Goal: Complete application form

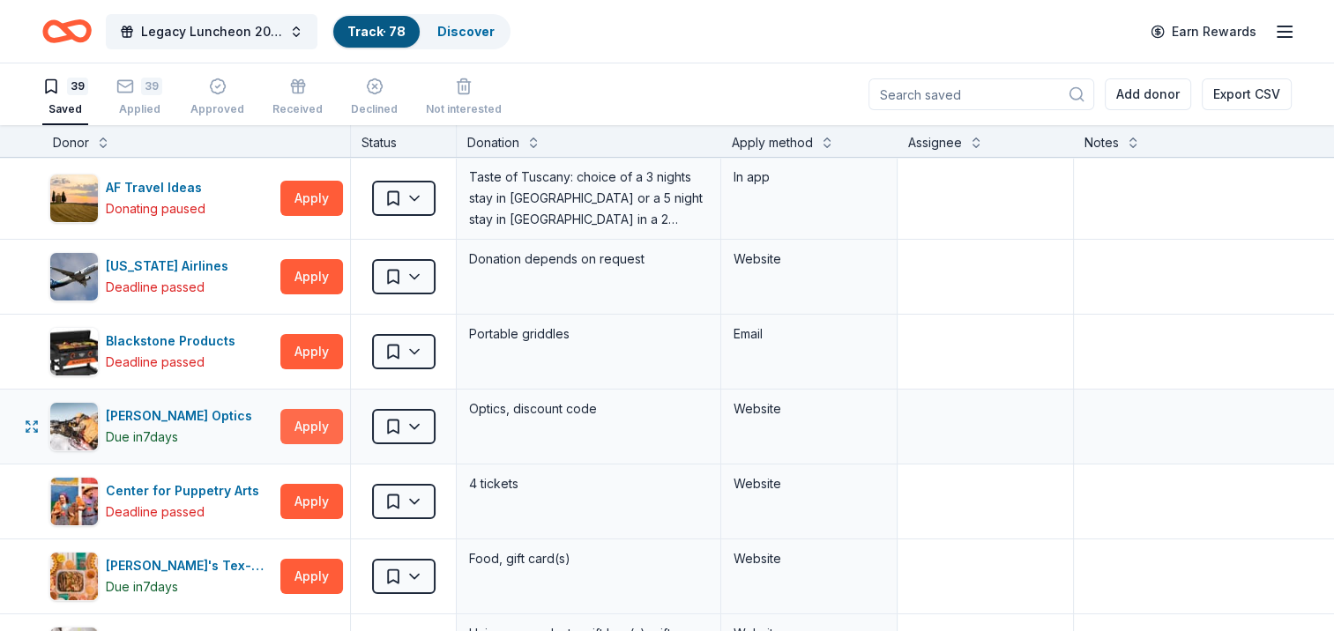
click at [314, 418] on button "Apply" at bounding box center [311, 426] width 63 height 35
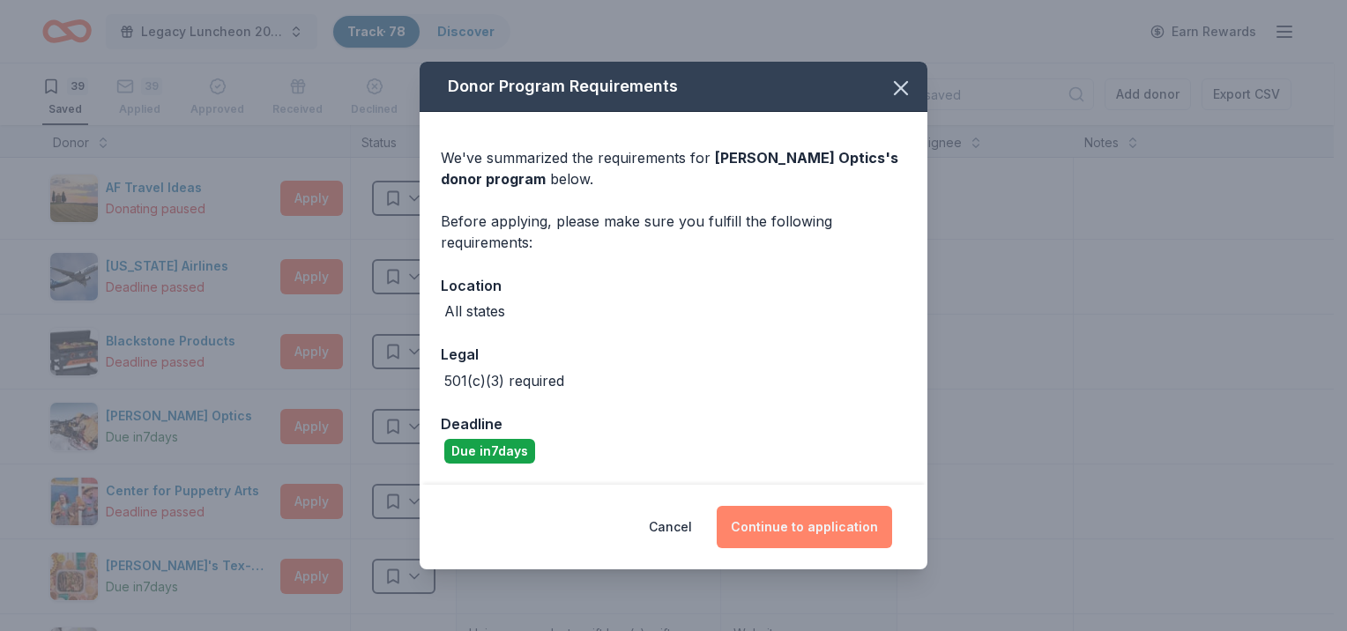
click at [805, 528] on button "Continue to application" at bounding box center [804, 527] width 175 height 42
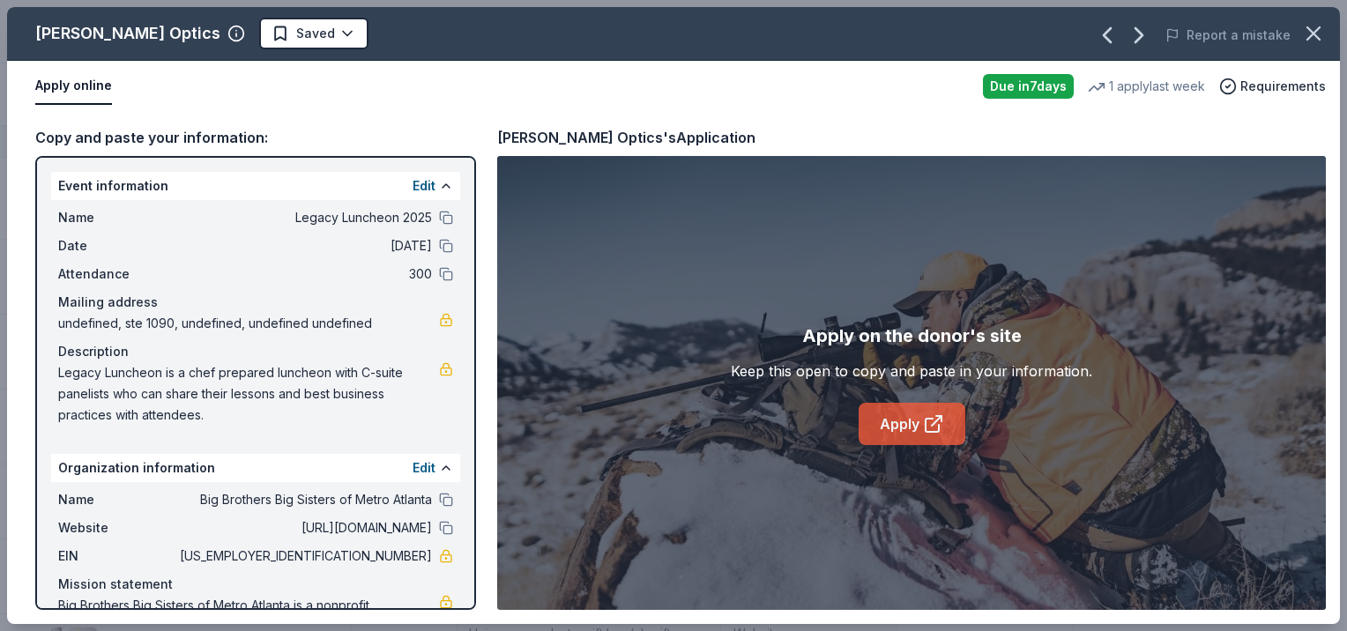
click at [912, 433] on link "Apply" at bounding box center [912, 424] width 107 height 42
click at [1308, 37] on icon "button" at bounding box center [1313, 33] width 12 height 12
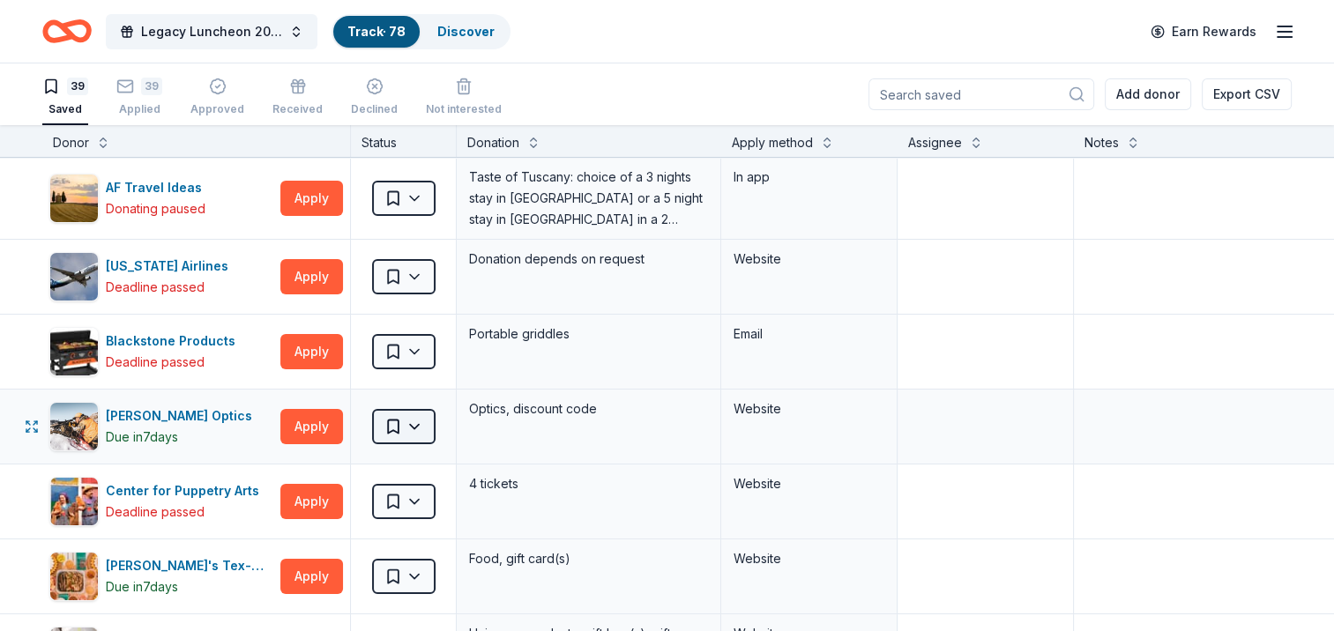
click at [408, 420] on html "Legacy Luncheon 2025 Track · 78 Discover Earn Rewards 39 Saved 39 Applied Appro…" at bounding box center [667, 315] width 1334 height 631
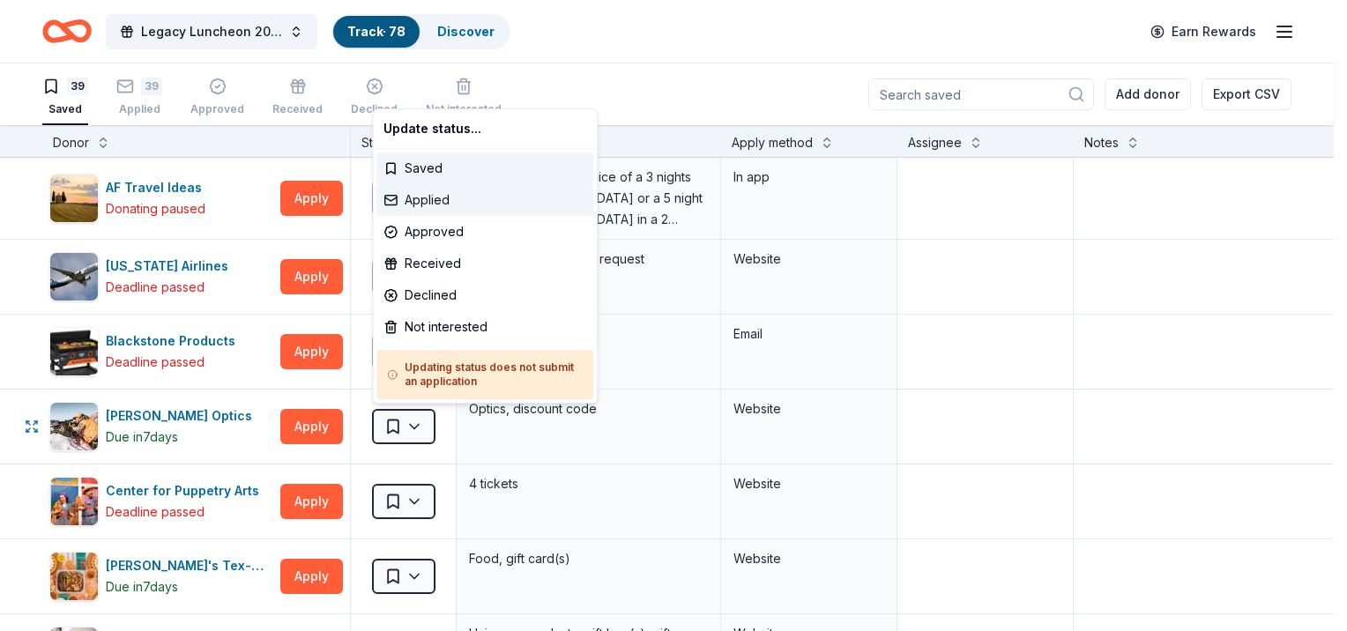
click at [470, 200] on div "Applied" at bounding box center [484, 200] width 217 height 32
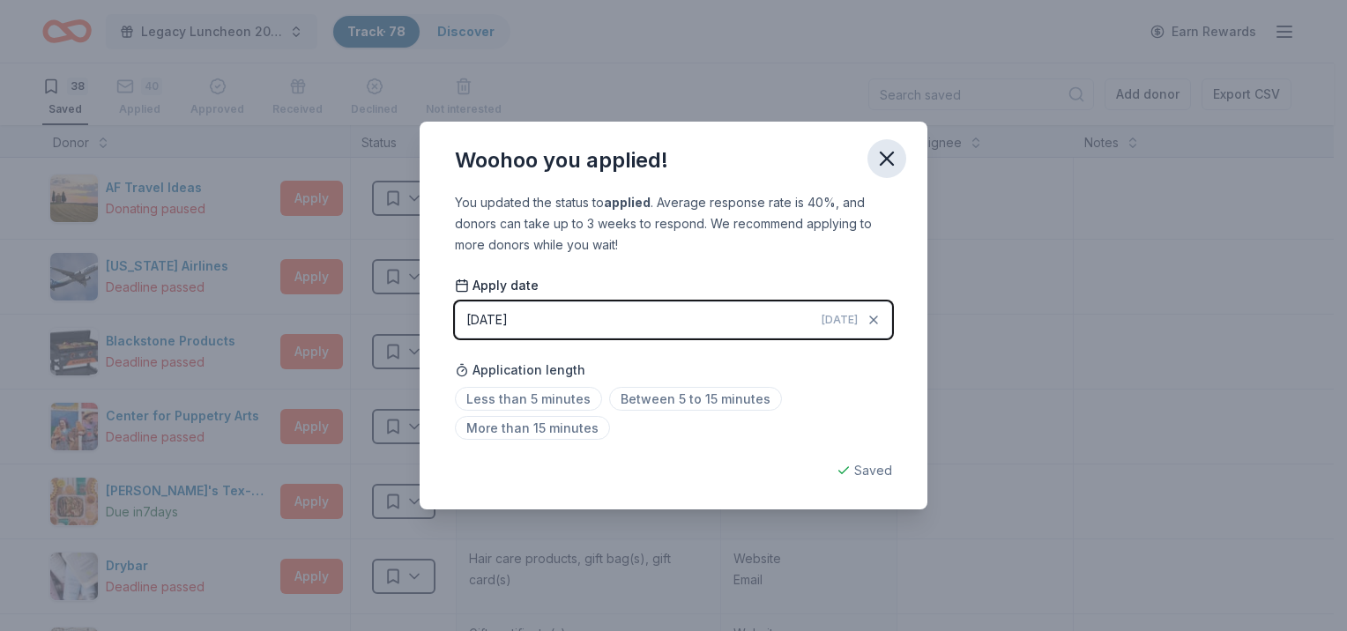
click at [876, 155] on icon "button" at bounding box center [886, 158] width 25 height 25
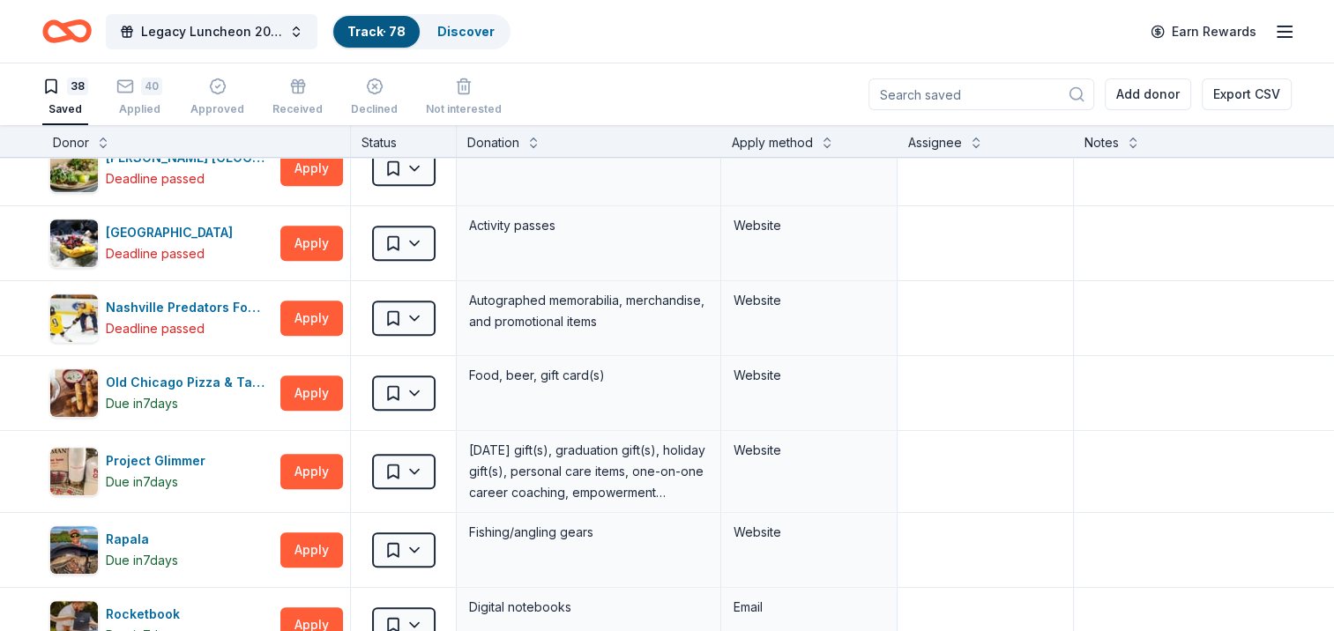
scroll to position [881, 0]
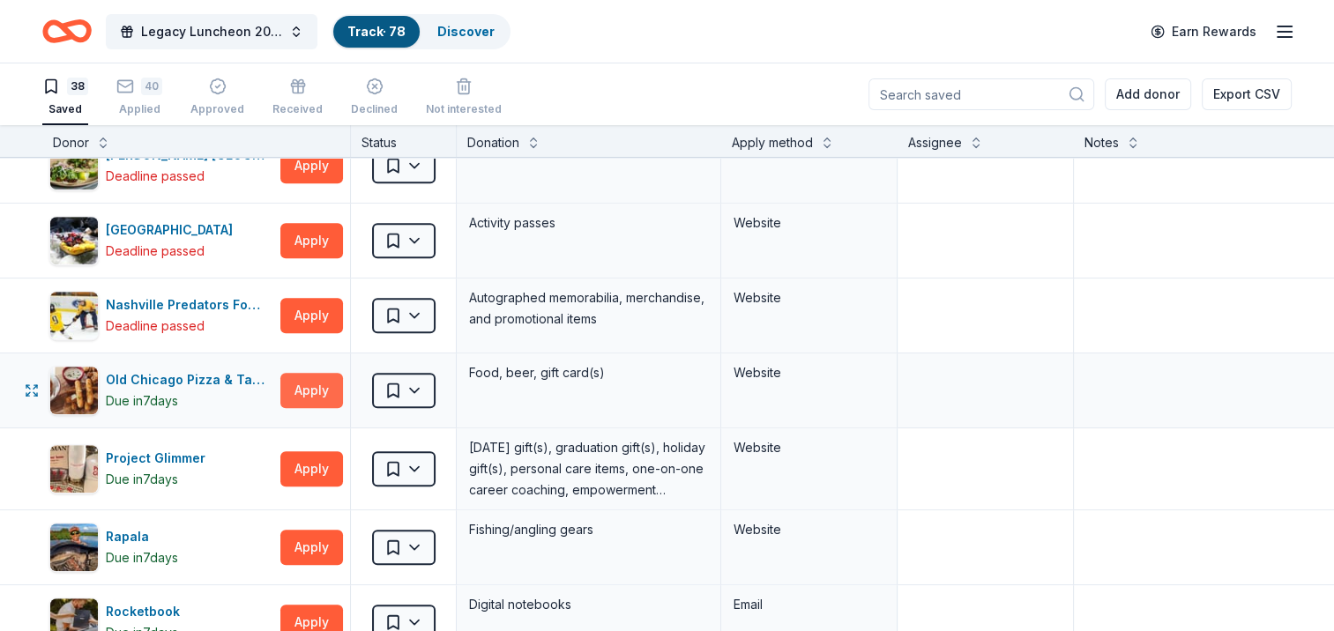
click at [328, 385] on button "Apply" at bounding box center [311, 390] width 63 height 35
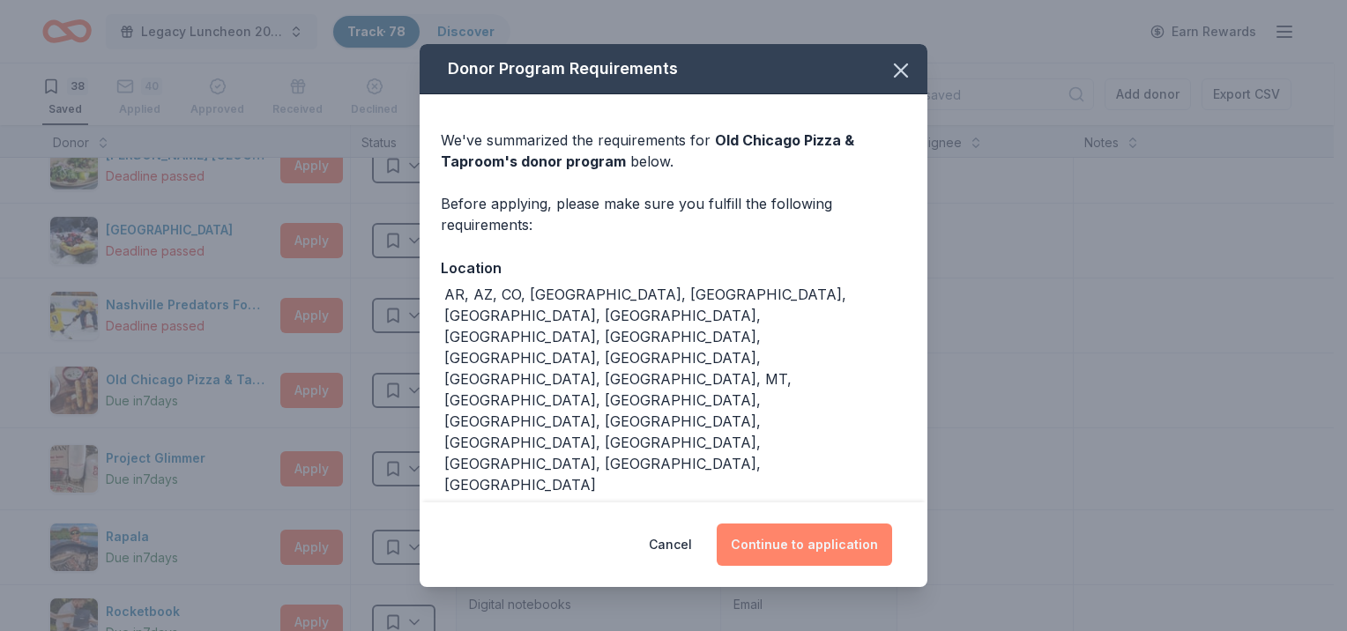
click at [734, 524] on button "Continue to application" at bounding box center [804, 545] width 175 height 42
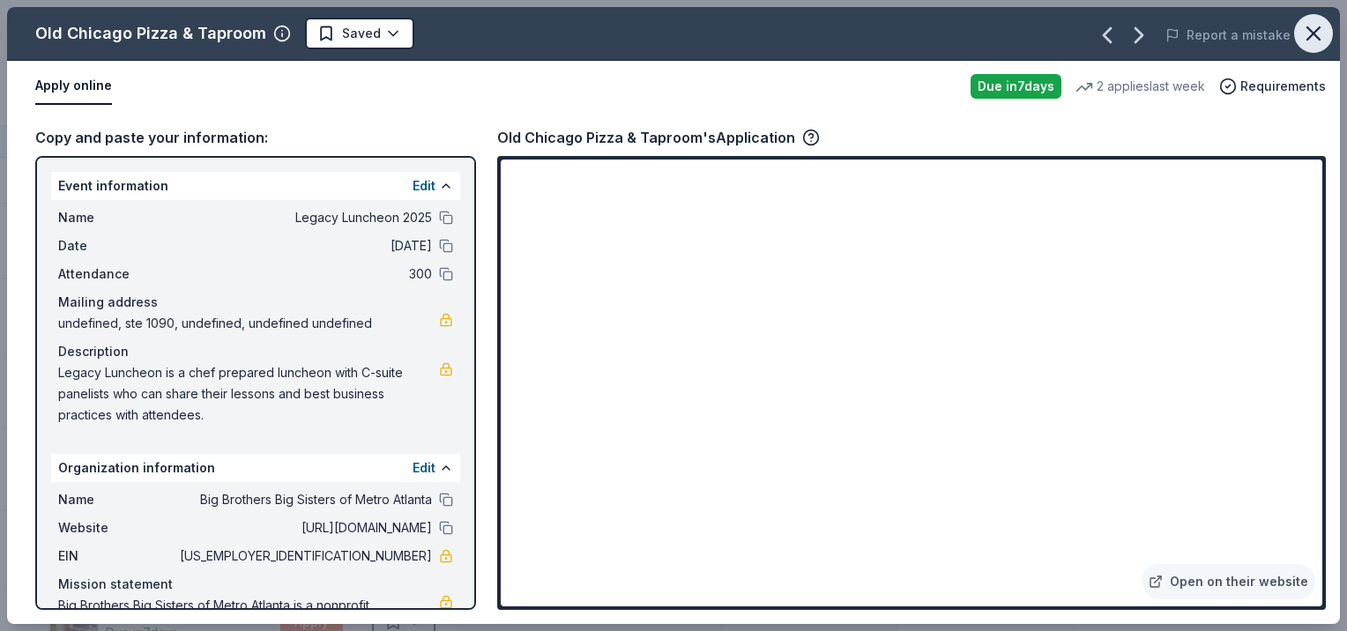
click at [1305, 35] on icon "button" at bounding box center [1313, 33] width 25 height 25
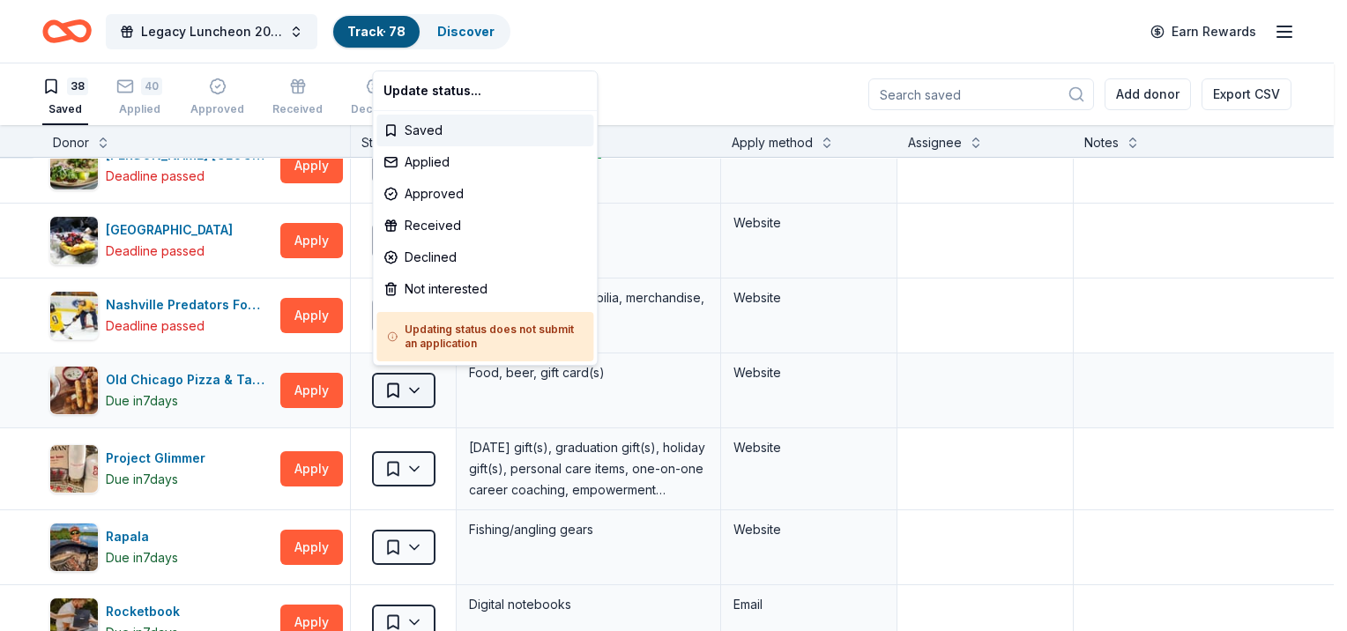
click at [388, 388] on html "Legacy Luncheon 2025 Track · 78 Discover Earn Rewards 38 Saved 40 Applied Appro…" at bounding box center [673, 315] width 1347 height 631
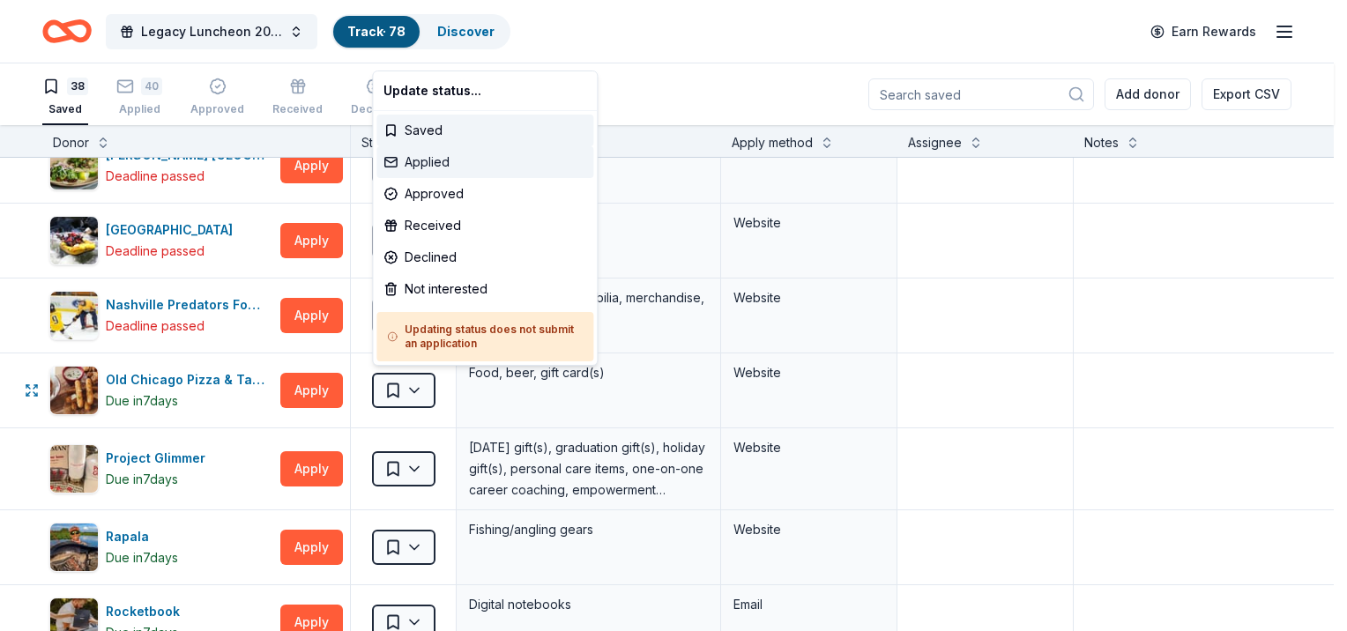
click at [450, 171] on div "Applied" at bounding box center [484, 162] width 217 height 32
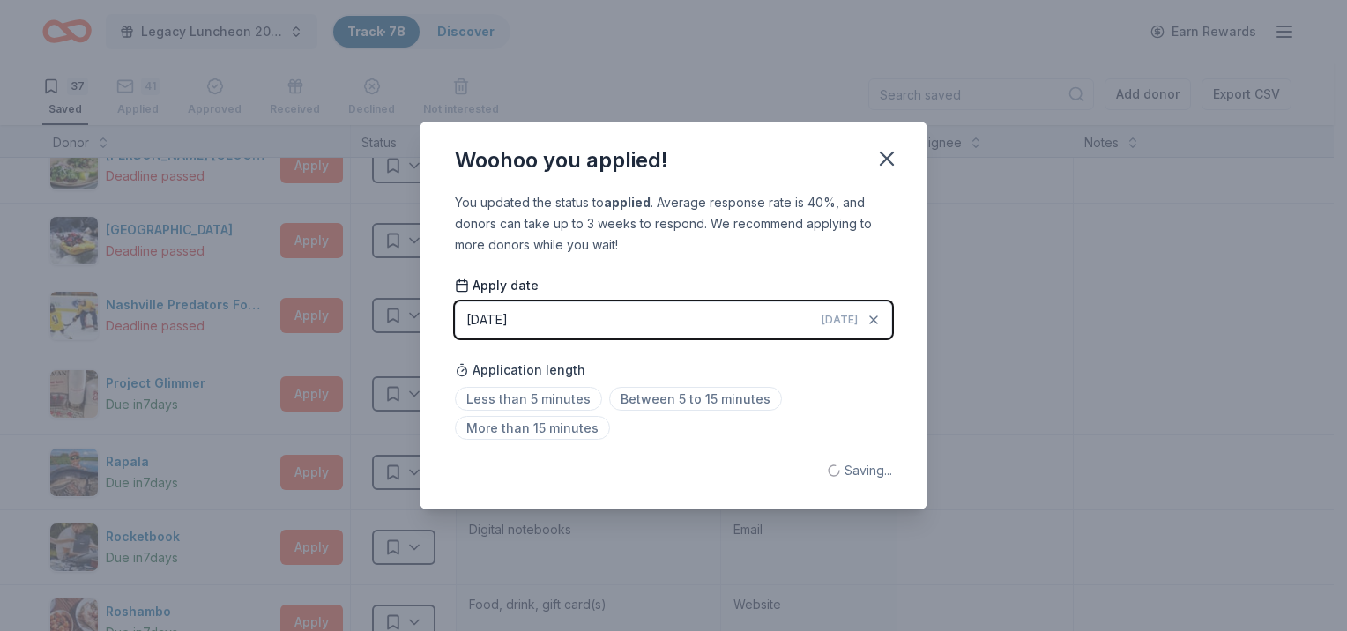
click at [909, 163] on div "Woohoo you applied!" at bounding box center [674, 157] width 508 height 71
click at [874, 169] on icon "button" at bounding box center [886, 158] width 25 height 25
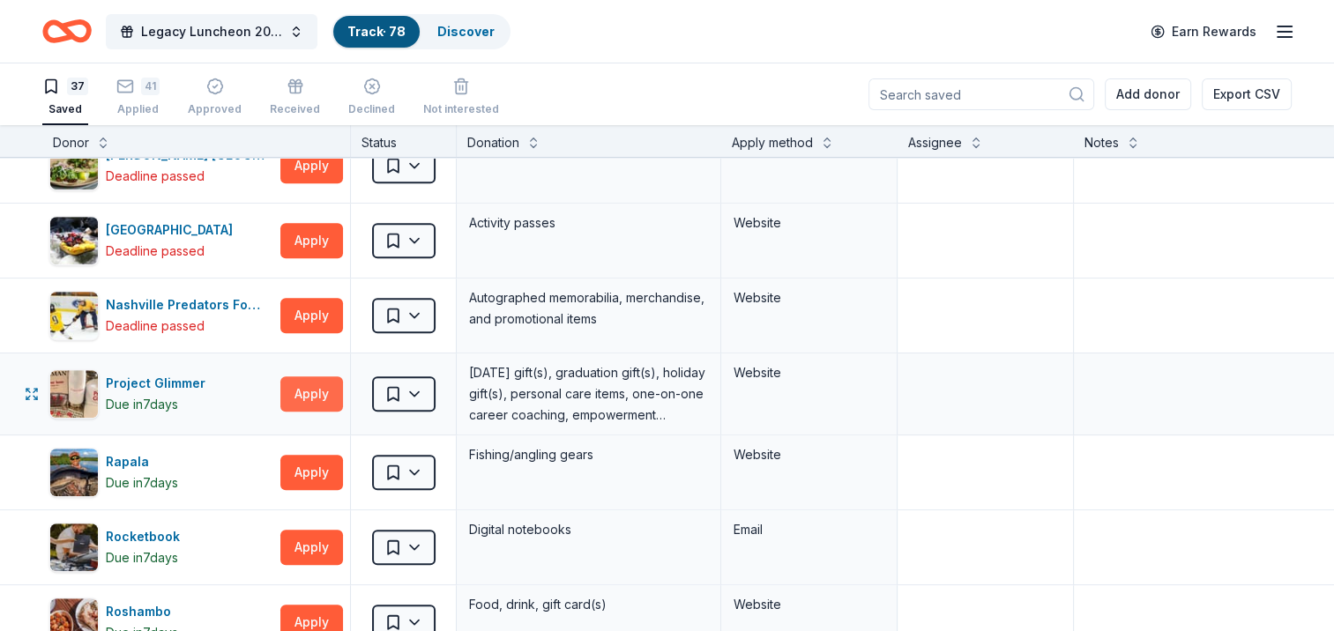
click at [317, 398] on button "Apply" at bounding box center [311, 393] width 63 height 35
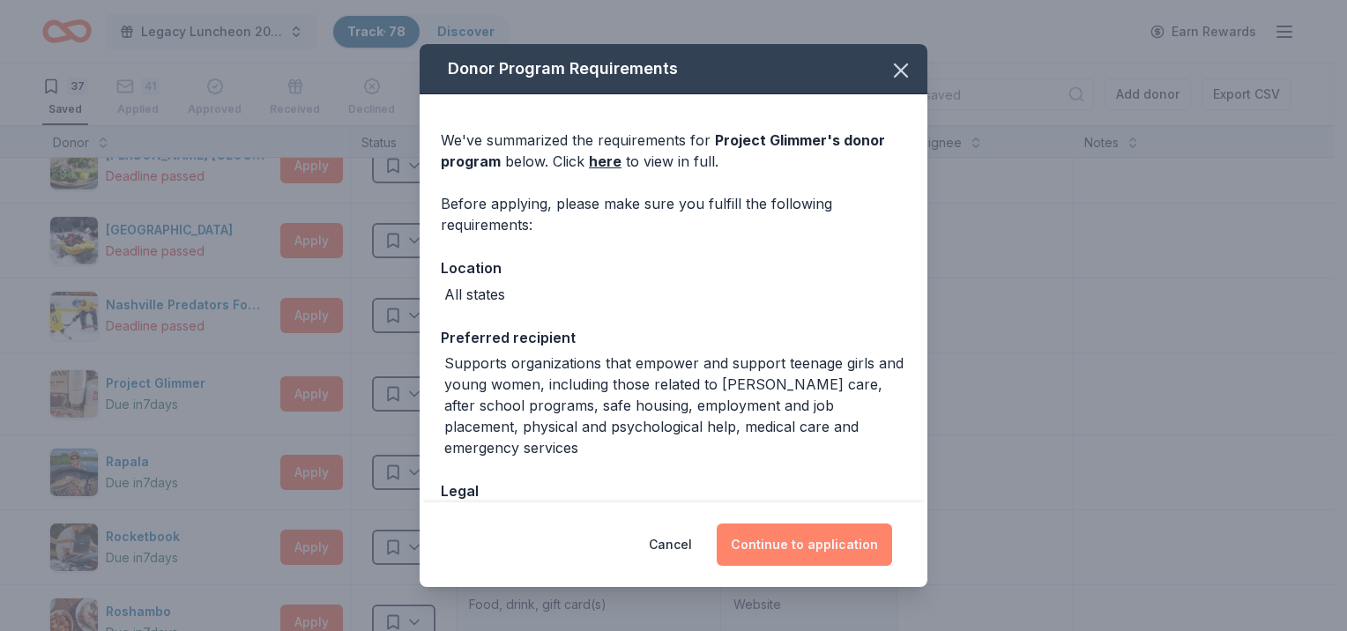
click at [794, 539] on button "Continue to application" at bounding box center [804, 545] width 175 height 42
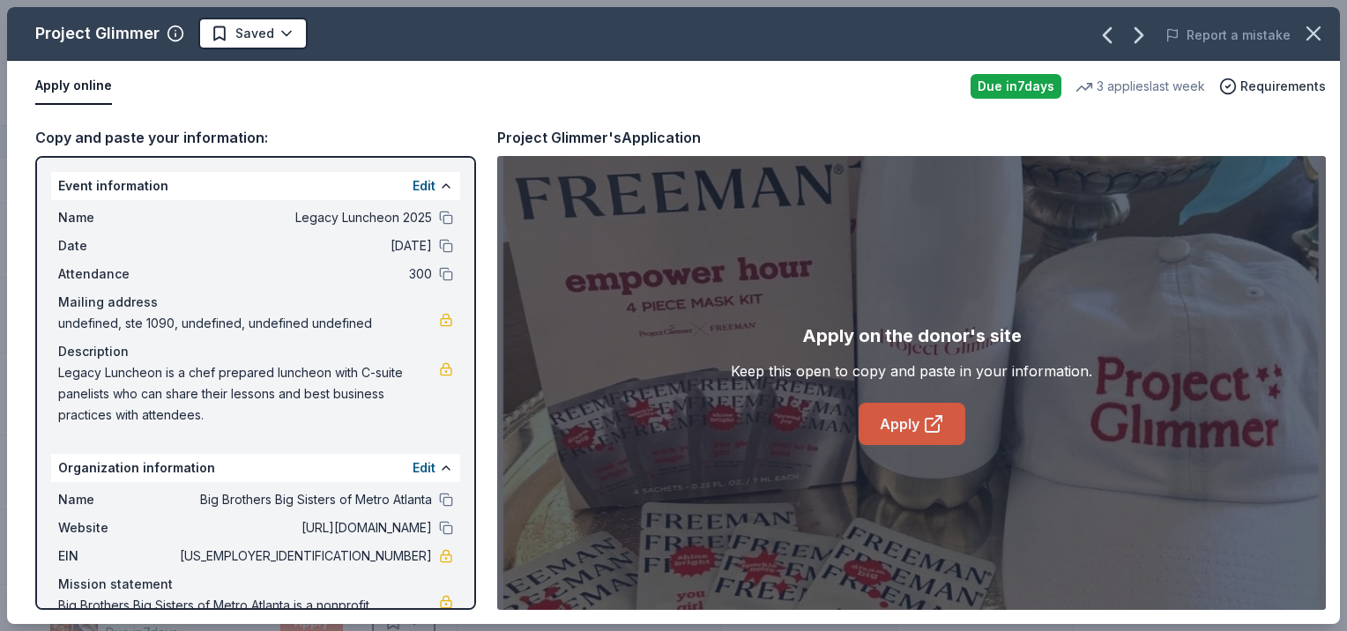
click at [952, 420] on link "Apply" at bounding box center [912, 424] width 107 height 42
click at [1301, 28] on button "button" at bounding box center [1313, 33] width 39 height 39
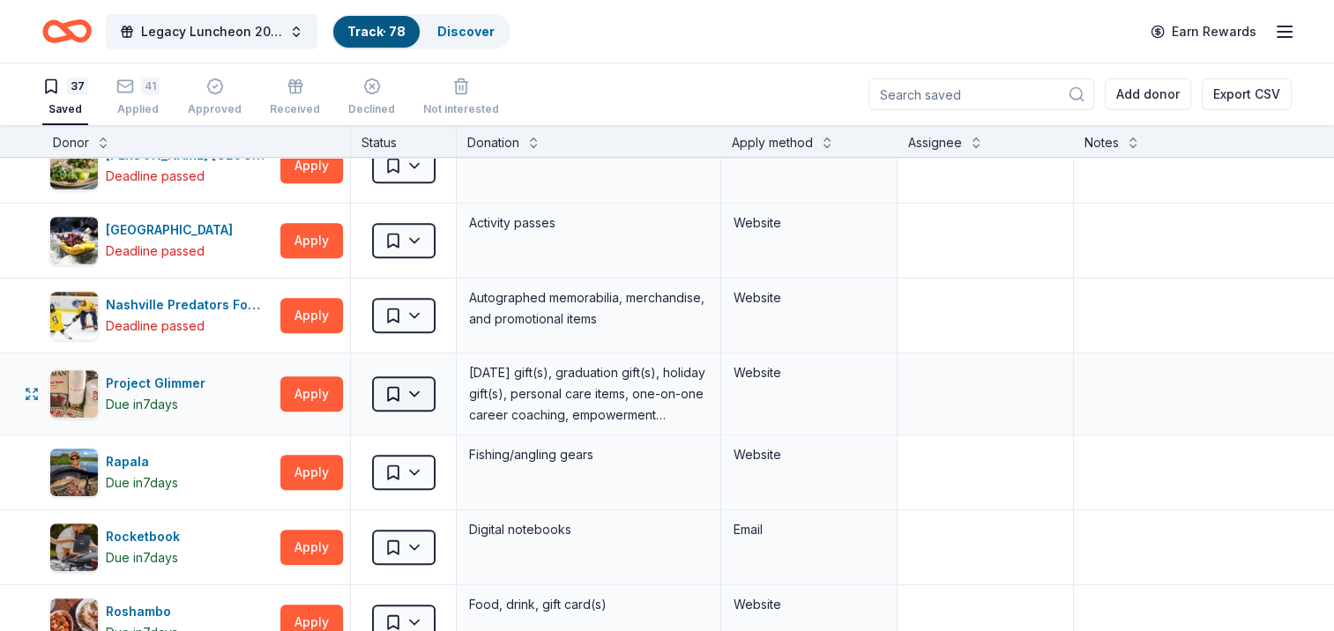
click at [398, 400] on html "Legacy Luncheon 2025 Track · 78 Discover Earn Rewards 37 Saved 41 Applied Appro…" at bounding box center [667, 315] width 1334 height 631
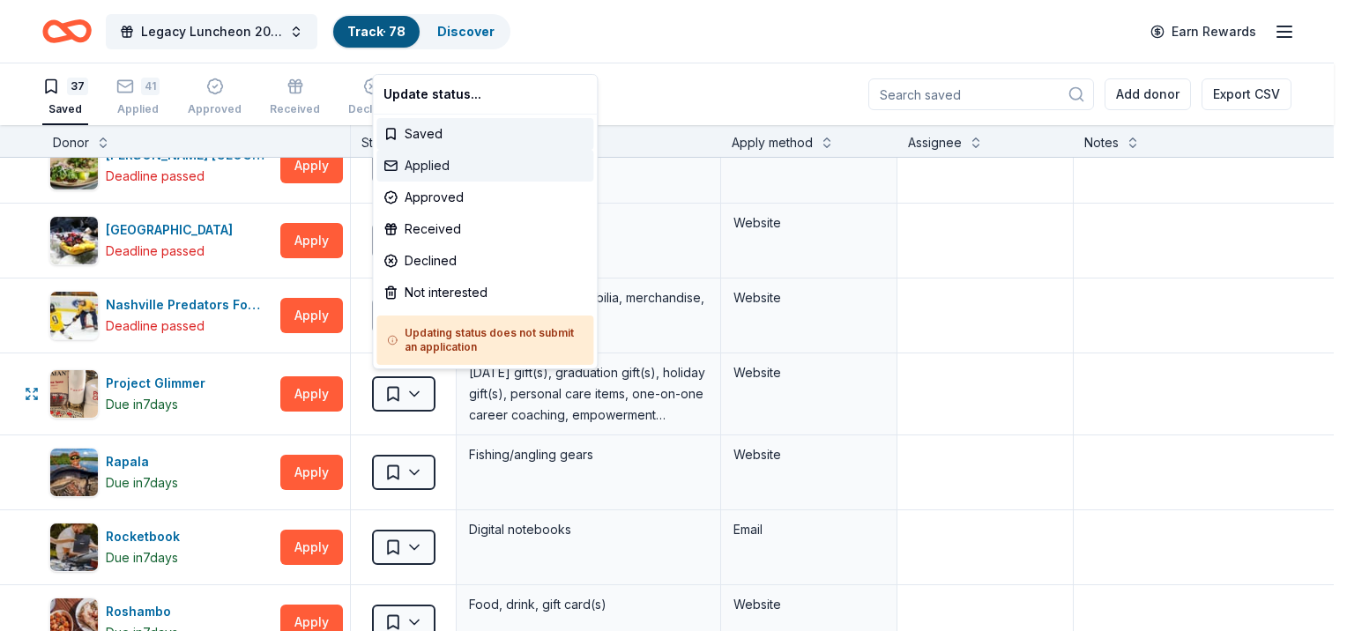
click at [472, 163] on div "Applied" at bounding box center [484, 166] width 217 height 32
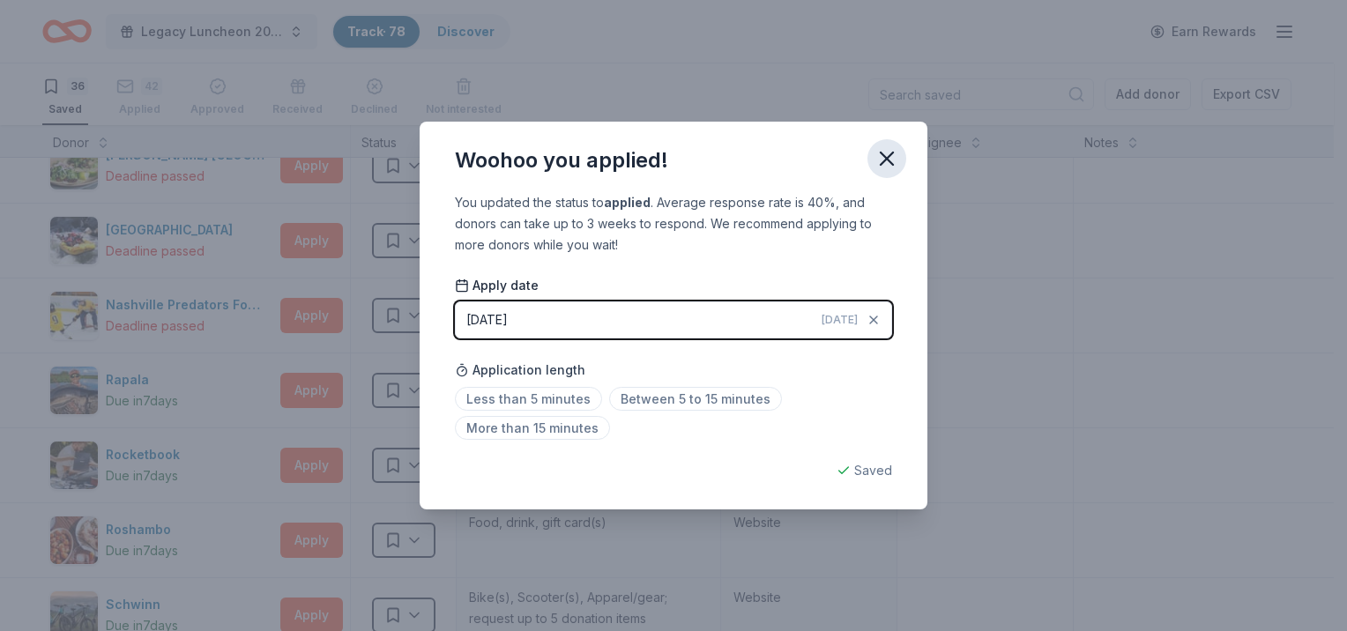
click at [889, 166] on icon "button" at bounding box center [886, 158] width 25 height 25
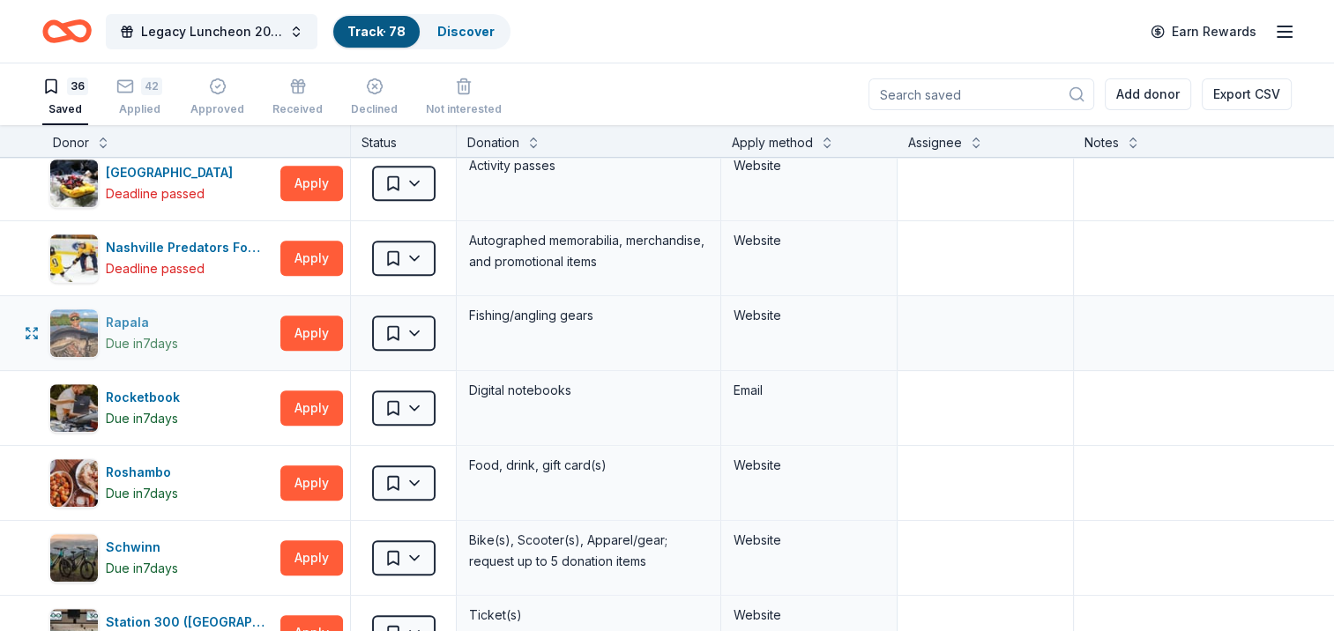
scroll to position [970, 0]
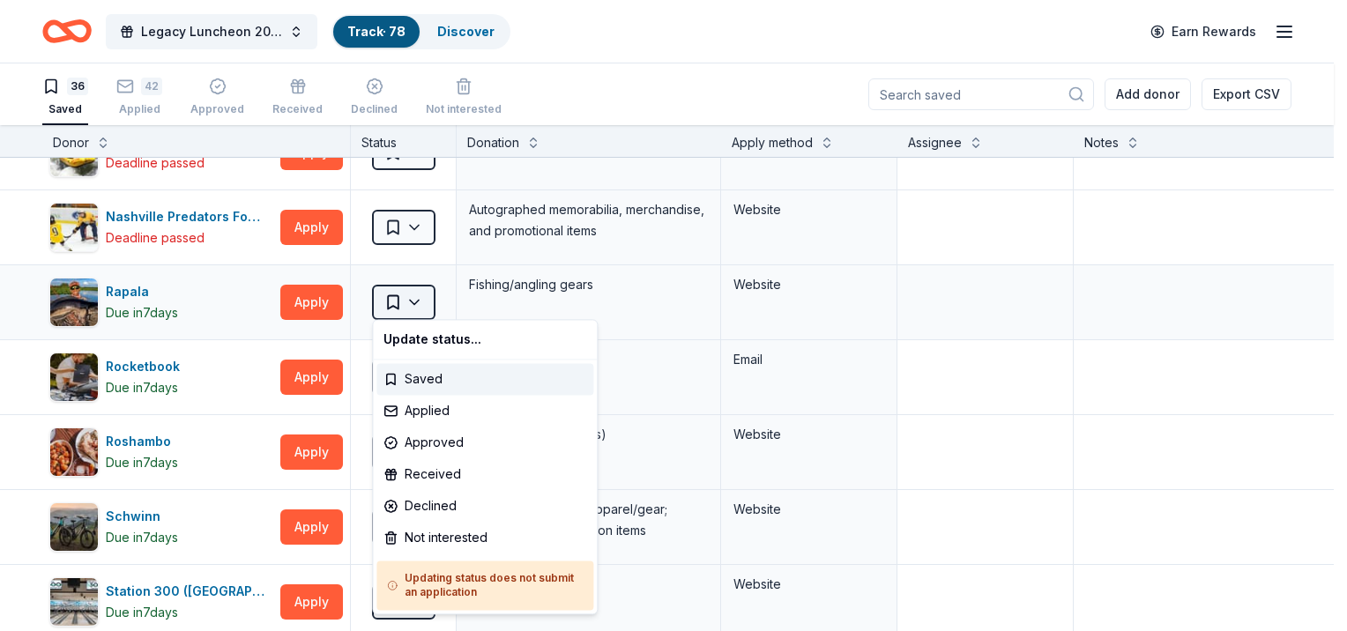
click at [405, 308] on html "Legacy Luncheon 2025 Track · 78 Discover Earn Rewards 36 Saved 42 Applied Appro…" at bounding box center [673, 315] width 1347 height 631
click at [320, 308] on html "Legacy Luncheon 2025 Track · 78 Discover Earn Rewards 36 Saved 42 Applied Appro…" at bounding box center [673, 315] width 1347 height 631
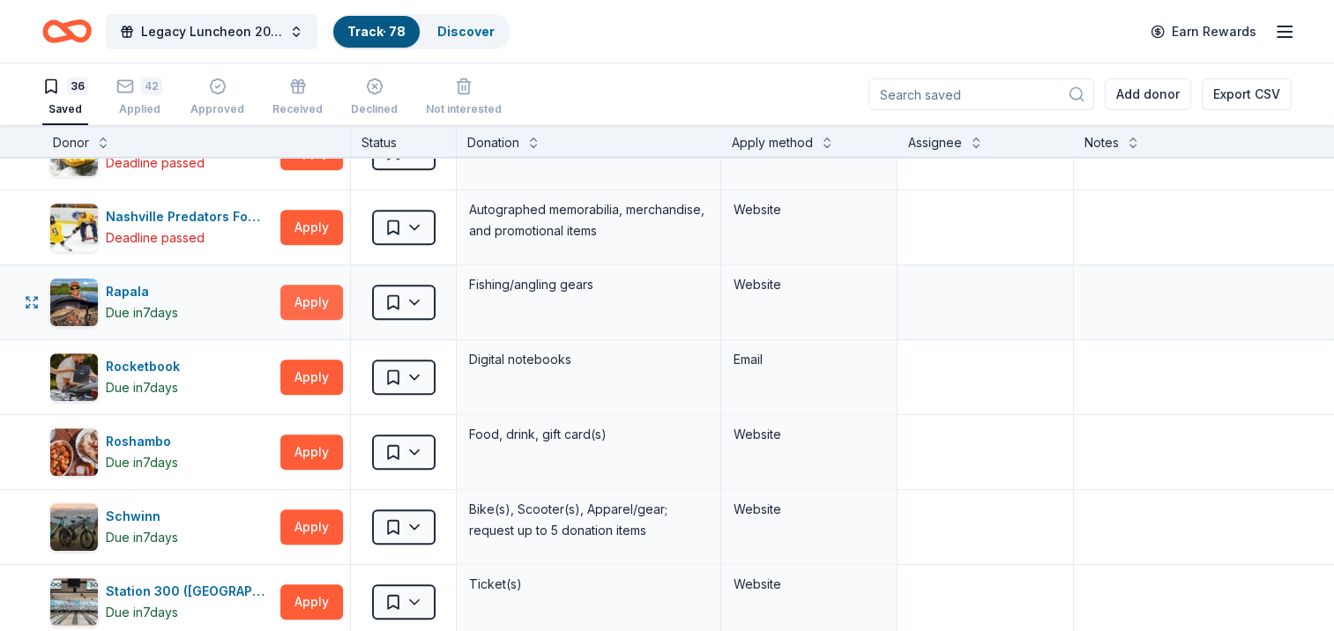
click at [307, 297] on button "Apply" at bounding box center [311, 302] width 63 height 35
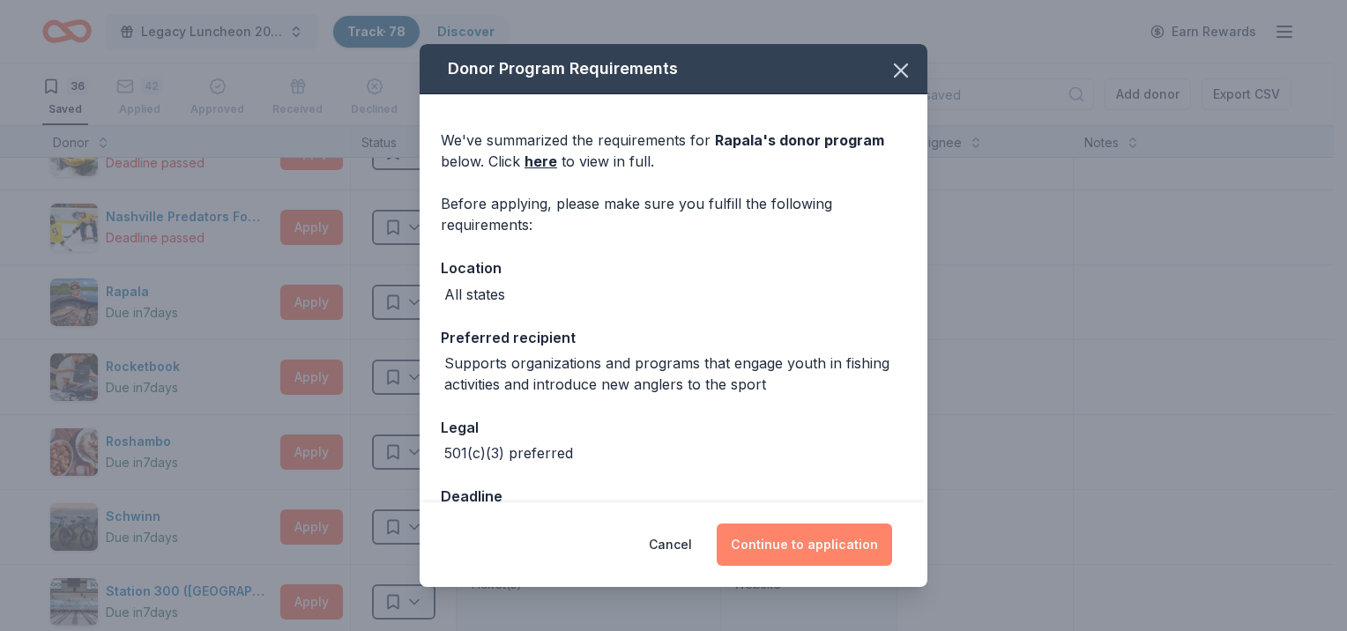
click at [800, 548] on button "Continue to application" at bounding box center [804, 545] width 175 height 42
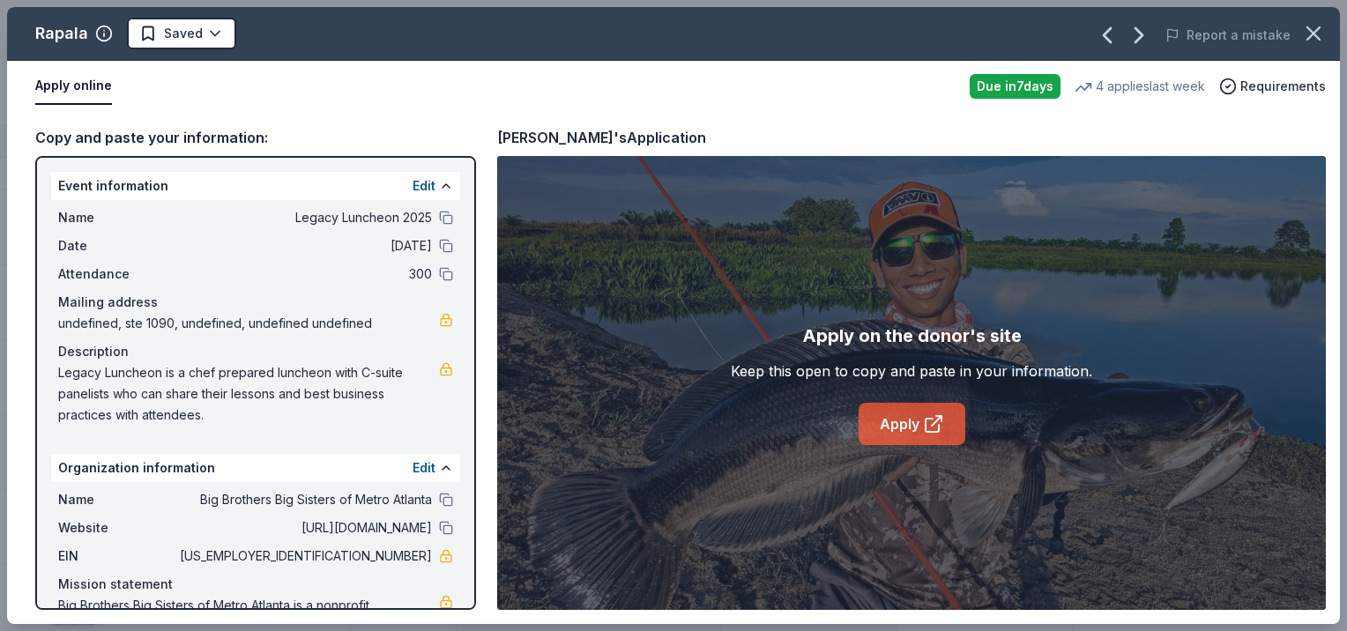
click at [918, 416] on link "Apply" at bounding box center [912, 424] width 107 height 42
click at [1305, 30] on icon "button" at bounding box center [1313, 33] width 25 height 25
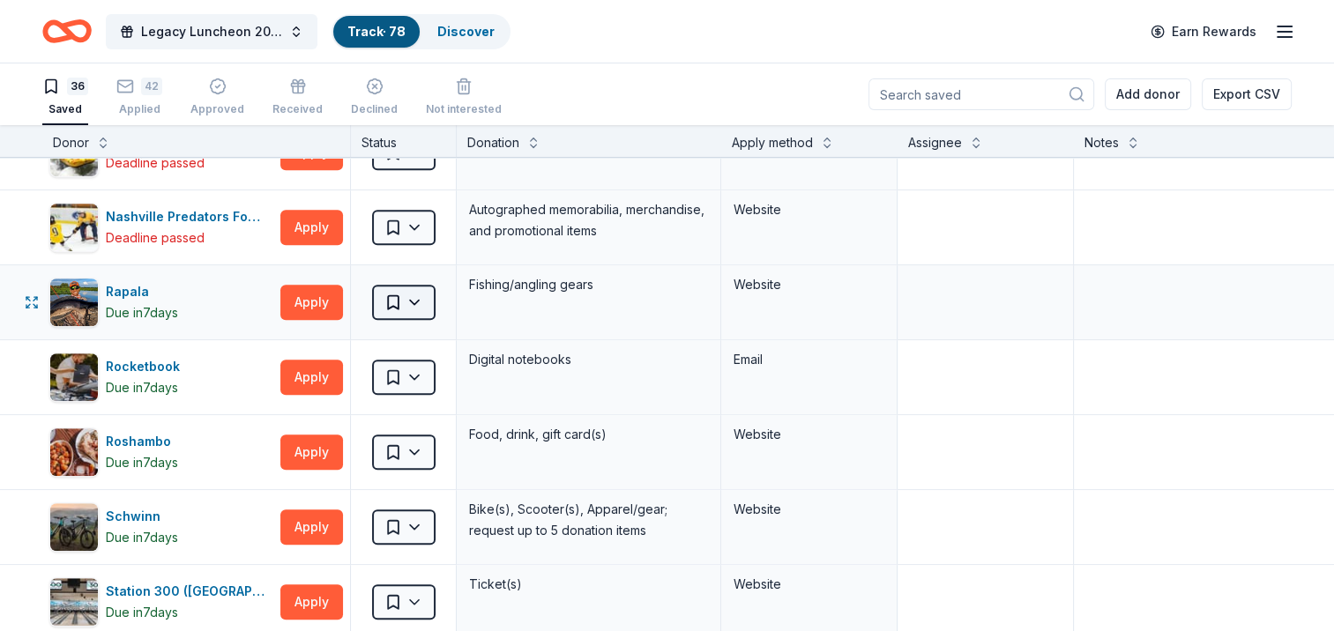
click at [420, 307] on html "Legacy Luncheon 2025 Track · 78 Discover Earn Rewards 36 Saved 42 Applied Appro…" at bounding box center [667, 315] width 1334 height 631
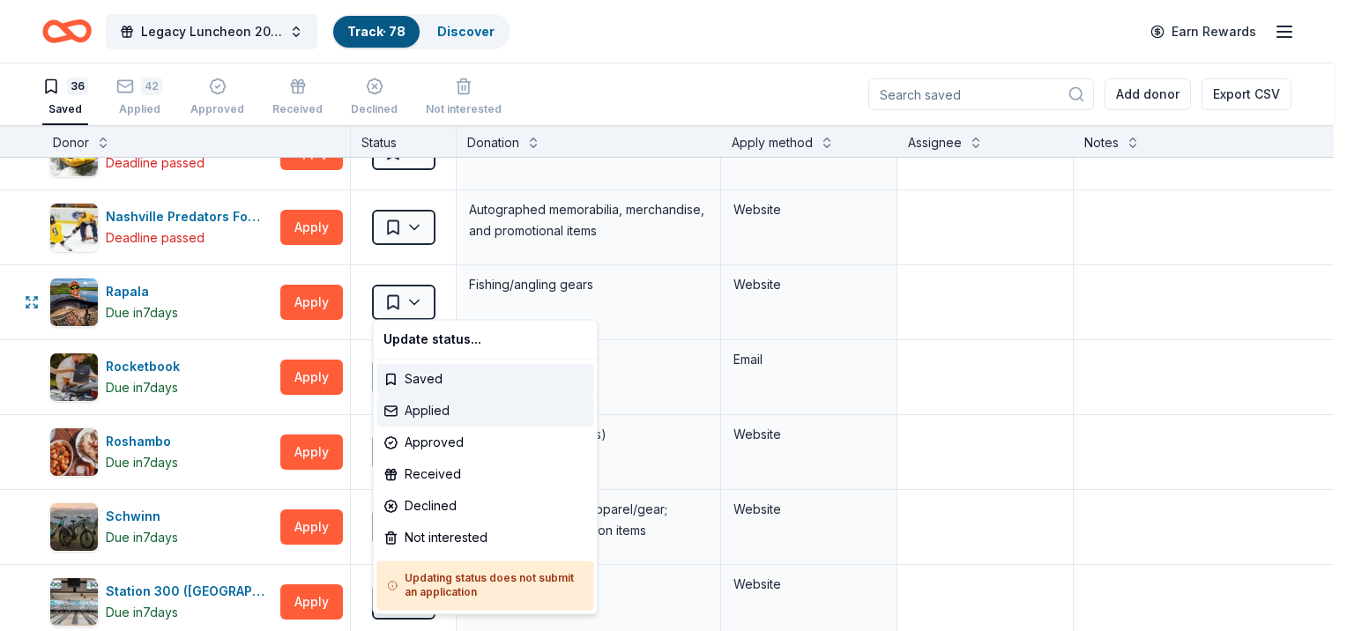
click at [416, 413] on div "Applied" at bounding box center [484, 411] width 217 height 32
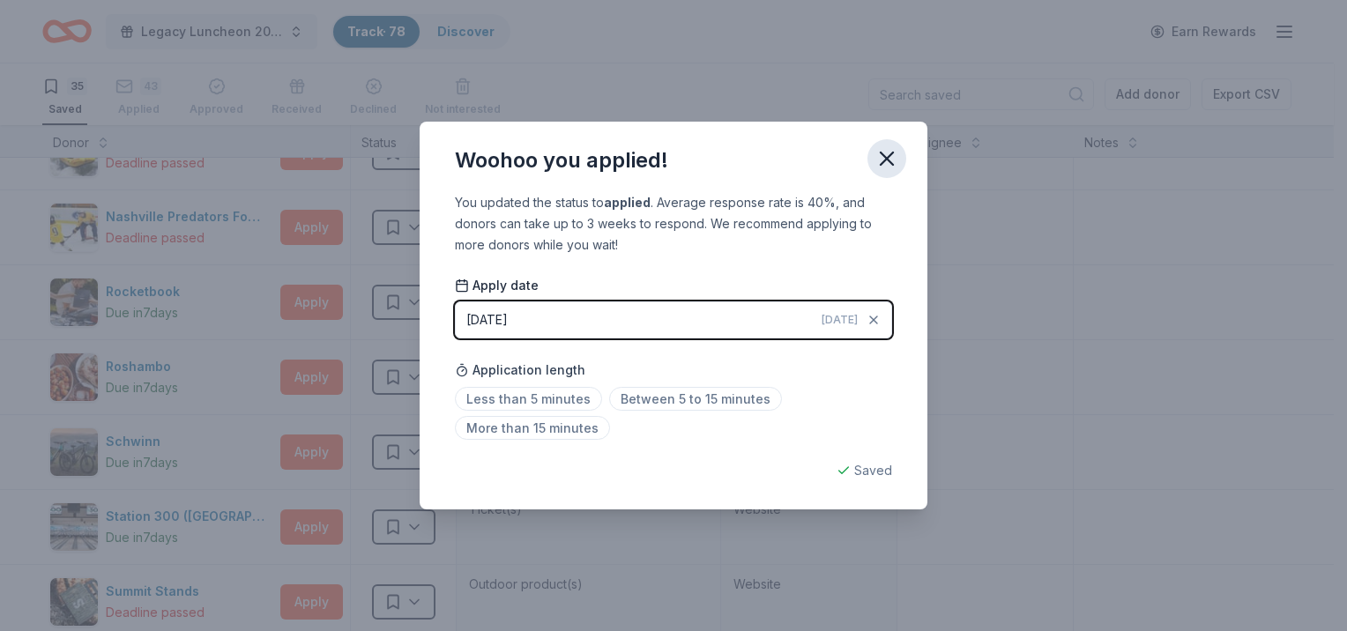
click at [888, 163] on icon "button" at bounding box center [886, 158] width 25 height 25
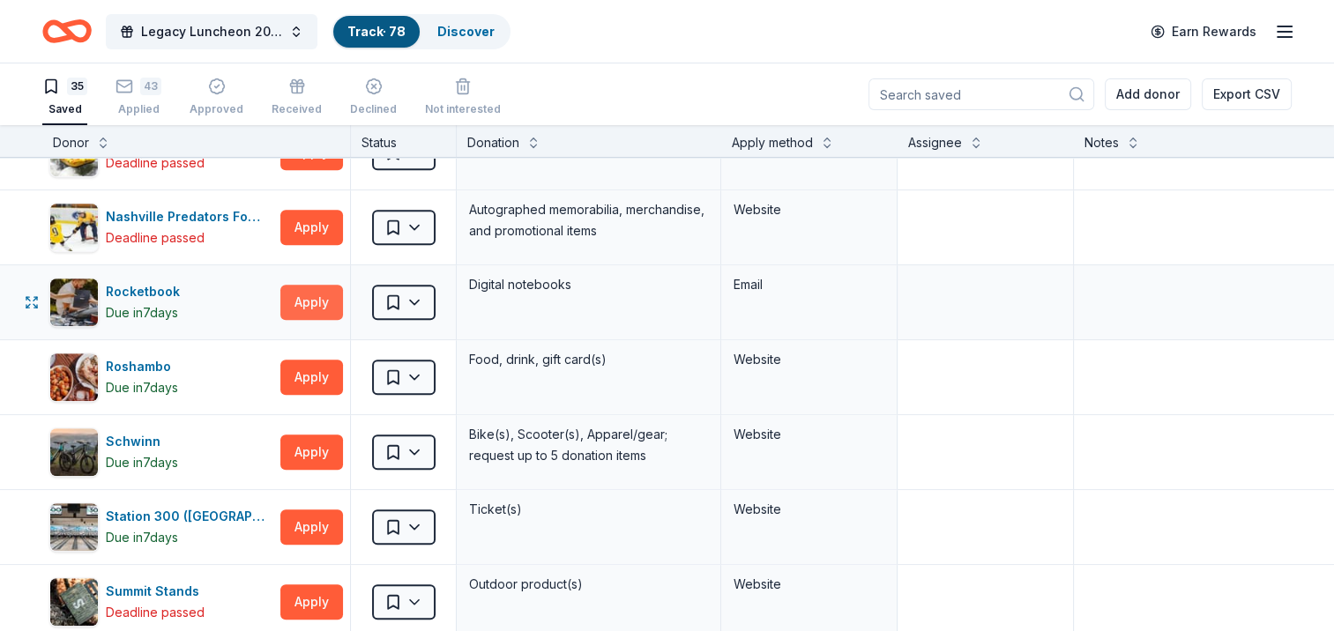
click at [322, 307] on button "Apply" at bounding box center [311, 302] width 63 height 35
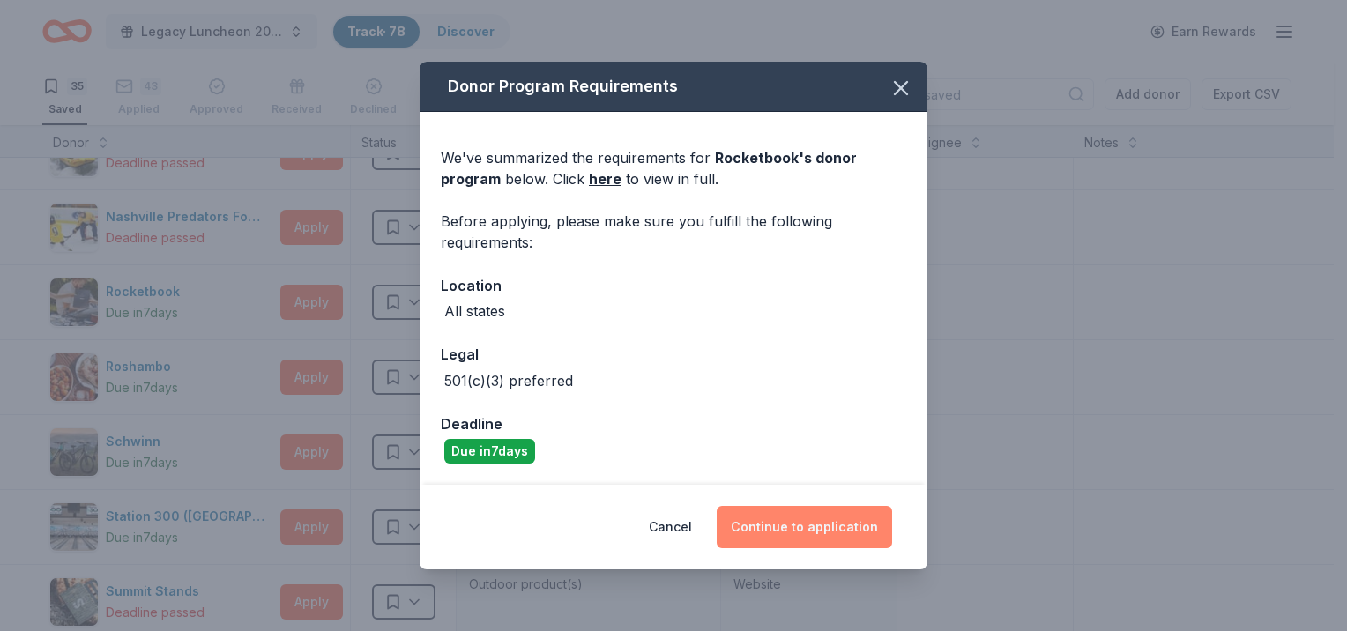
click at [766, 527] on button "Continue to application" at bounding box center [804, 527] width 175 height 42
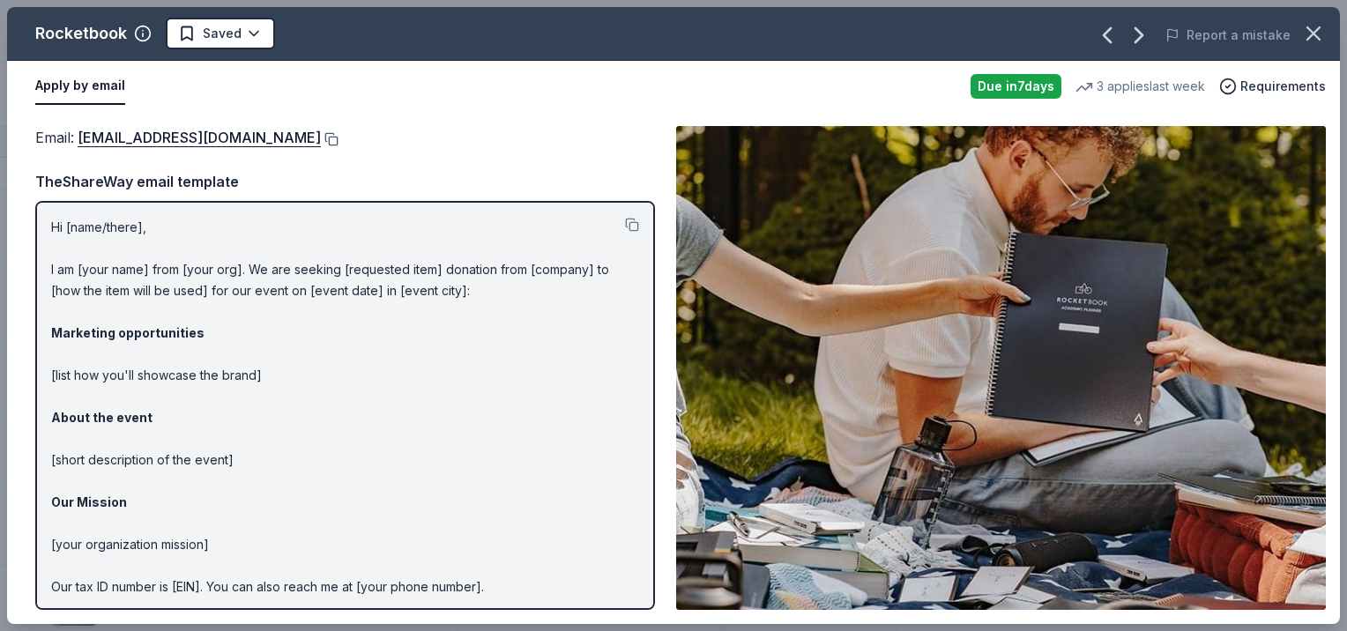
click at [338, 132] on button at bounding box center [330, 139] width 18 height 14
click at [1301, 42] on icon "button" at bounding box center [1313, 33] width 25 height 25
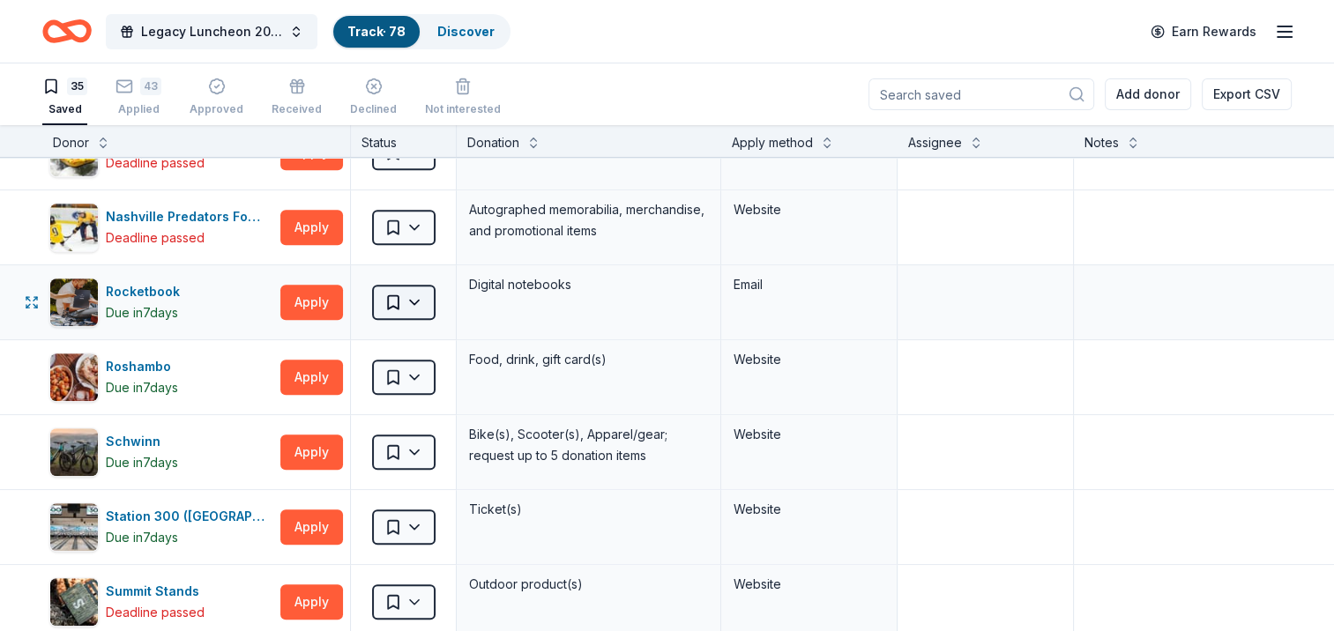
click at [389, 286] on html "Legacy Luncheon 2025 Track · 78 Discover Earn Rewards 35 Saved 43 Applied Appro…" at bounding box center [667, 315] width 1334 height 631
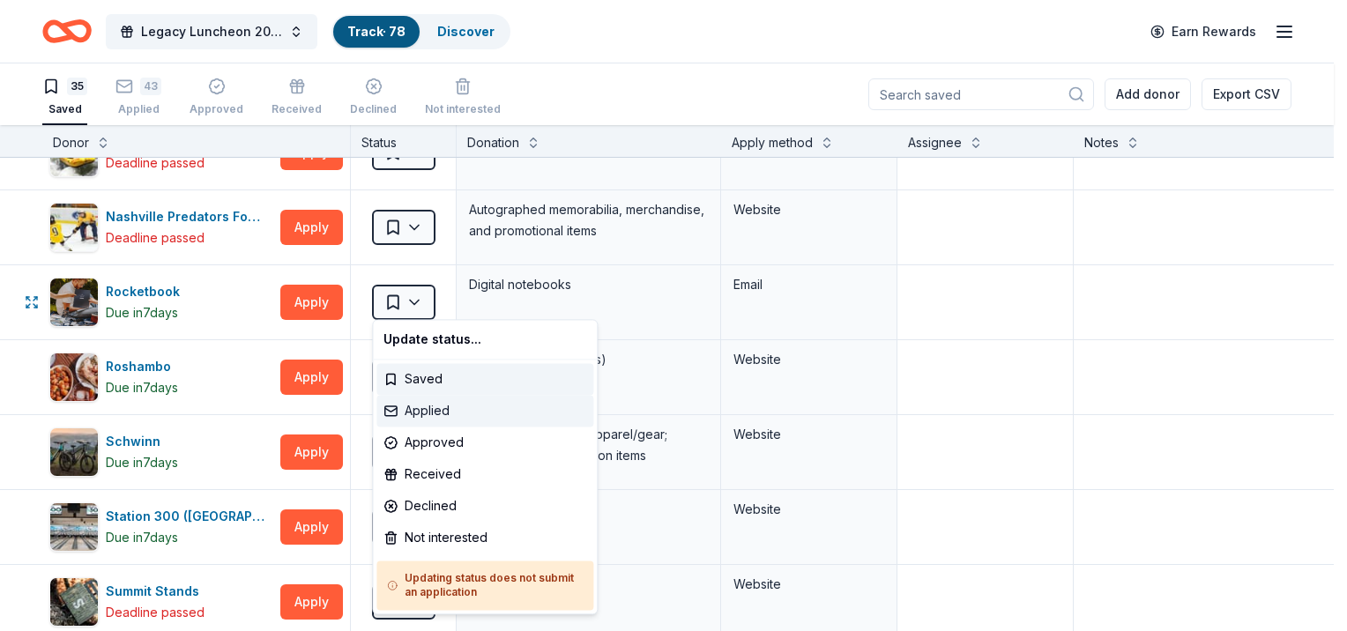
click at [447, 416] on div "Applied" at bounding box center [484, 411] width 217 height 32
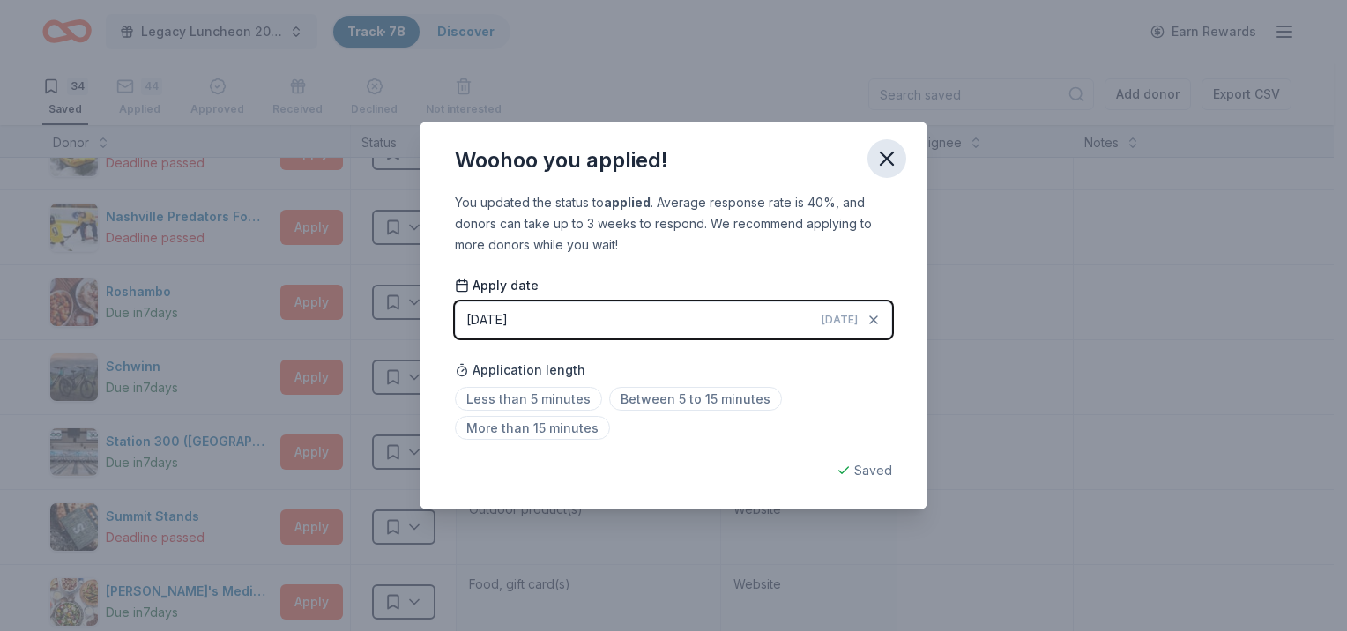
click at [881, 152] on icon "button" at bounding box center [887, 158] width 12 height 12
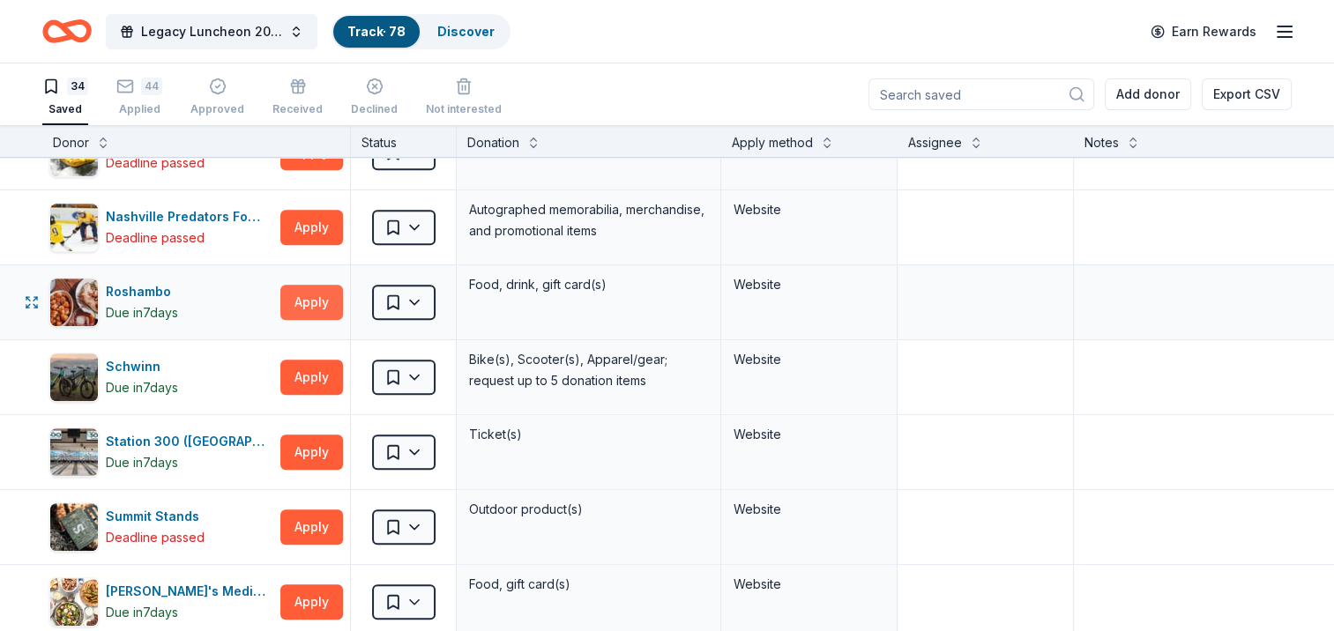
click at [319, 290] on button "Apply" at bounding box center [311, 302] width 63 height 35
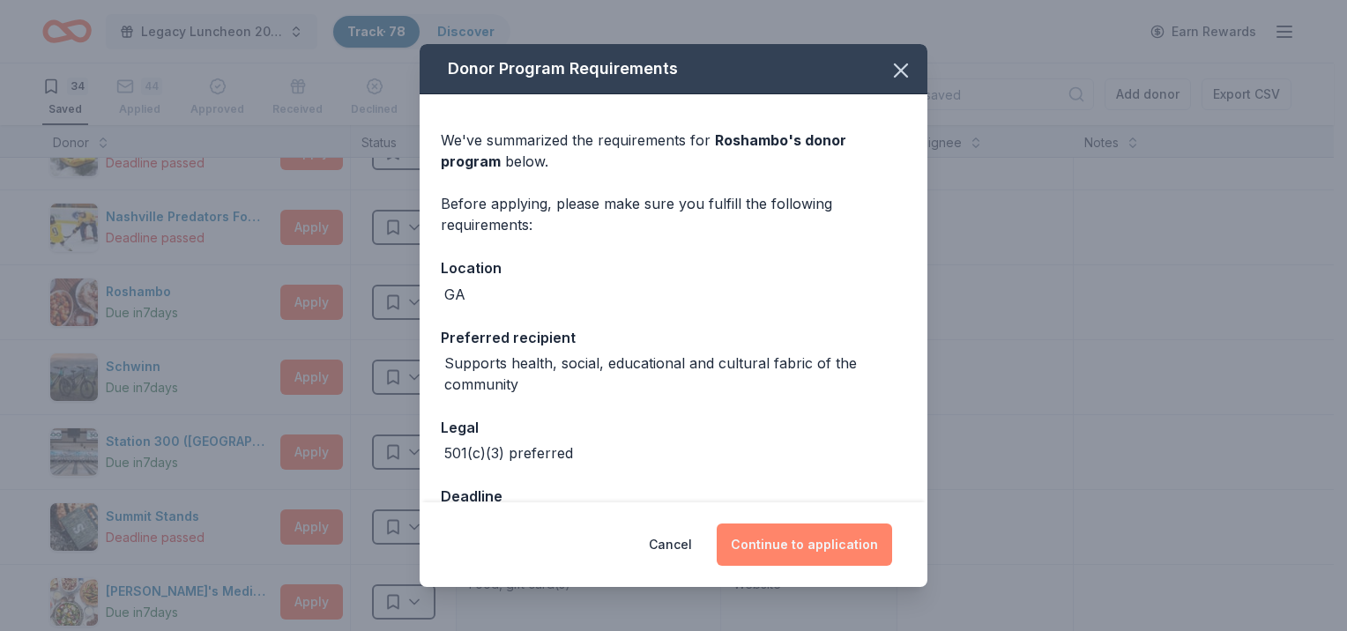
click at [803, 538] on button "Continue to application" at bounding box center [804, 545] width 175 height 42
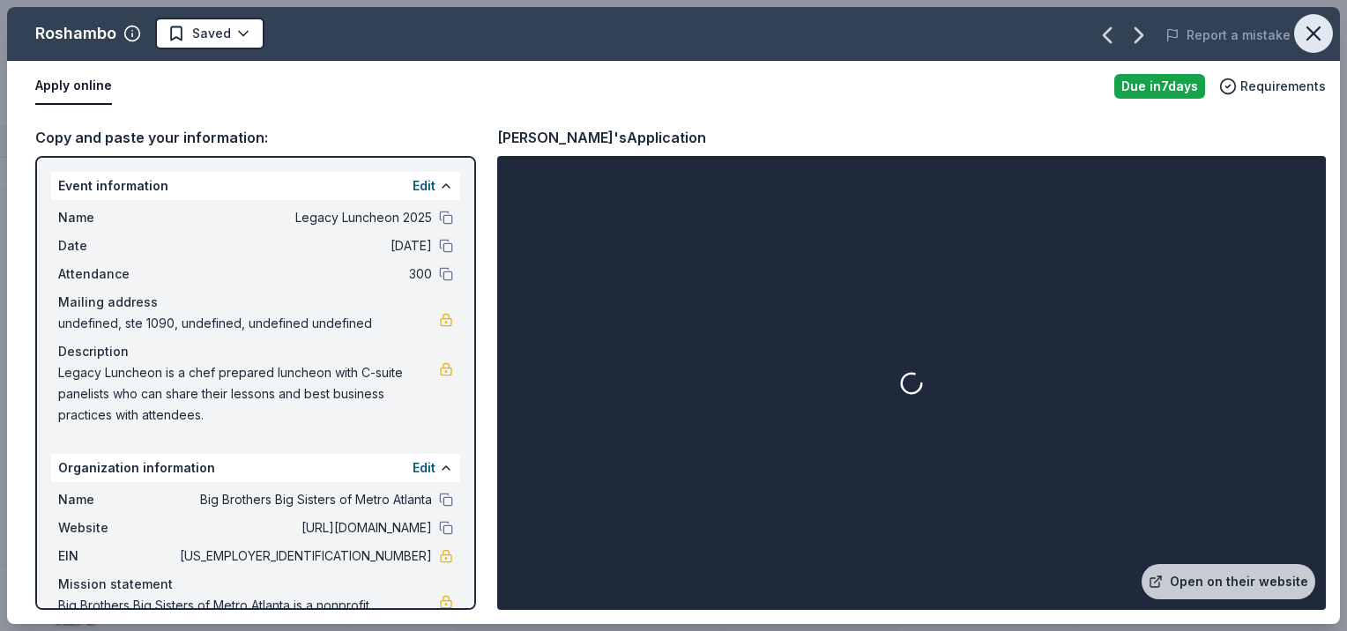
click at [1308, 42] on icon "button" at bounding box center [1313, 33] width 25 height 25
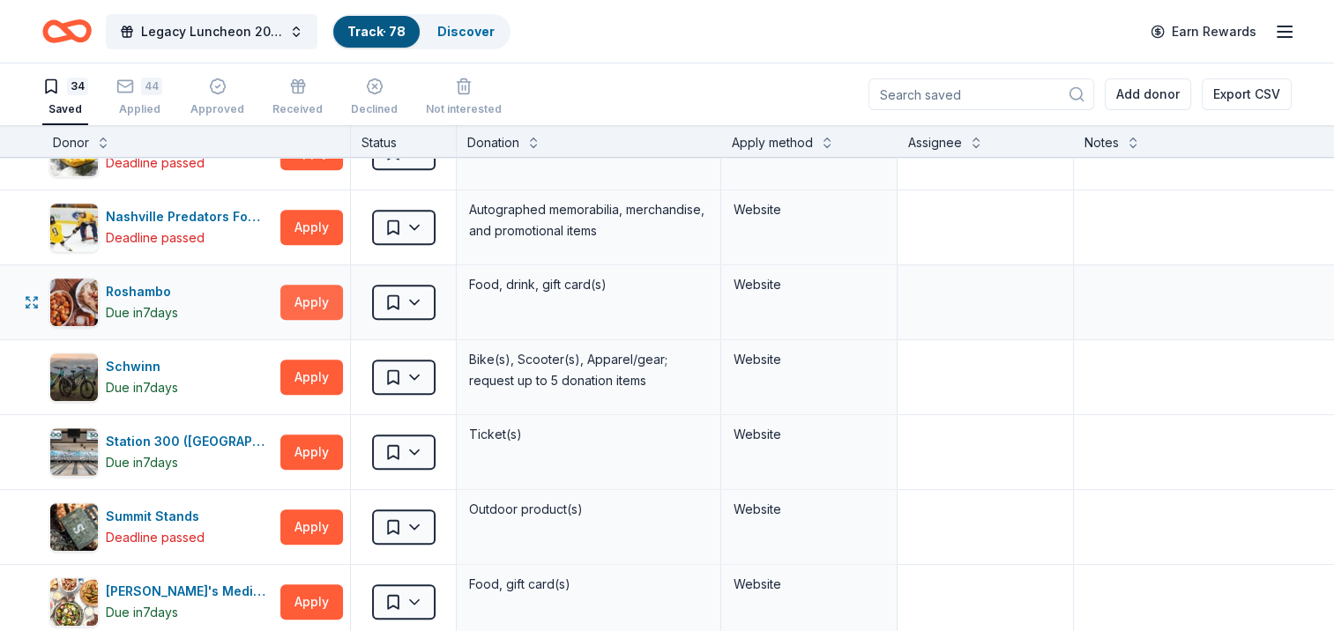
click at [317, 306] on button "Apply" at bounding box center [311, 302] width 63 height 35
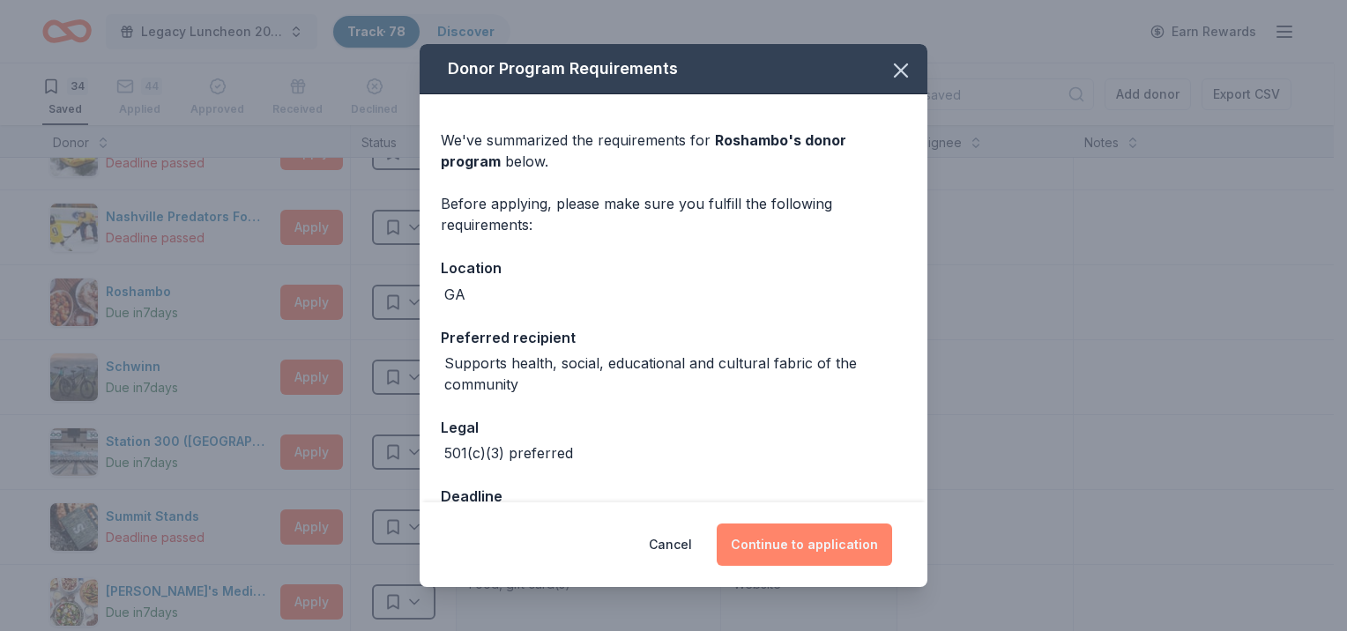
click at [863, 550] on button "Continue to application" at bounding box center [804, 545] width 175 height 42
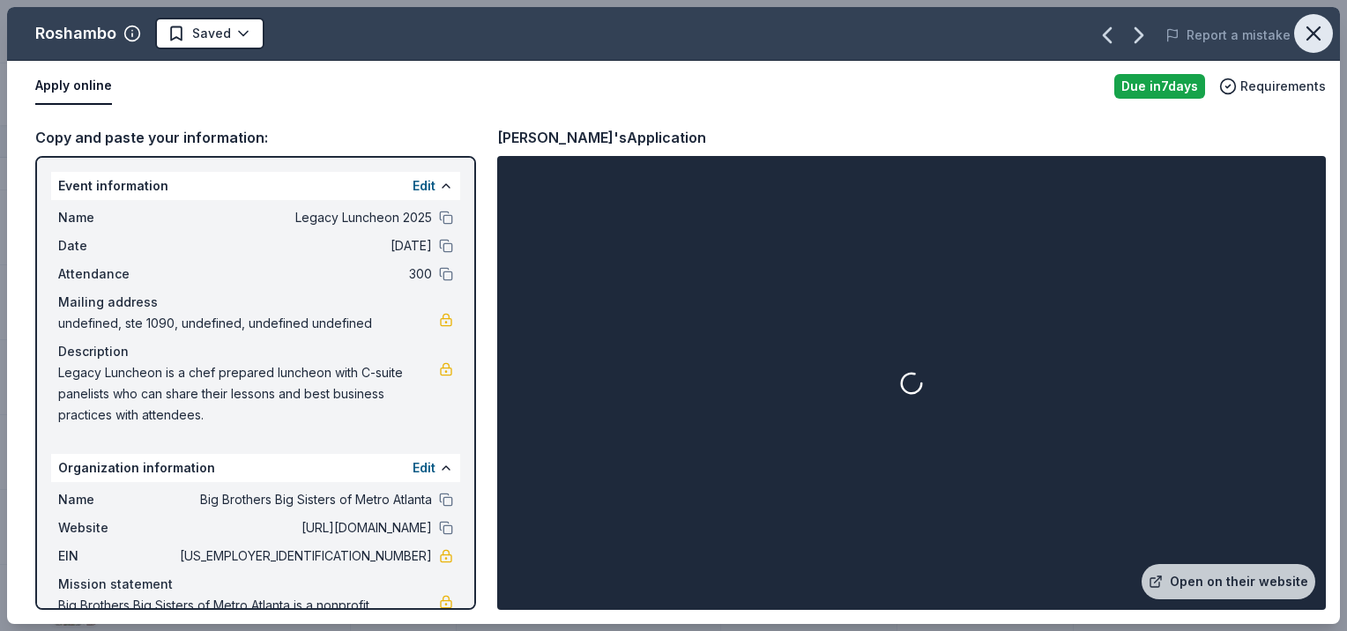
click at [1305, 39] on icon "button" at bounding box center [1313, 33] width 25 height 25
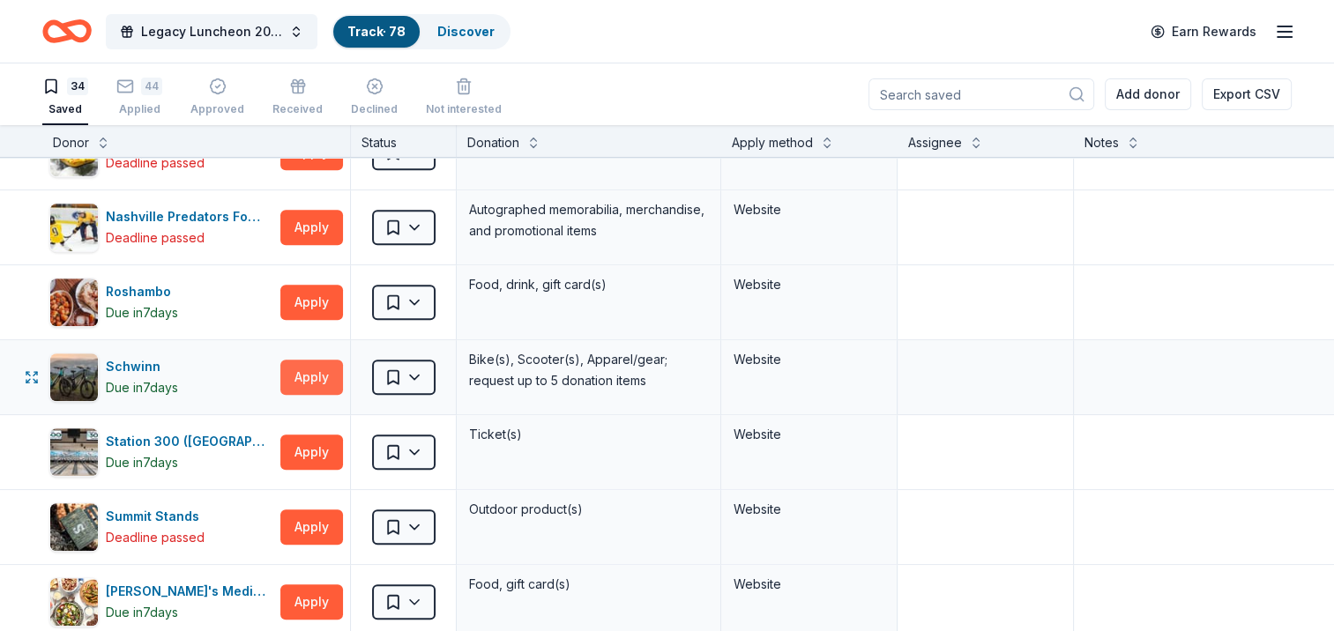
click at [307, 382] on button "Apply" at bounding box center [311, 377] width 63 height 35
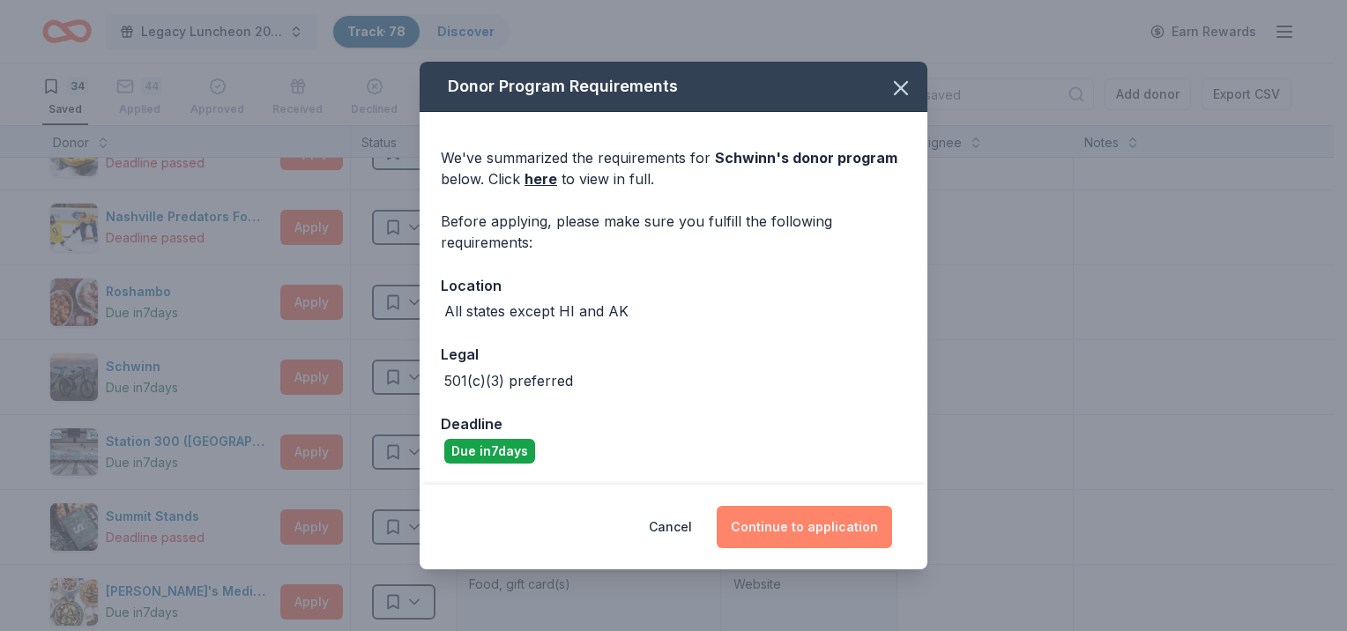
click at [791, 532] on button "Continue to application" at bounding box center [804, 527] width 175 height 42
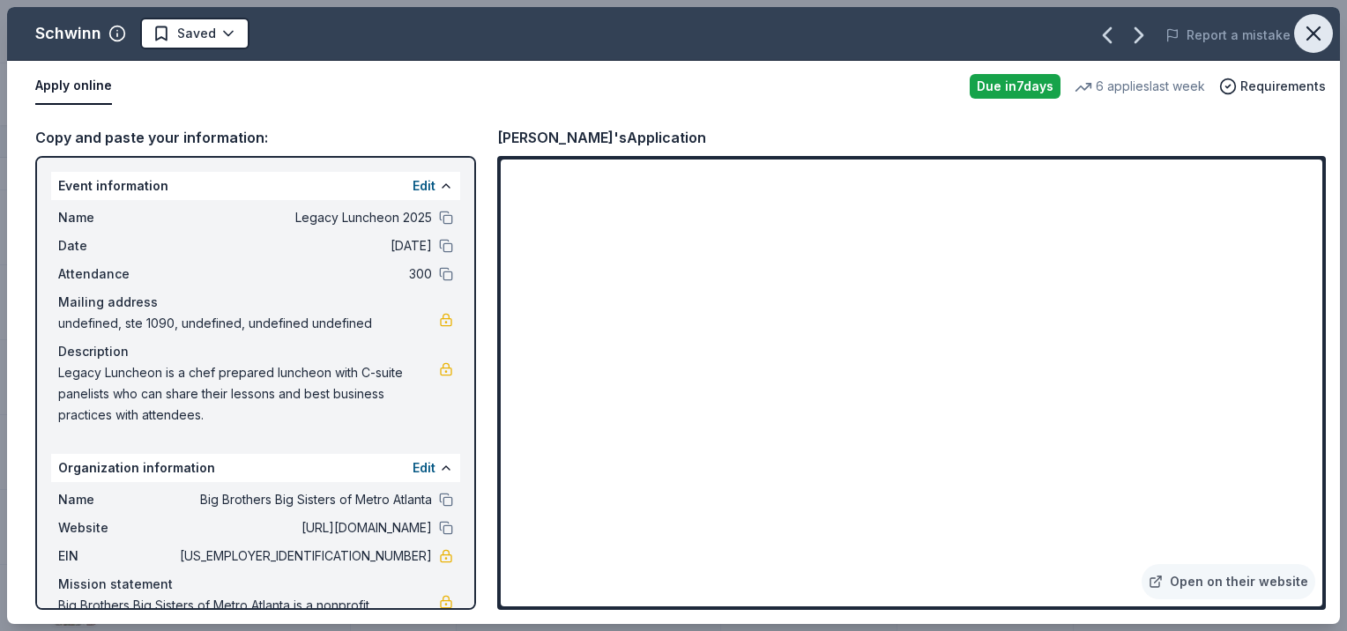
click at [1315, 38] on icon "button" at bounding box center [1313, 33] width 25 height 25
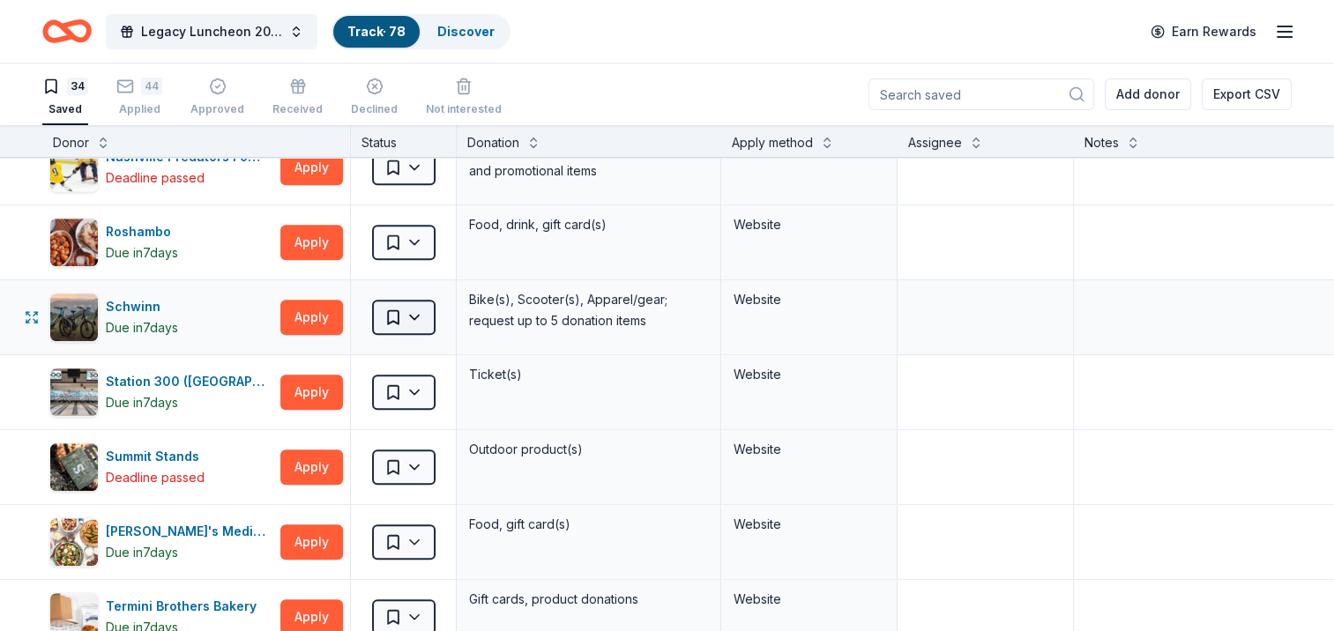
scroll to position [1058, 0]
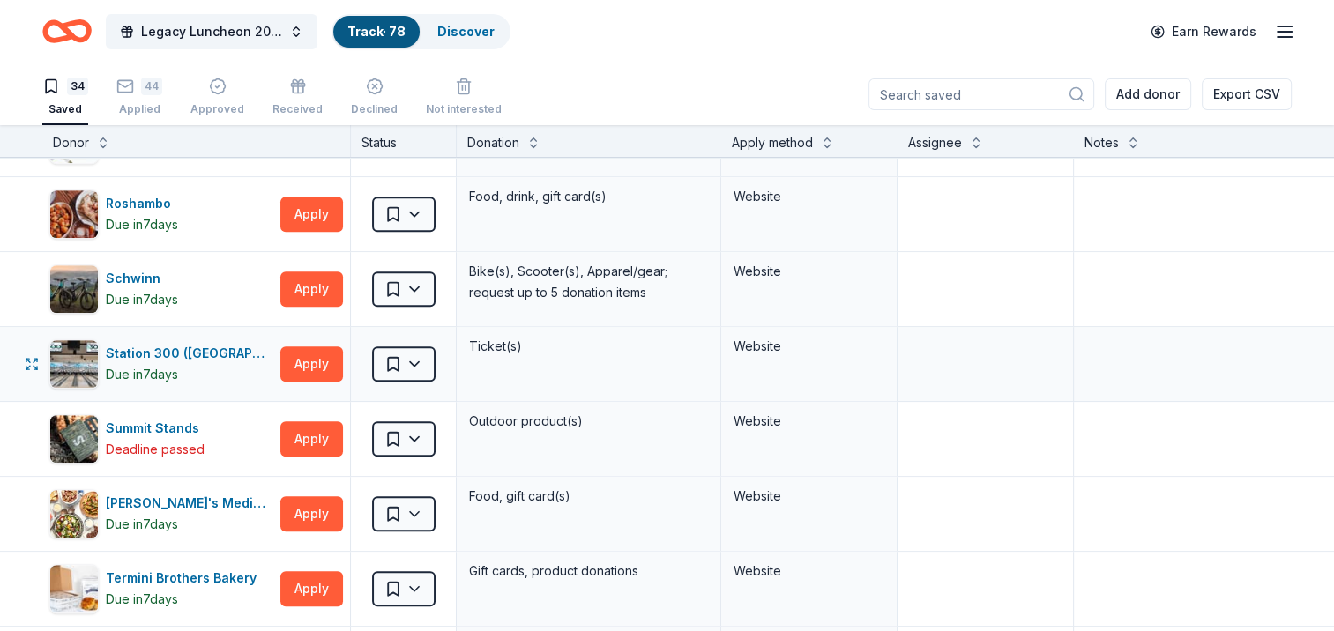
click at [313, 381] on div "Station 300 (Gainesville) Due in 7 days Apply" at bounding box center [196, 364] width 308 height 74
click at [313, 364] on button "Apply" at bounding box center [311, 363] width 63 height 35
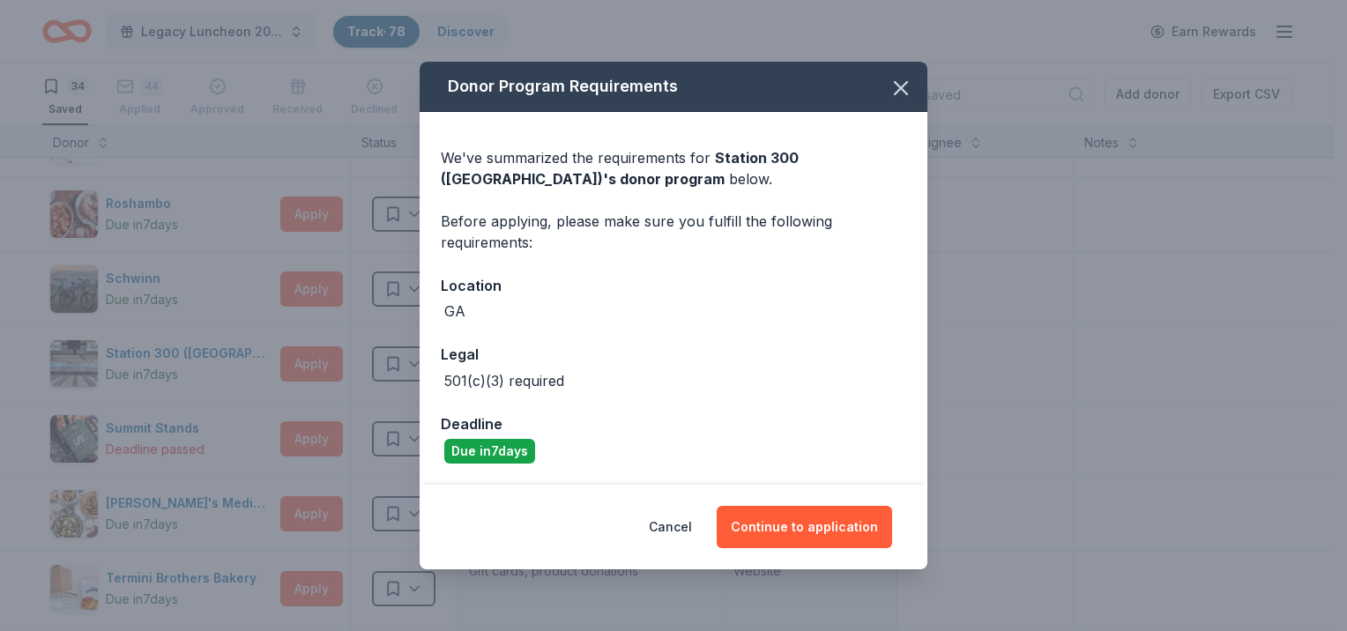
drag, startPoint x: 806, startPoint y: 552, endPoint x: 804, endPoint y: 536, distance: 16.0
click at [806, 553] on div "Cancel Continue to application" at bounding box center [674, 527] width 508 height 85
click at [799, 512] on button "Continue to application" at bounding box center [804, 527] width 175 height 42
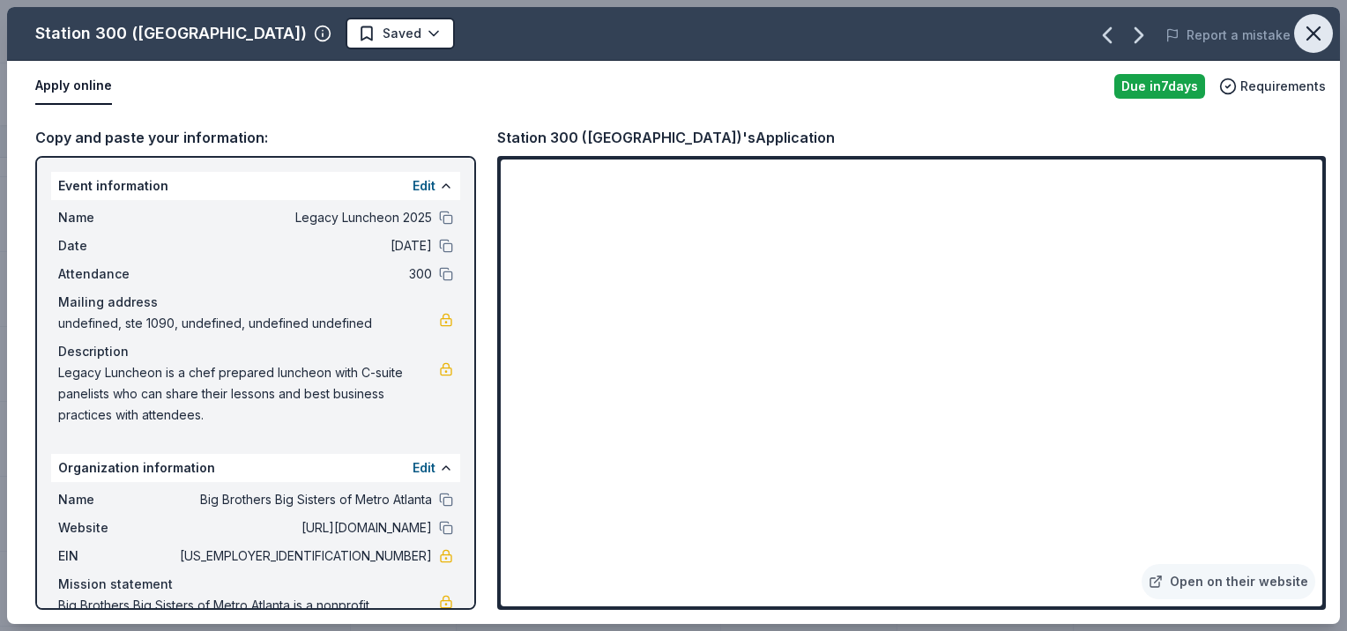
click at [1312, 39] on icon "button" at bounding box center [1313, 33] width 25 height 25
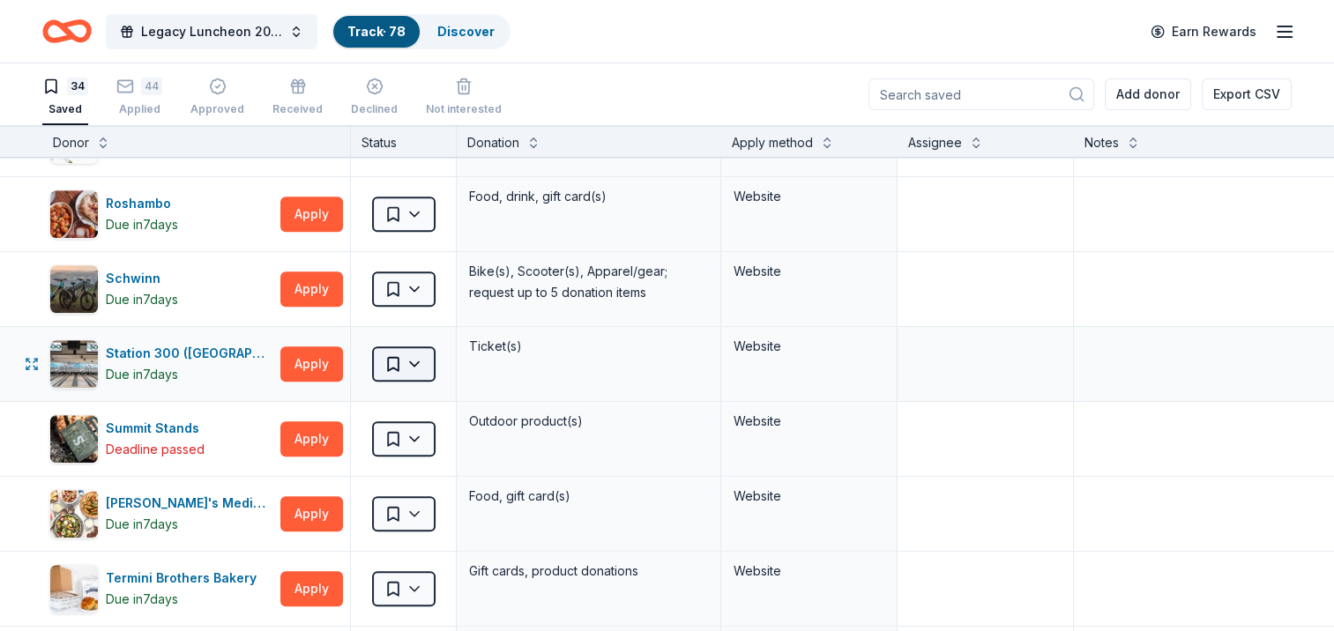
click at [408, 353] on html "Legacy Luncheon 2025 Track · 78 Discover Earn Rewards 34 Saved 44 Applied Appro…" at bounding box center [667, 315] width 1334 height 631
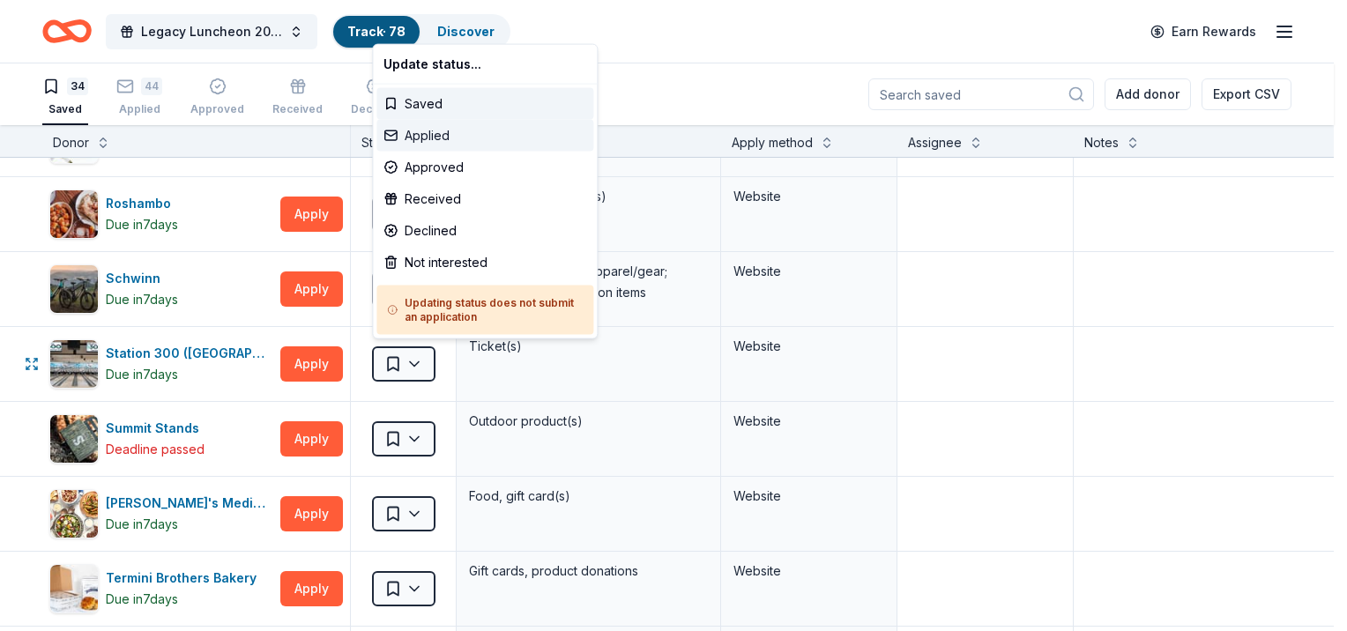
click at [403, 131] on div "Applied" at bounding box center [484, 136] width 217 height 32
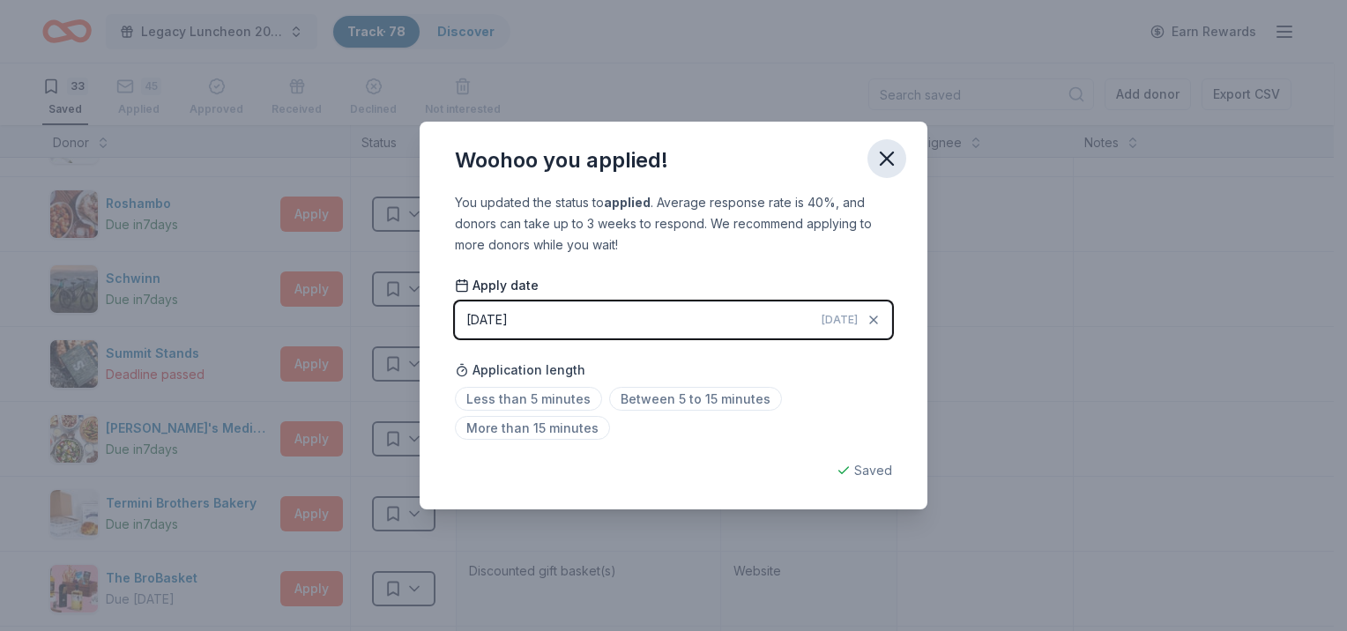
click at [885, 164] on icon "button" at bounding box center [886, 158] width 25 height 25
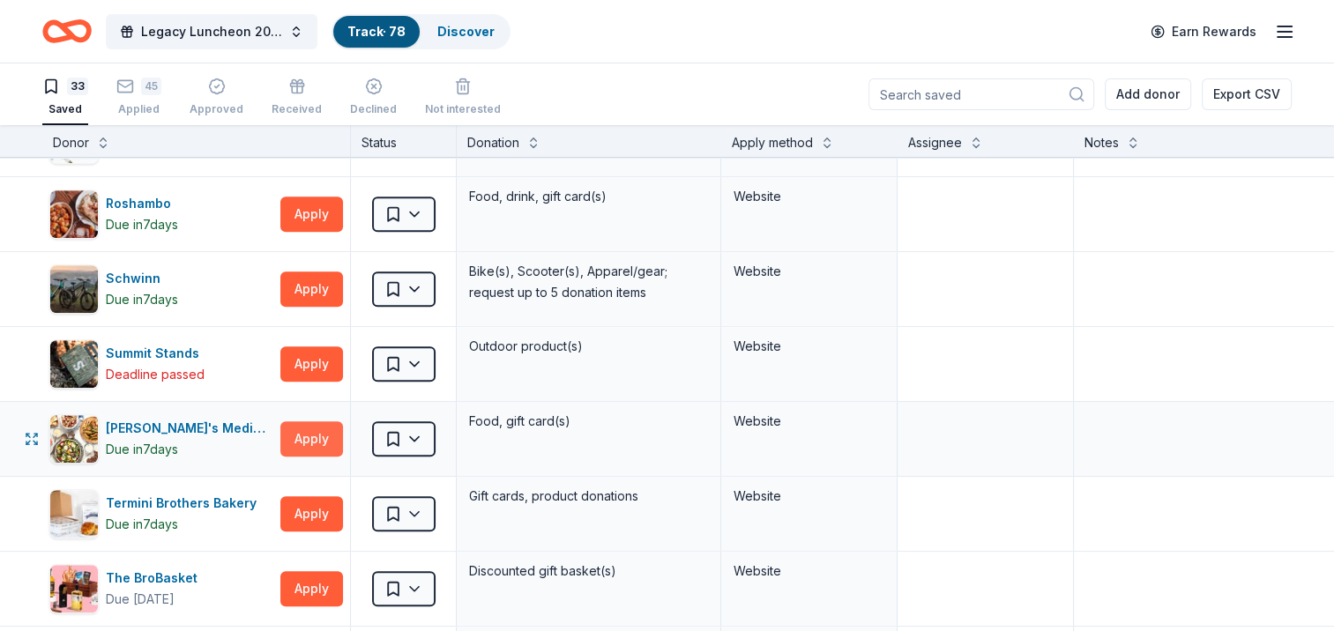
click at [304, 435] on button "Apply" at bounding box center [311, 438] width 63 height 35
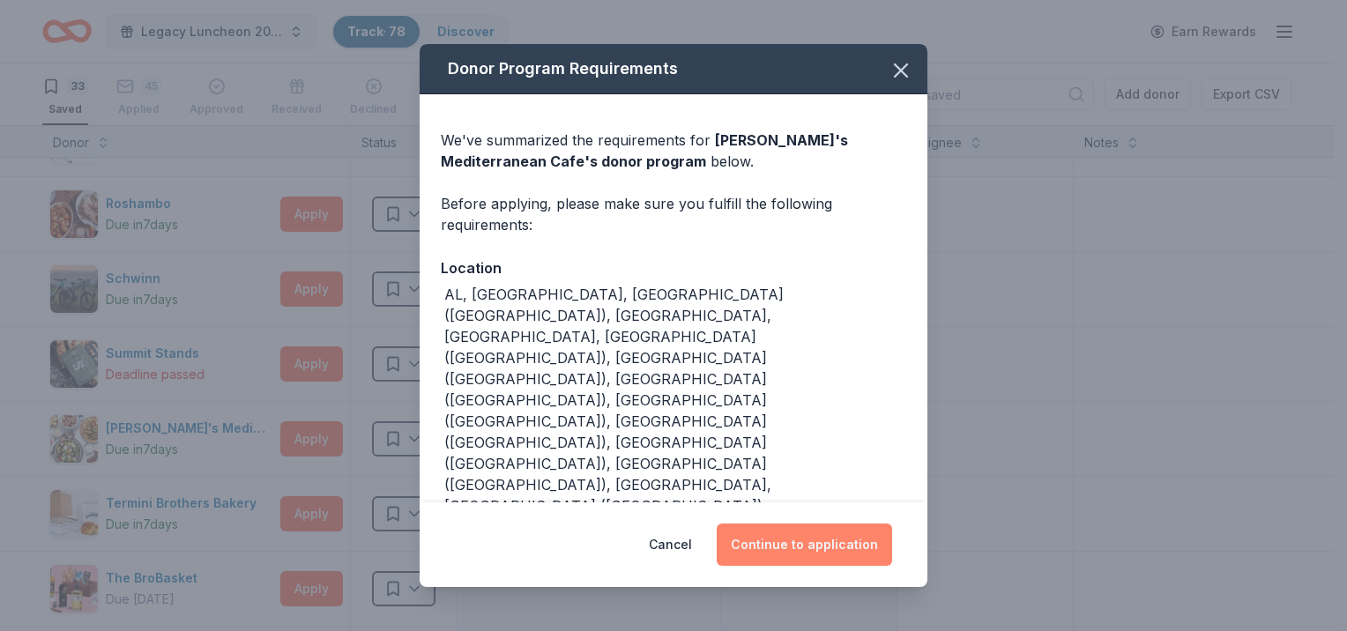
click at [750, 537] on button "Continue to application" at bounding box center [804, 545] width 175 height 42
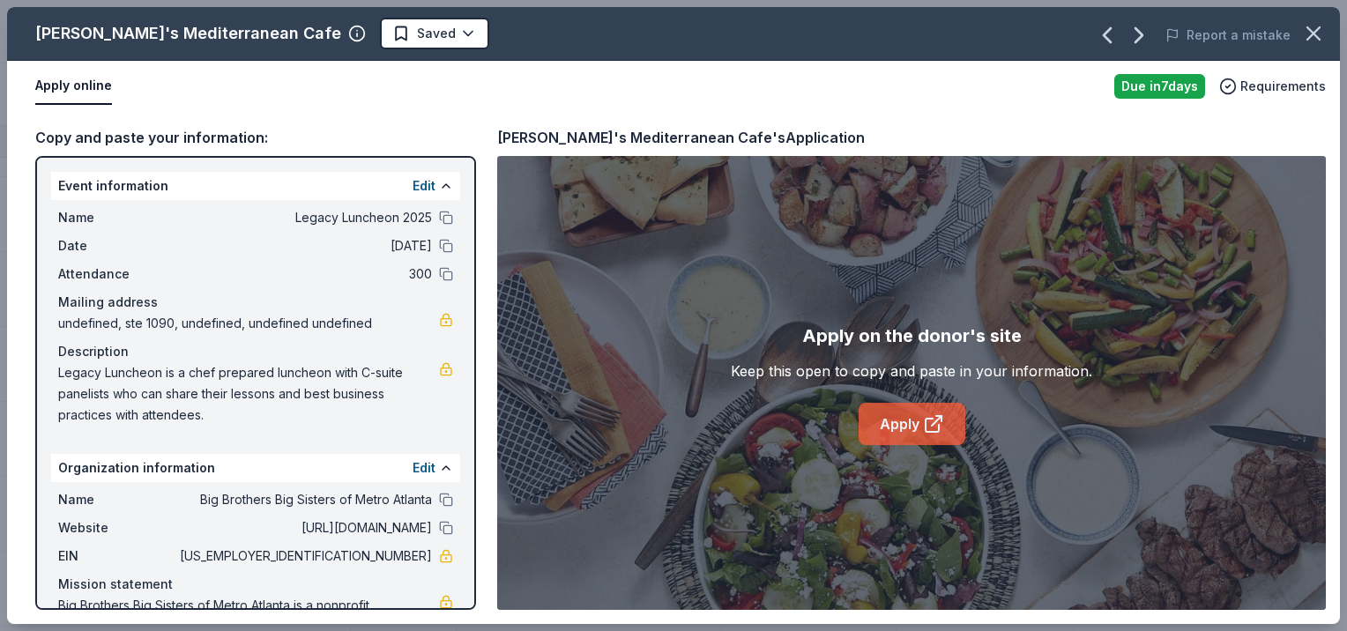
click at [918, 422] on link "Apply" at bounding box center [912, 424] width 107 height 42
click at [1315, 29] on icon "button" at bounding box center [1313, 33] width 25 height 25
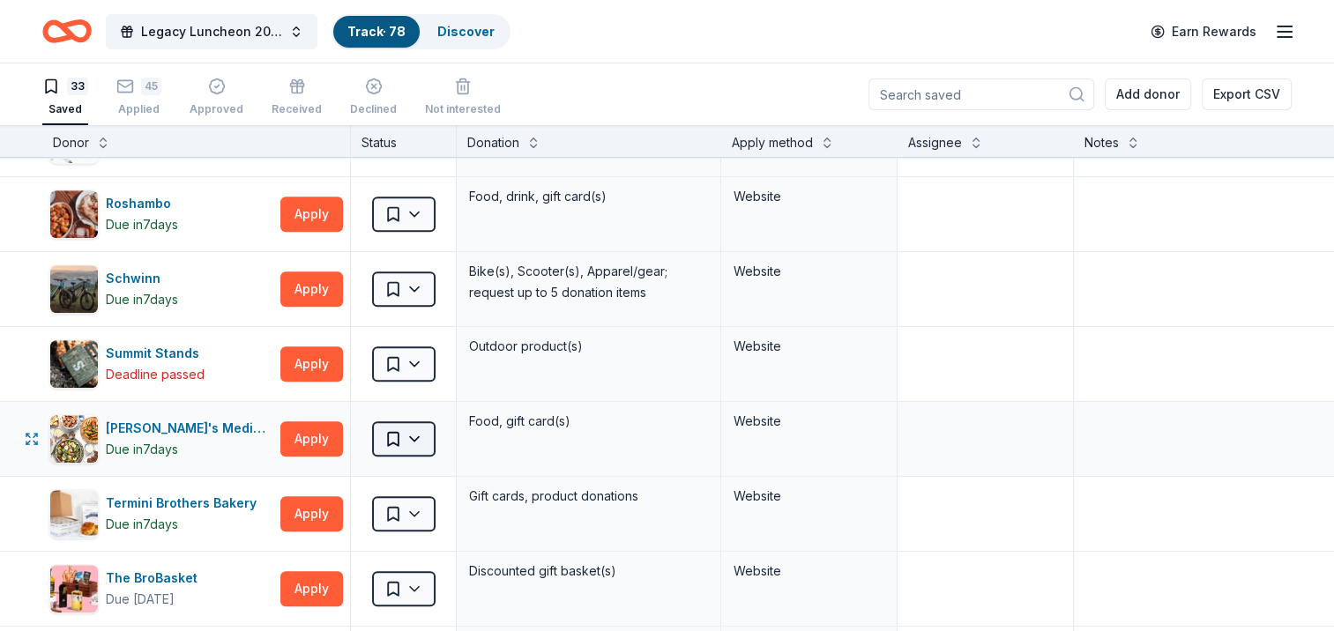
click at [402, 427] on html "Legacy Luncheon 2025 Track · 78 Discover Earn Rewards 33 Saved 45 Applied Appro…" at bounding box center [667, 315] width 1334 height 631
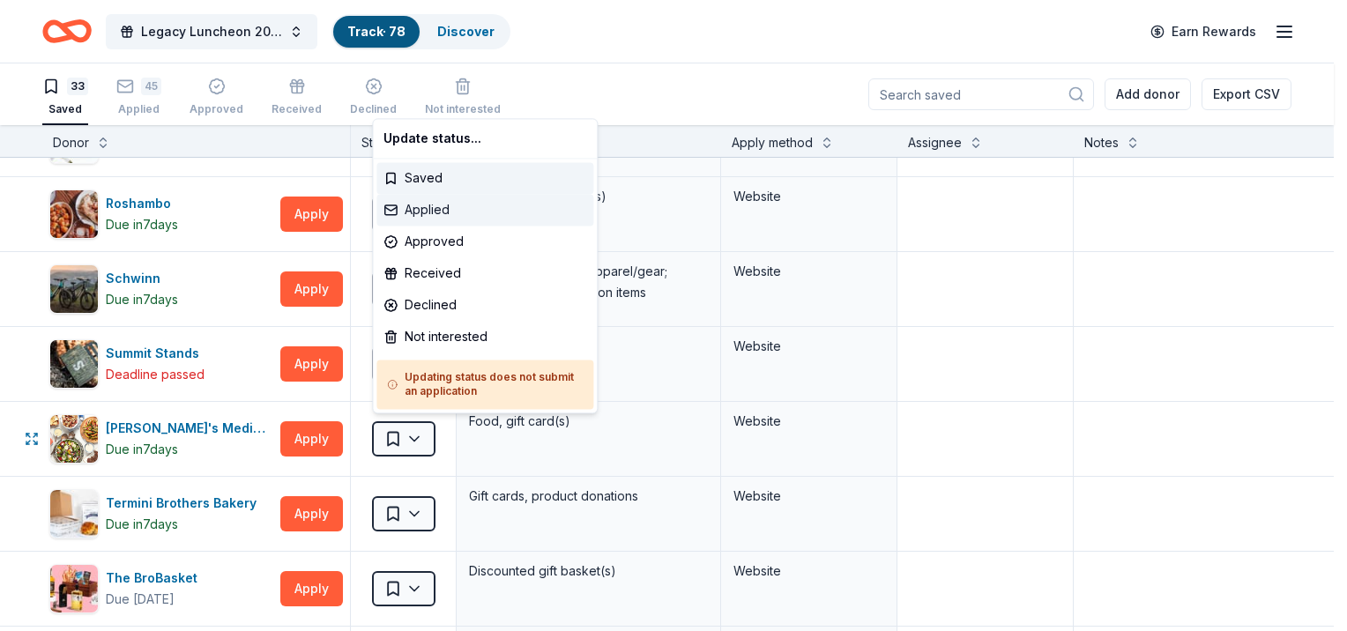
click at [450, 219] on div "Applied" at bounding box center [484, 210] width 217 height 32
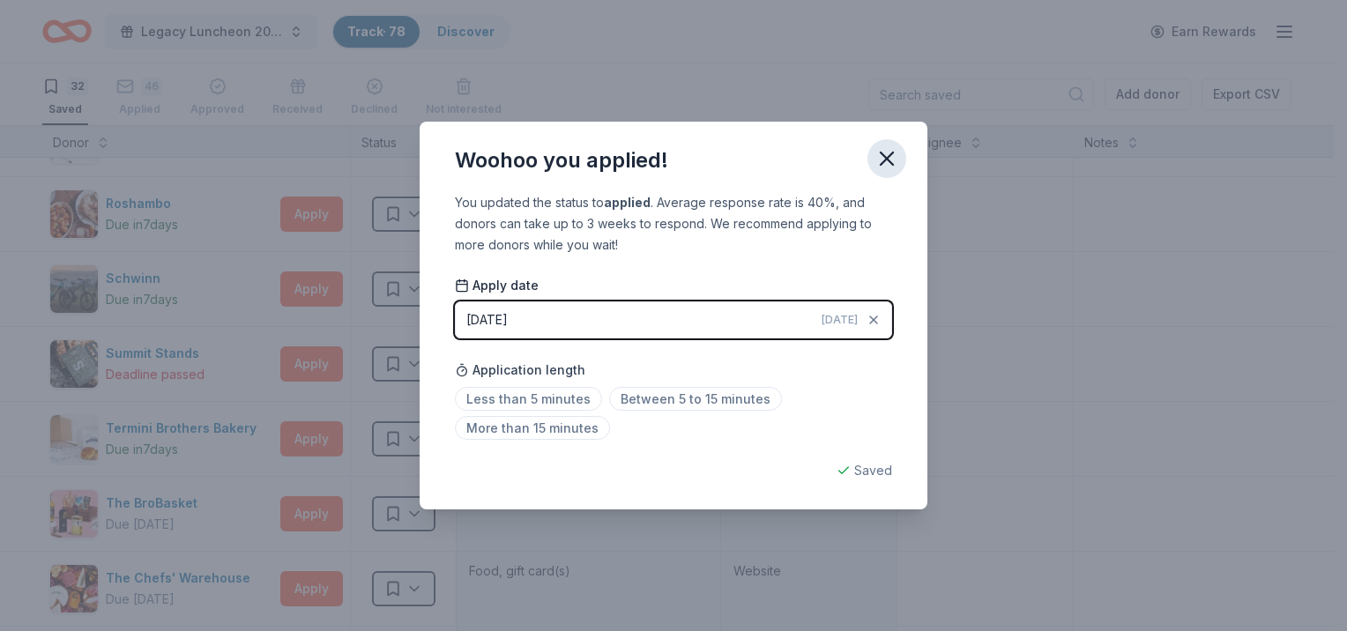
click at [886, 166] on icon "button" at bounding box center [886, 158] width 25 height 25
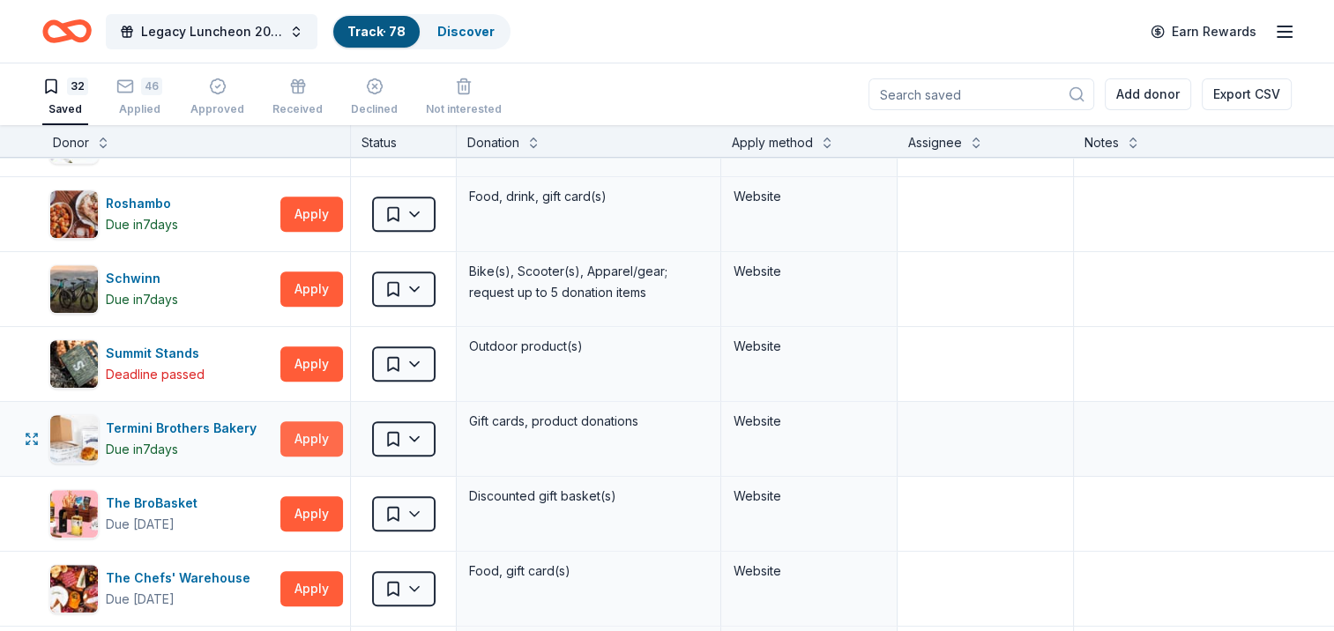
click at [314, 437] on button "Apply" at bounding box center [311, 438] width 63 height 35
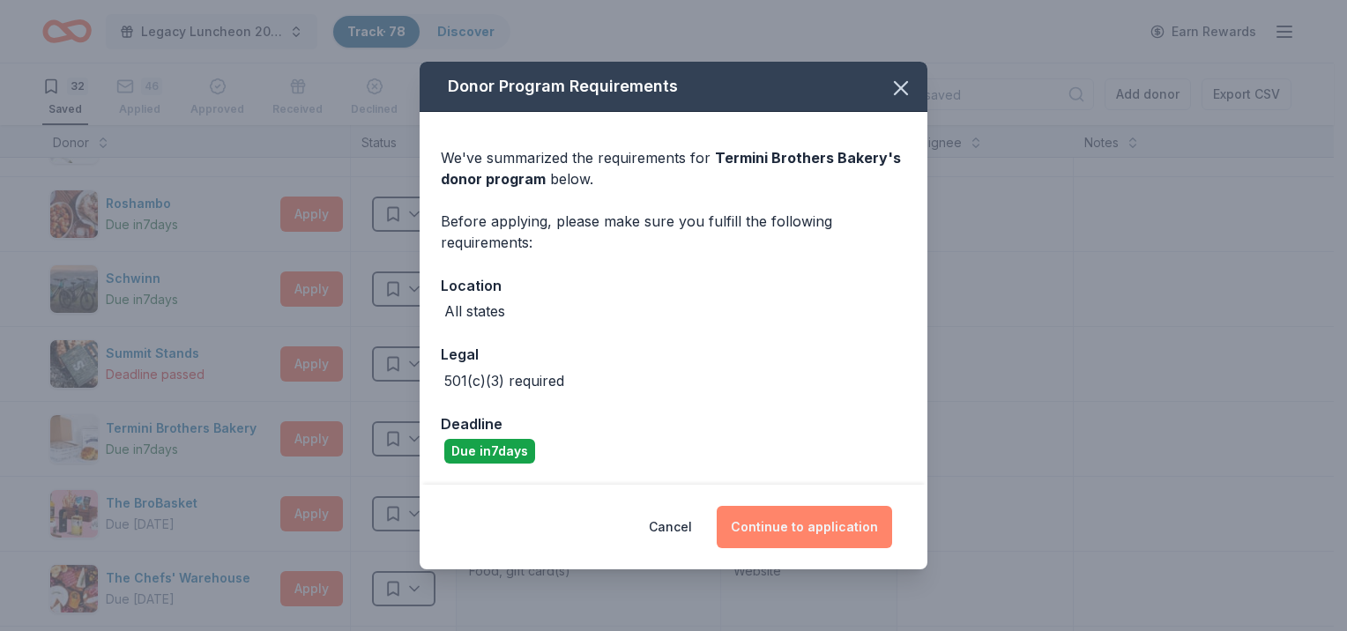
click at [789, 534] on button "Continue to application" at bounding box center [804, 527] width 175 height 42
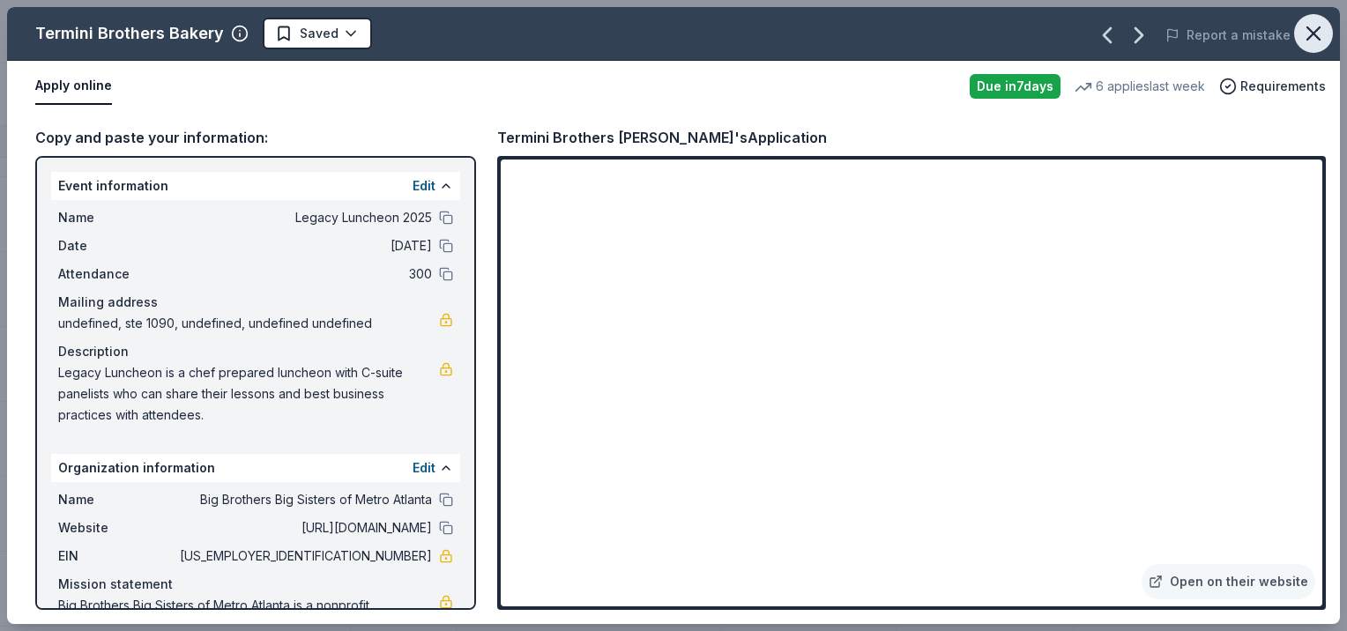
click at [1312, 18] on button "button" at bounding box center [1313, 33] width 39 height 39
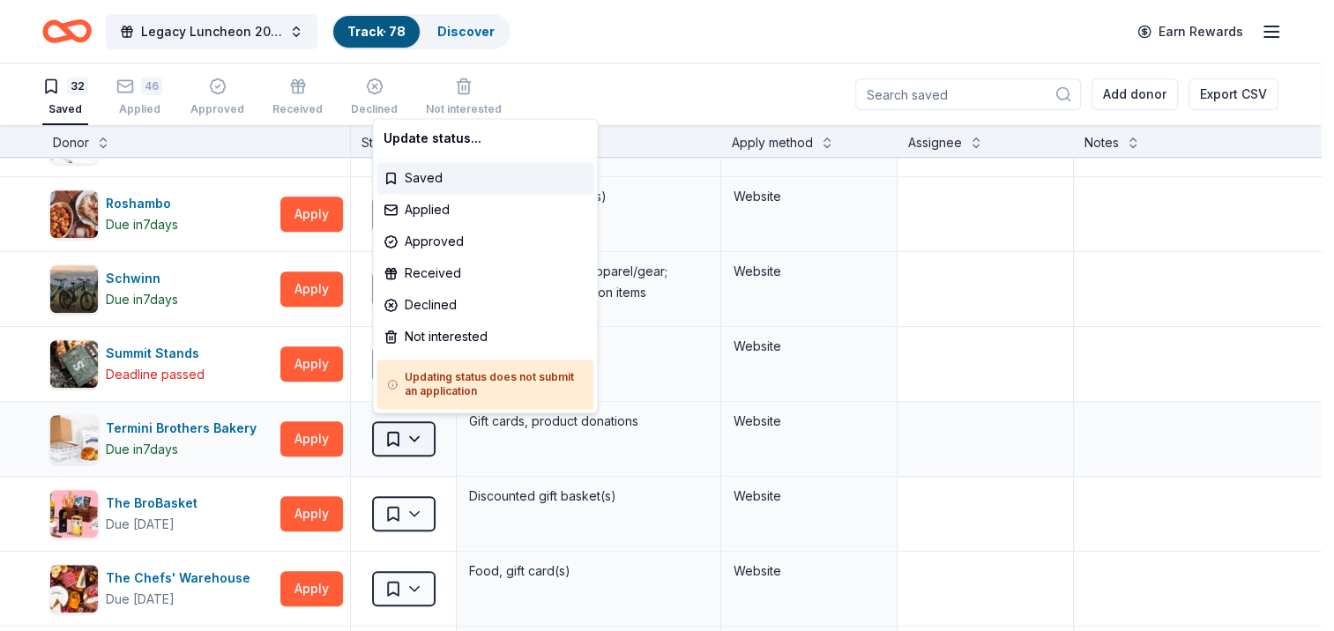
click at [405, 444] on html "Legacy Luncheon 2025 Track · 78 Discover Earn Rewards 32 Saved 46 Applied Appro…" at bounding box center [667, 315] width 1334 height 631
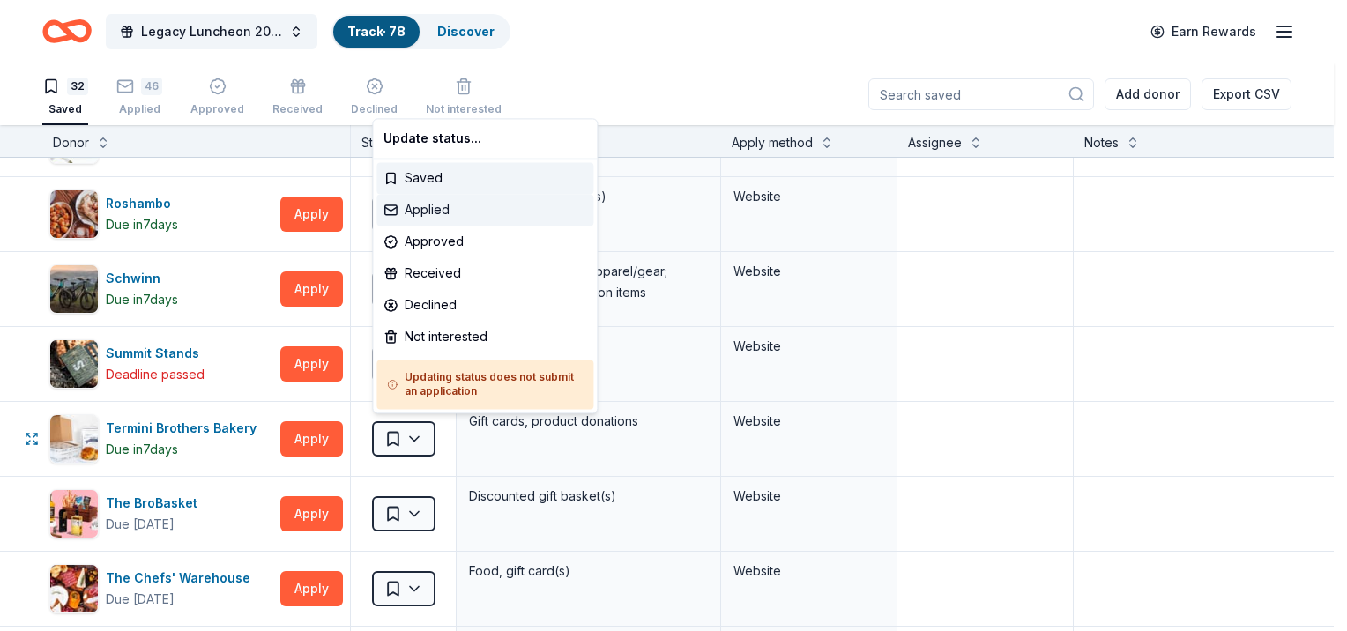
click at [439, 213] on div "Applied" at bounding box center [484, 210] width 217 height 32
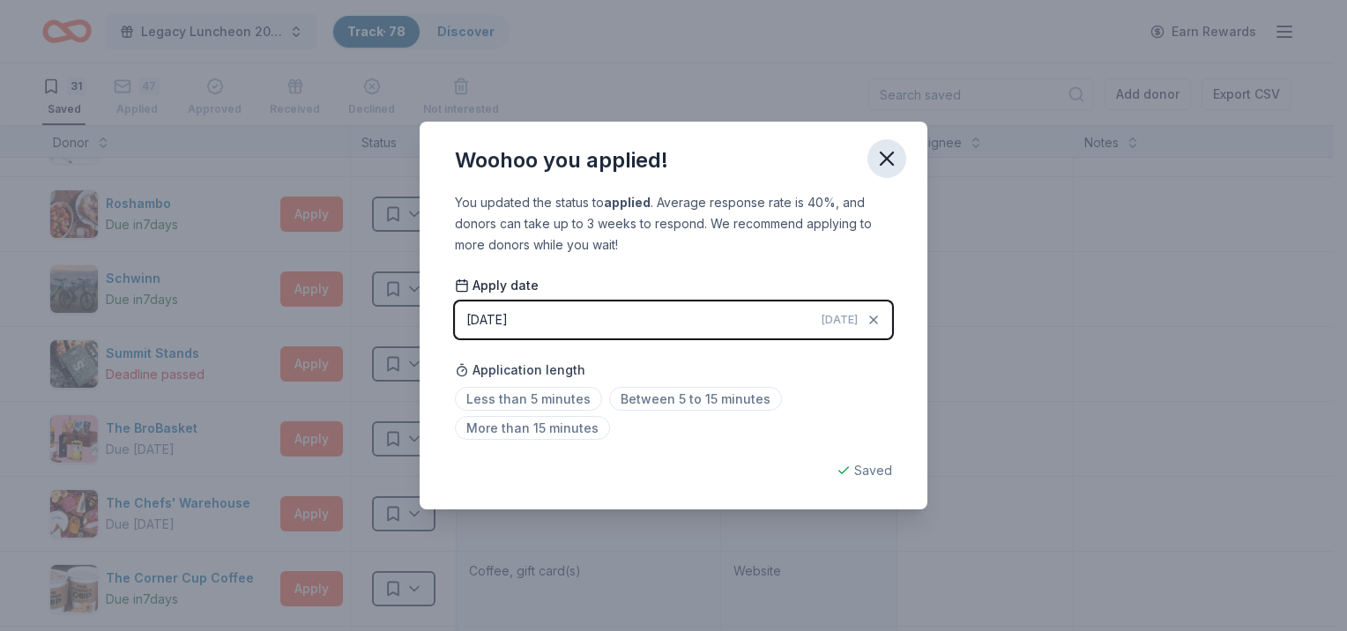
click at [871, 157] on button "button" at bounding box center [886, 158] width 39 height 39
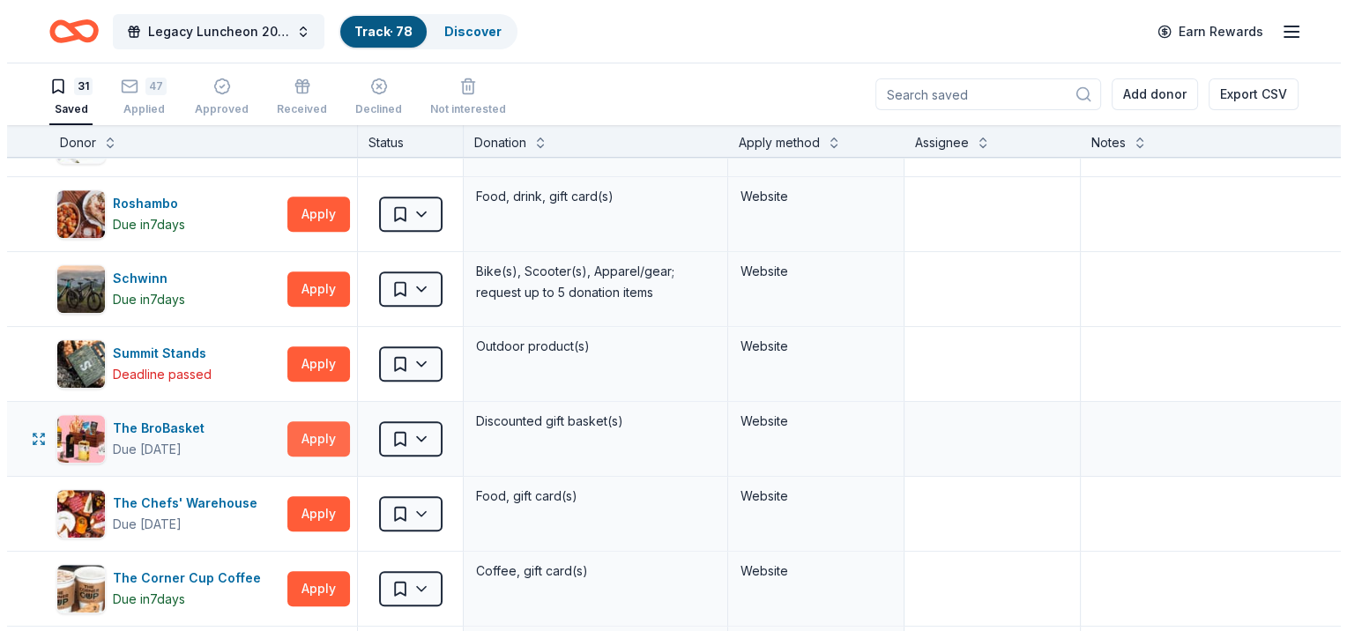
scroll to position [1146, 0]
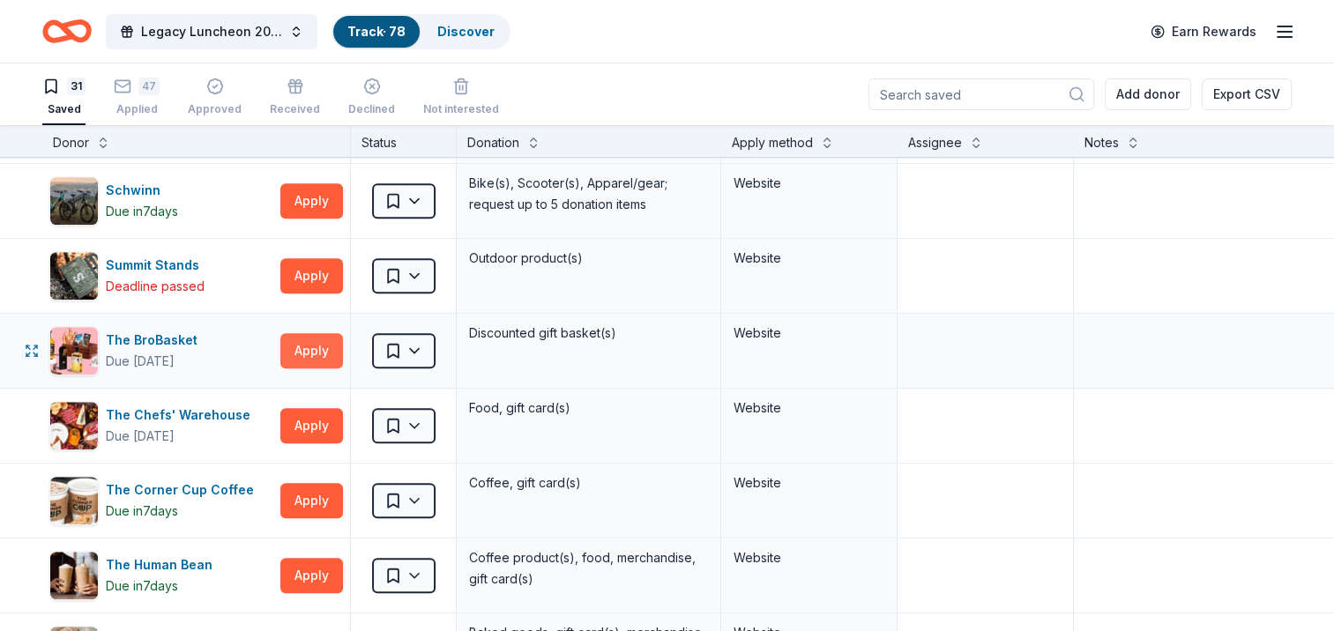
click at [312, 339] on button "Apply" at bounding box center [311, 350] width 63 height 35
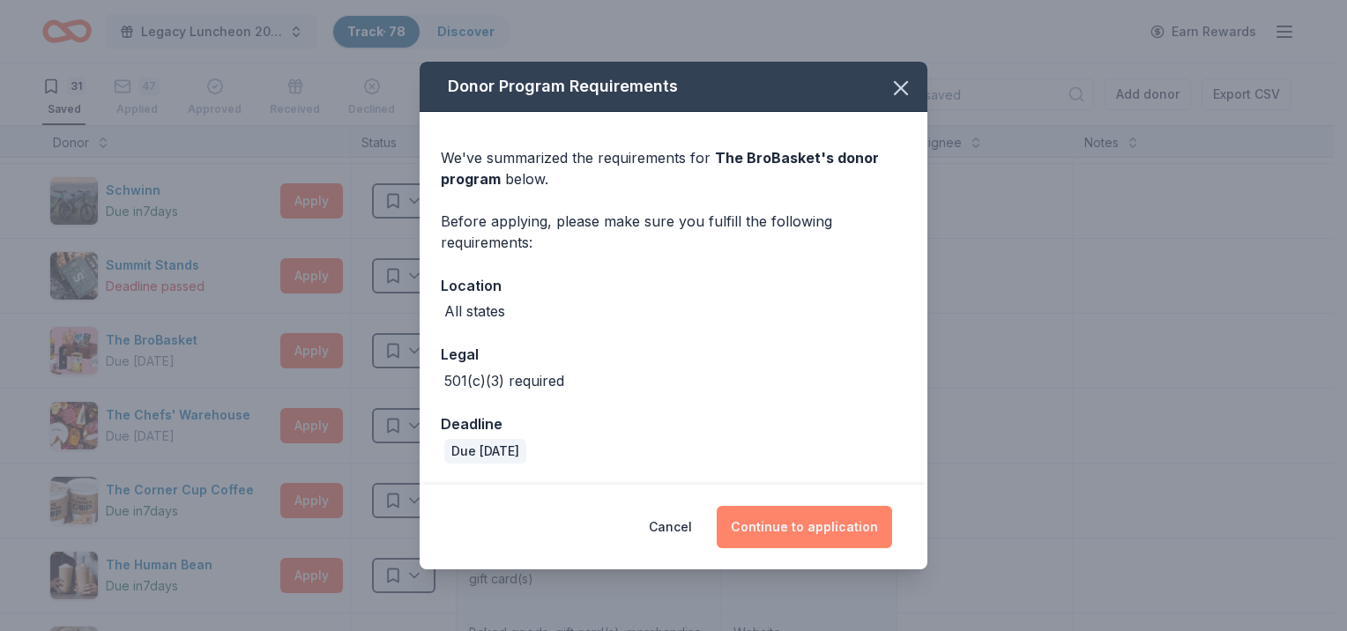
click at [776, 538] on button "Continue to application" at bounding box center [804, 527] width 175 height 42
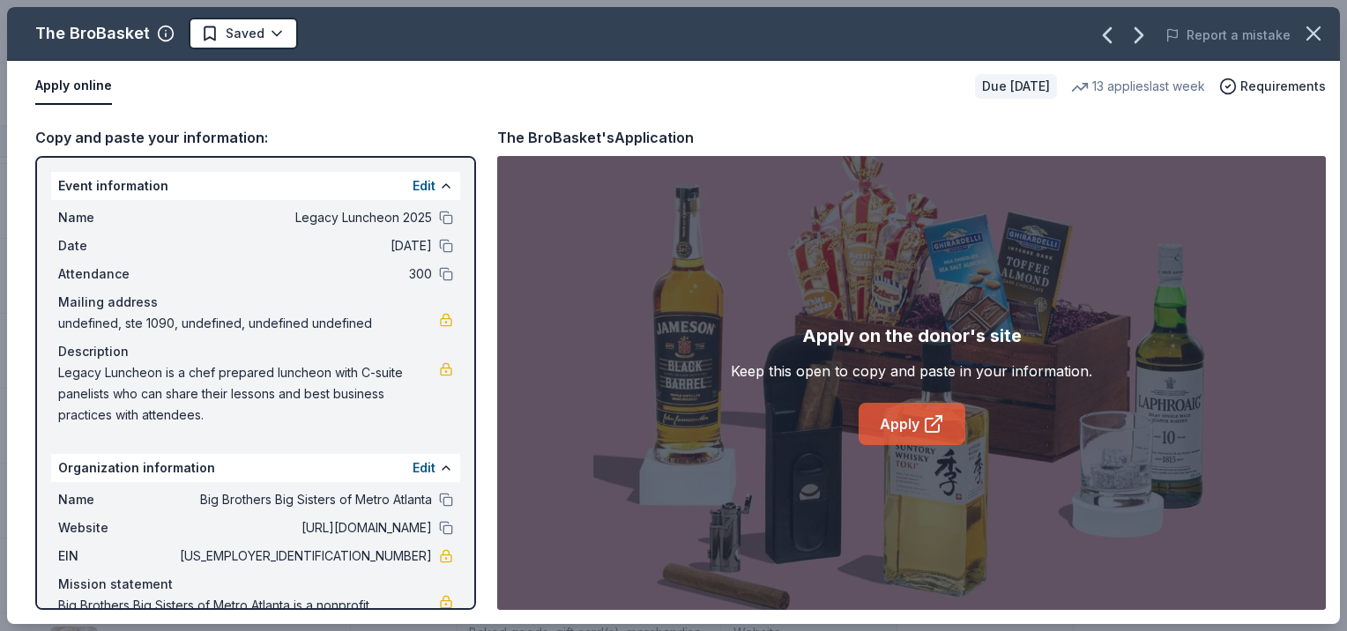
click at [905, 414] on link "Apply" at bounding box center [912, 424] width 107 height 42
click at [1303, 41] on icon "button" at bounding box center [1313, 33] width 25 height 25
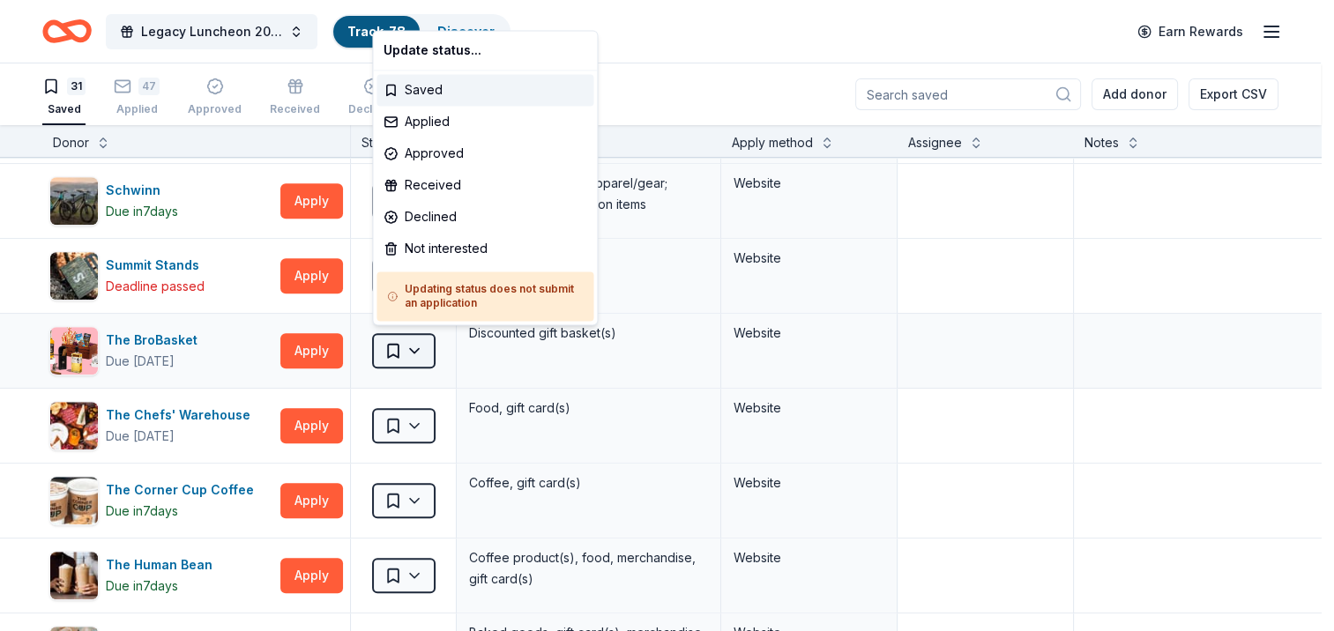
click at [396, 345] on html "Legacy Luncheon 2025 Track · 78 Discover Earn Rewards 31 Saved 47 Applied Appro…" at bounding box center [667, 315] width 1334 height 631
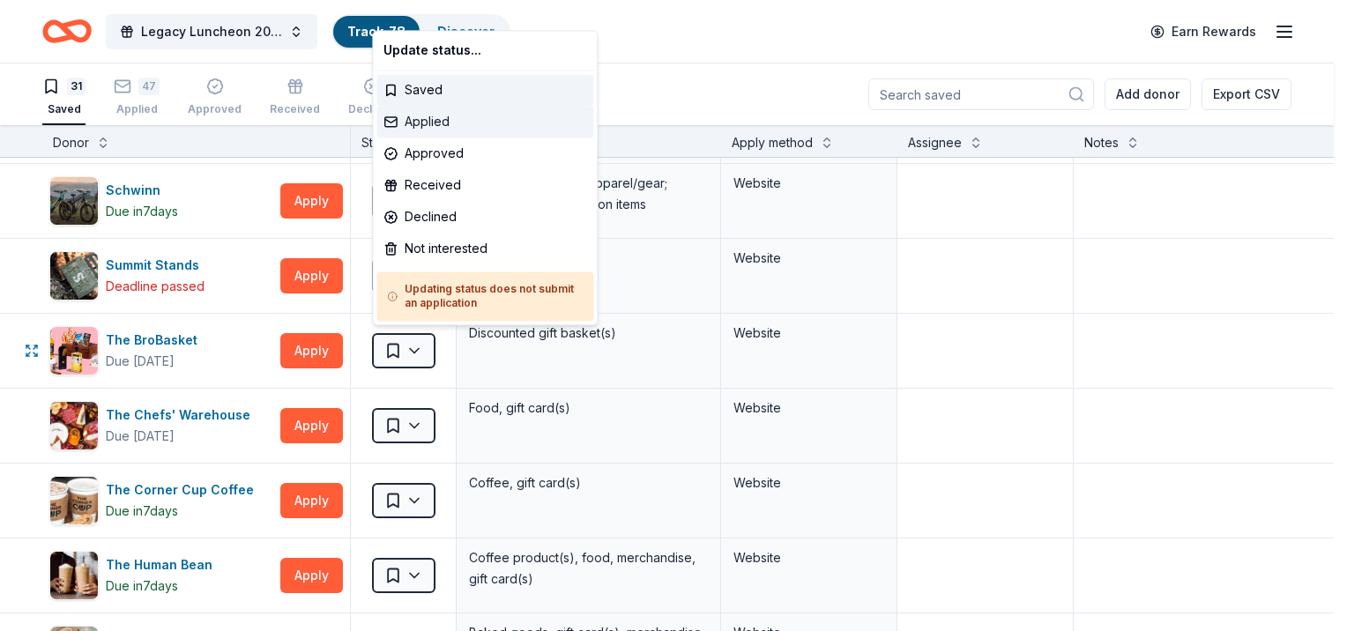
click at [439, 128] on div "Applied" at bounding box center [484, 122] width 217 height 32
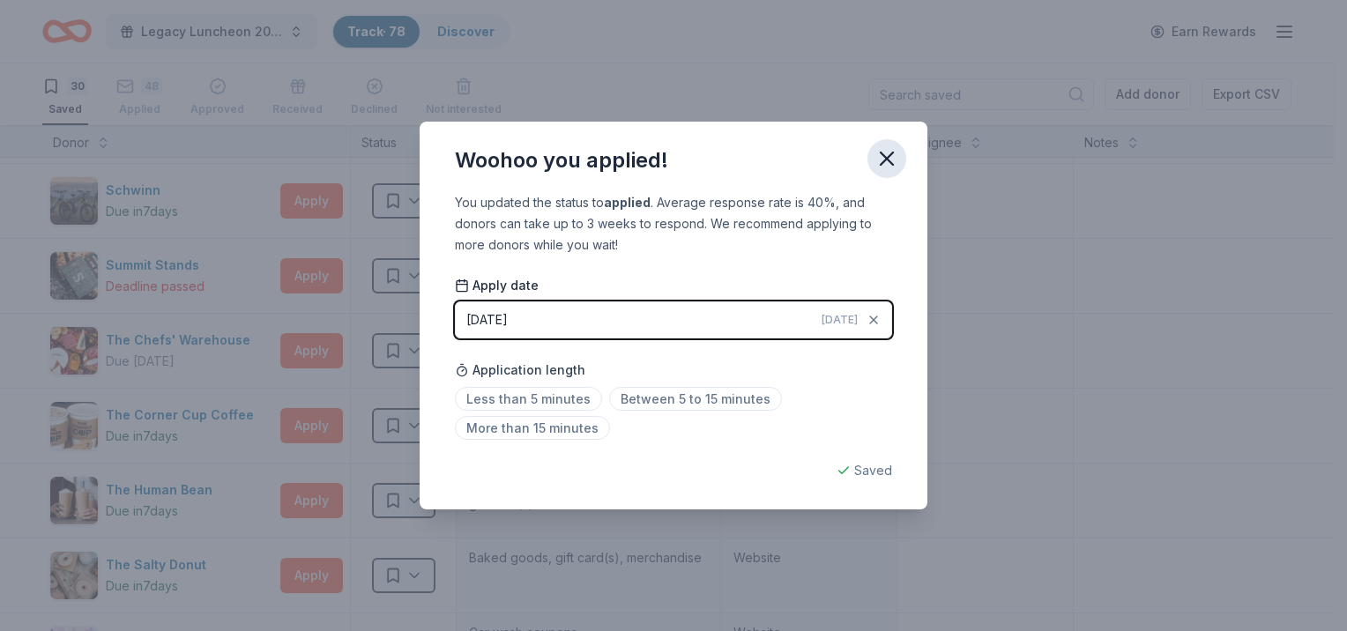
click at [884, 157] on icon "button" at bounding box center [887, 158] width 12 height 12
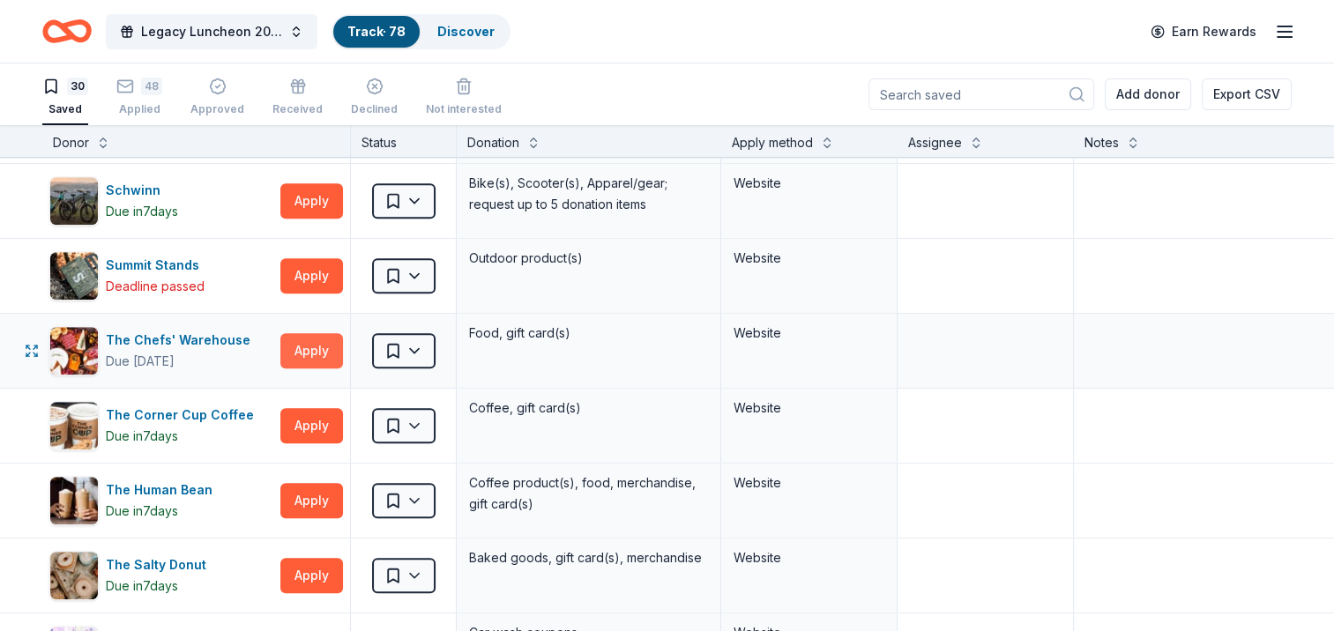
click at [303, 335] on button "Apply" at bounding box center [311, 350] width 63 height 35
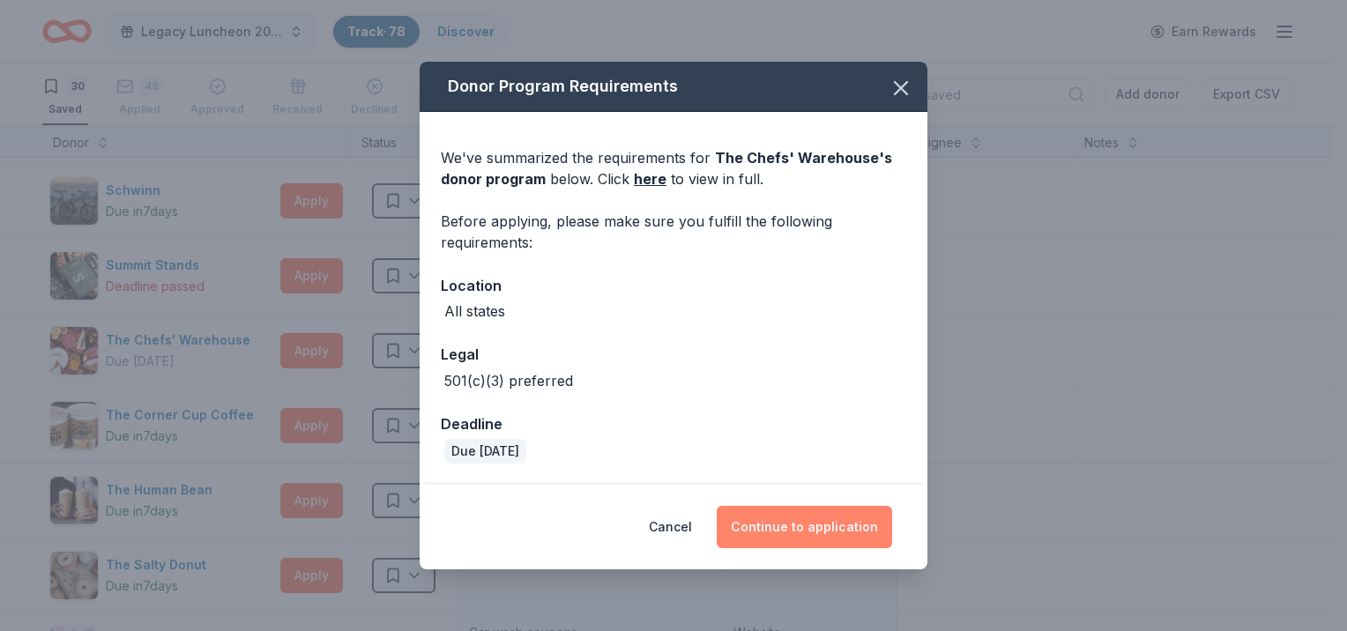
click at [756, 534] on button "Continue to application" at bounding box center [804, 527] width 175 height 42
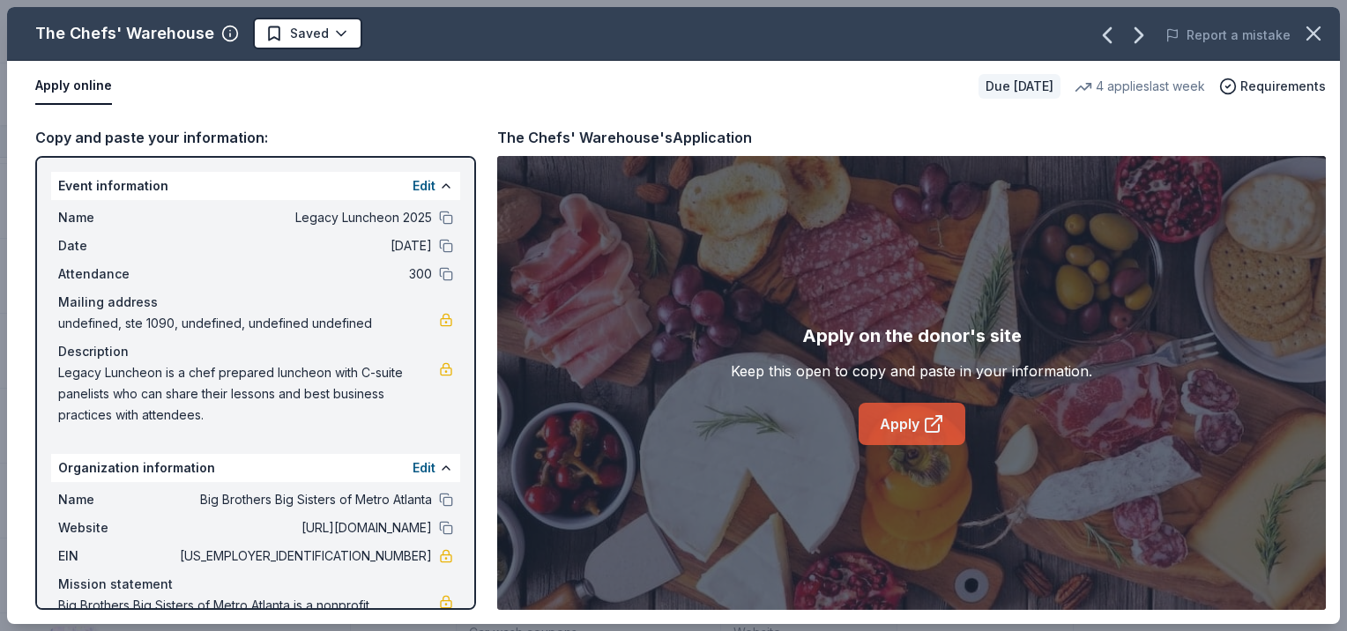
click at [899, 414] on link "Apply" at bounding box center [912, 424] width 107 height 42
click at [1325, 35] on icon "button" at bounding box center [1313, 33] width 25 height 25
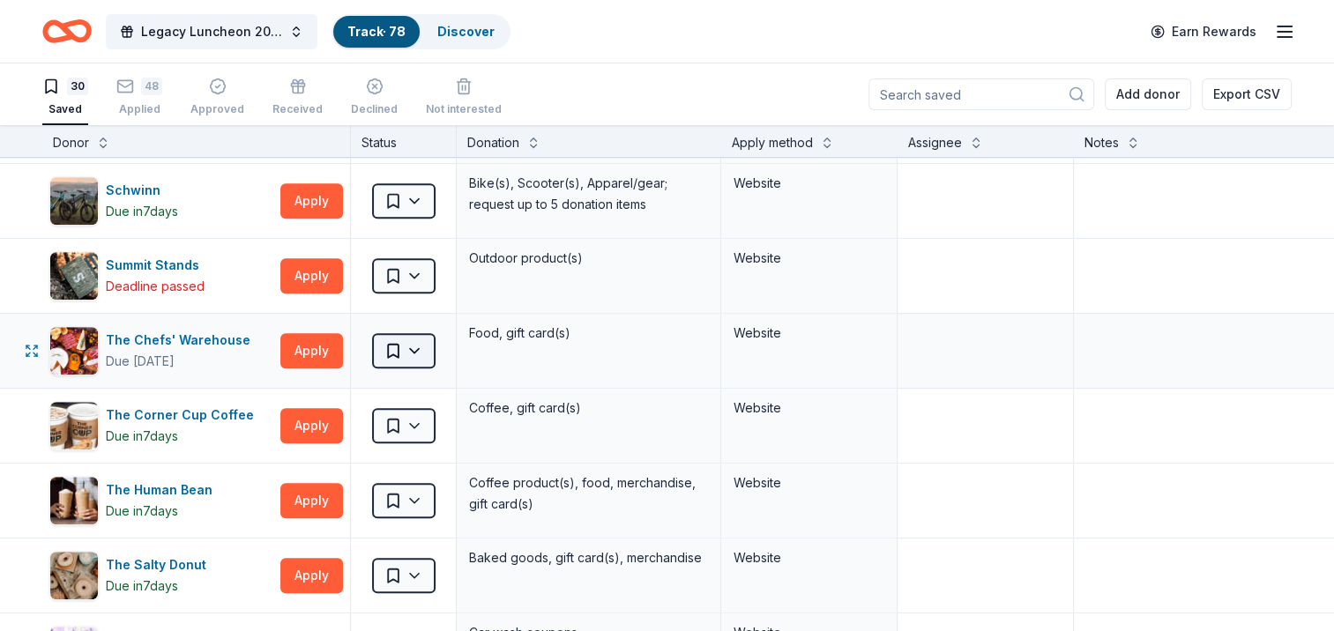
click at [418, 346] on html "Legacy Luncheon 2025 Track · 78 Discover Earn Rewards 30 Saved 48 Applied Appro…" at bounding box center [667, 315] width 1334 height 631
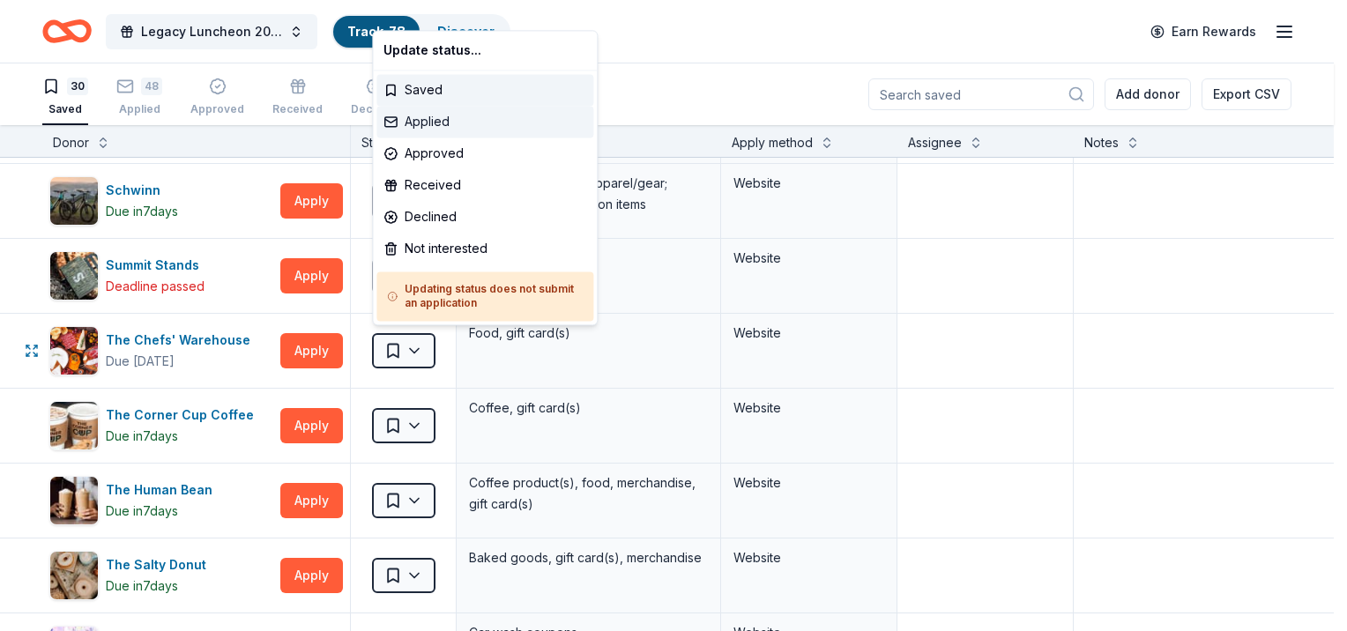
click at [425, 120] on div "Applied" at bounding box center [484, 122] width 217 height 32
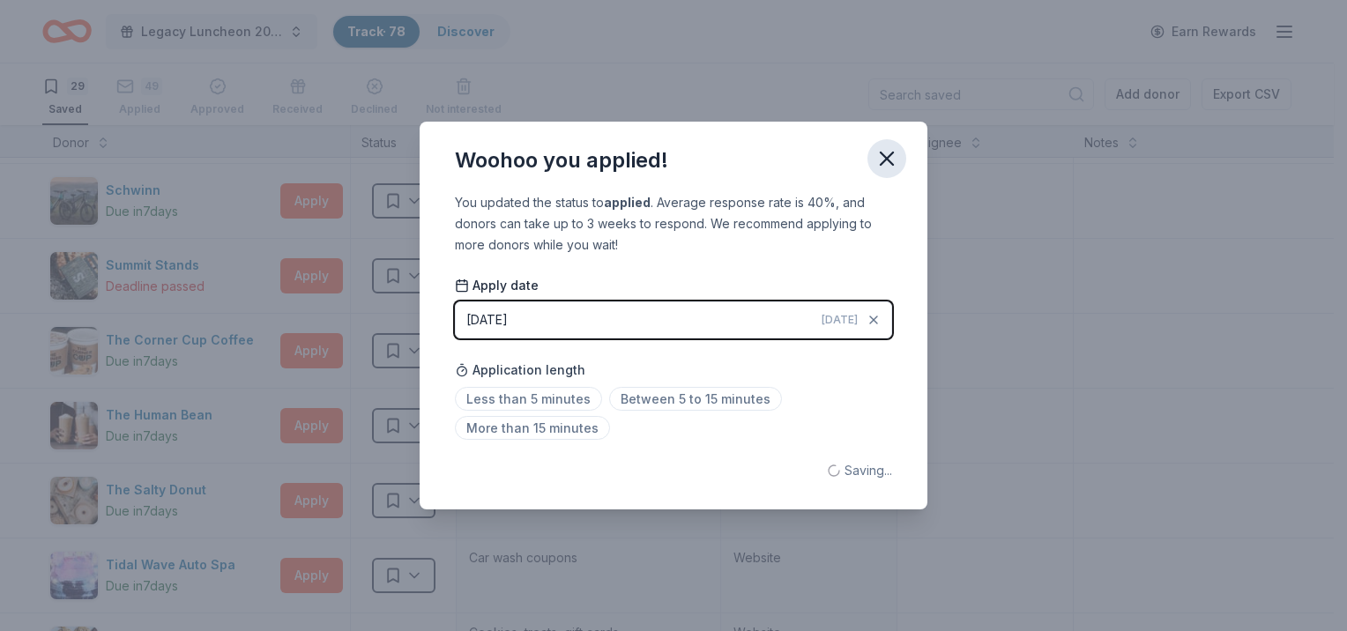
click at [877, 158] on icon "button" at bounding box center [886, 158] width 25 height 25
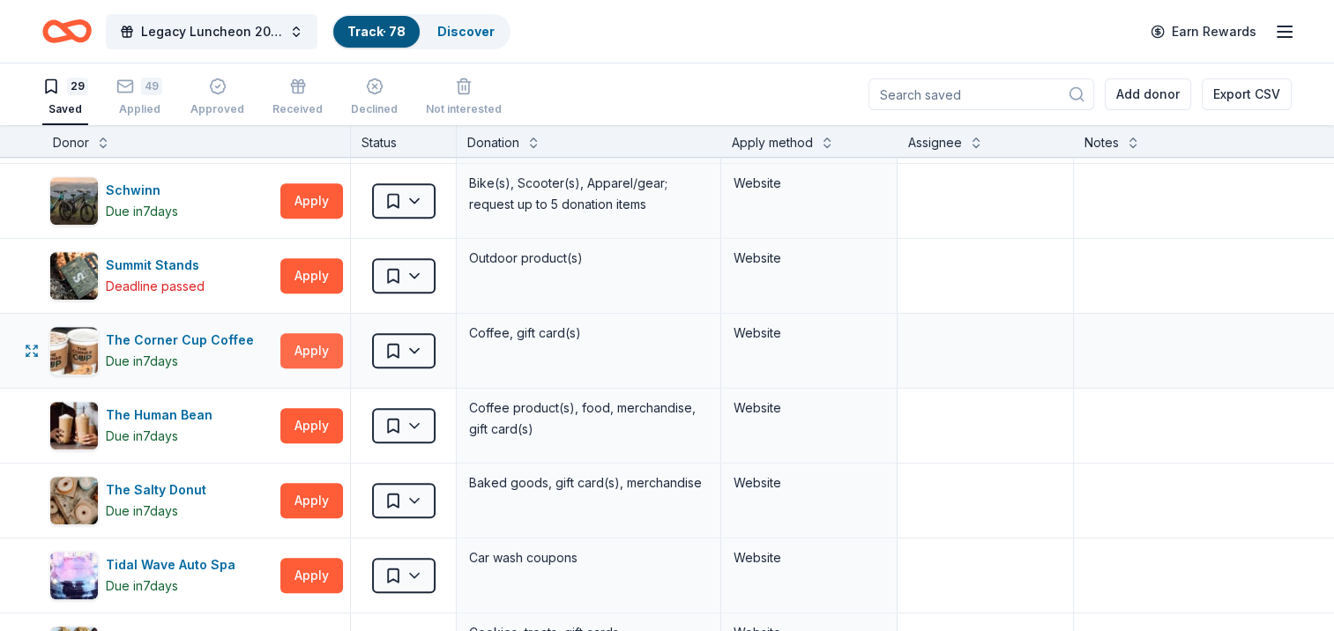
click at [332, 346] on button "Apply" at bounding box center [311, 350] width 63 height 35
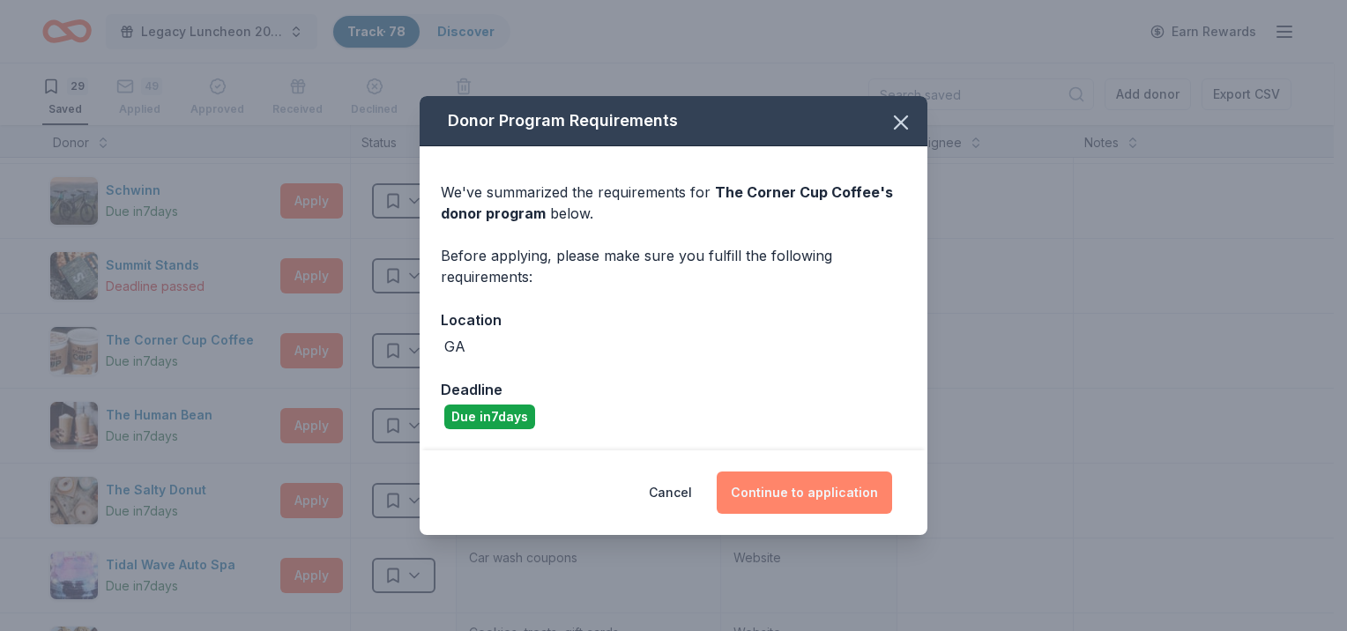
click at [744, 498] on button "Continue to application" at bounding box center [804, 493] width 175 height 42
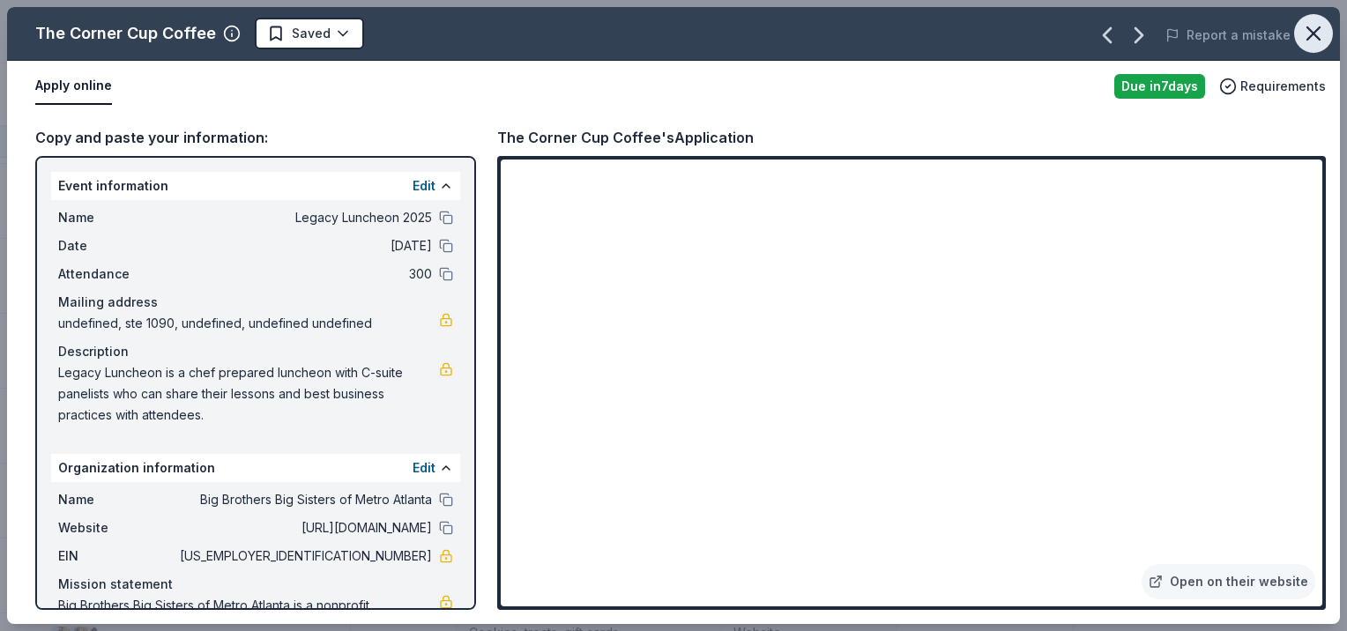
click at [1309, 29] on icon "button" at bounding box center [1313, 33] width 12 height 12
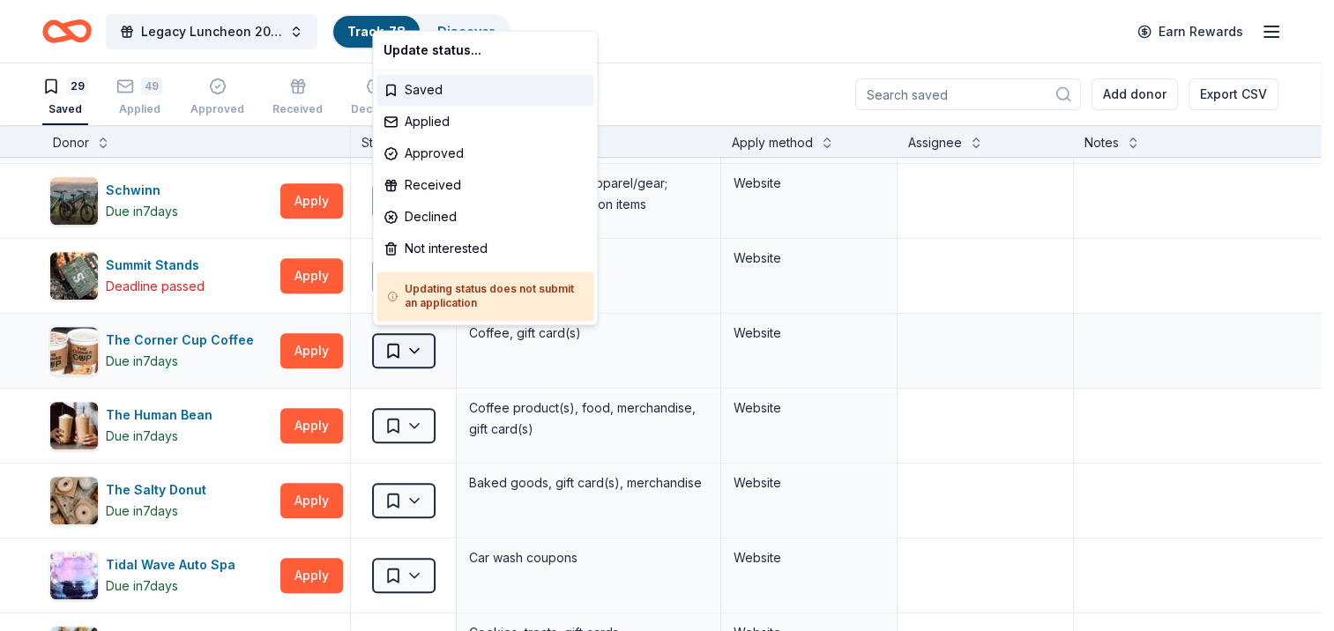
click at [404, 343] on html "Legacy Luncheon 2025 Track · 78 Discover Earn Rewards 29 Saved 49 Applied Appro…" at bounding box center [667, 315] width 1334 height 631
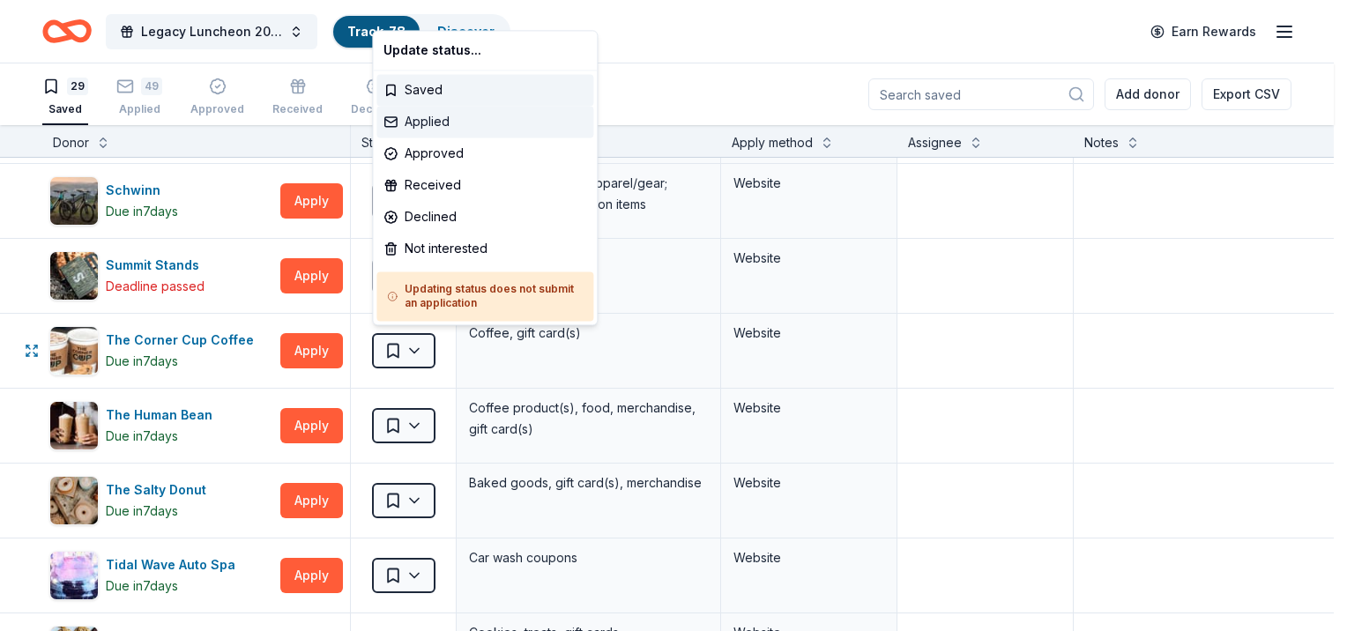
click at [425, 127] on div "Applied" at bounding box center [484, 122] width 217 height 32
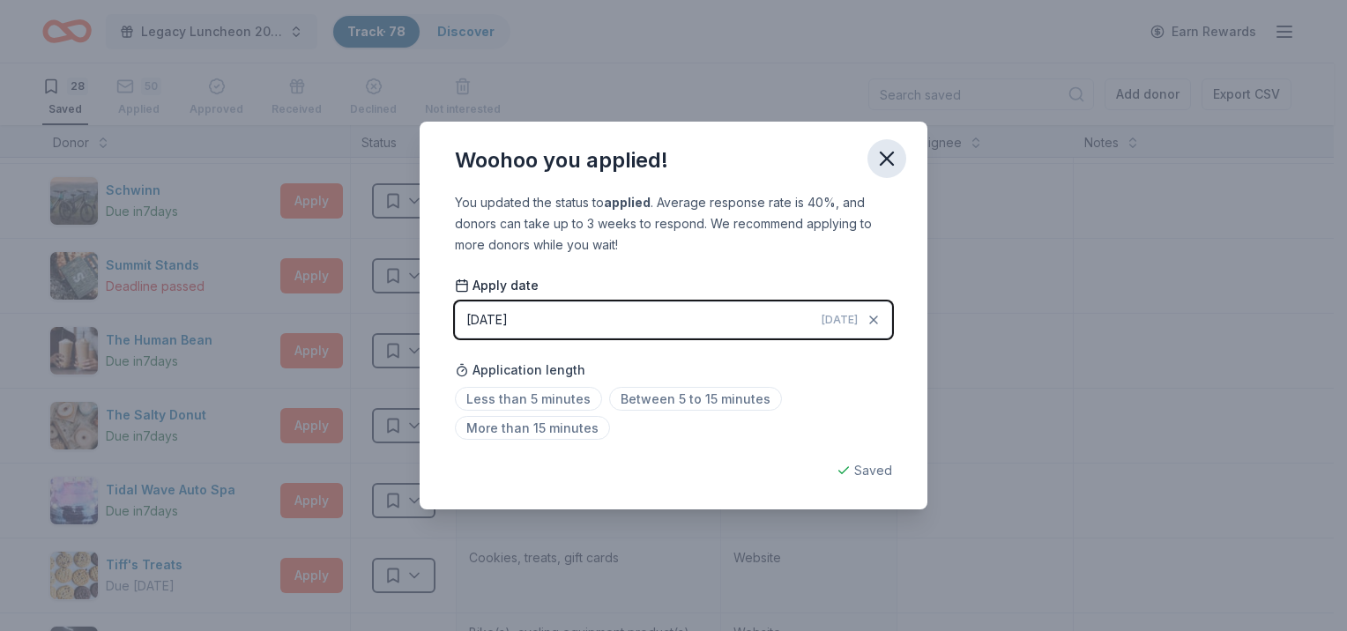
click at [885, 148] on icon "button" at bounding box center [886, 158] width 25 height 25
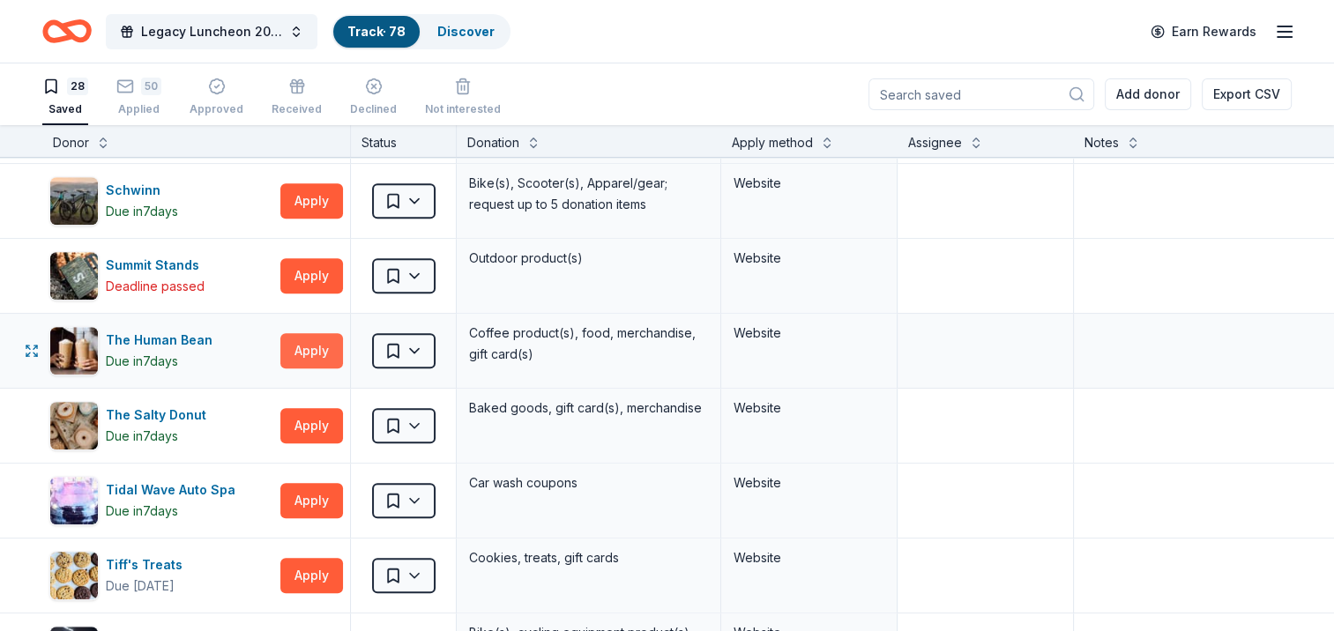
click at [332, 347] on button "Apply" at bounding box center [311, 350] width 63 height 35
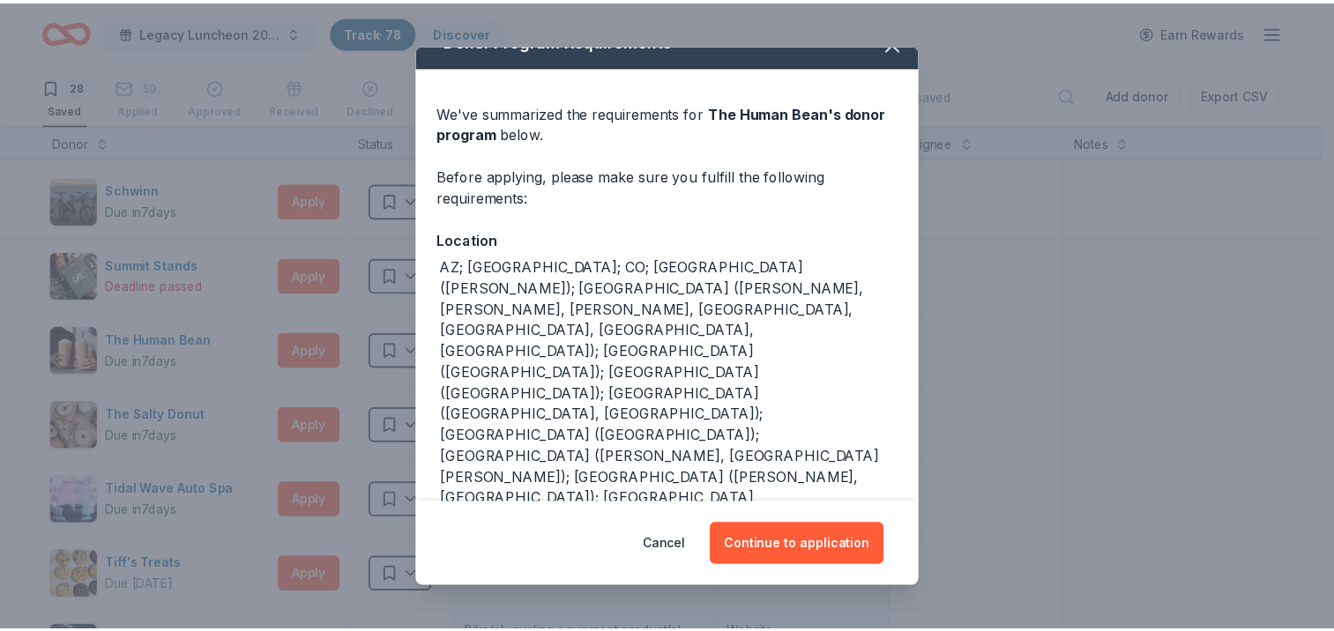
scroll to position [43, 0]
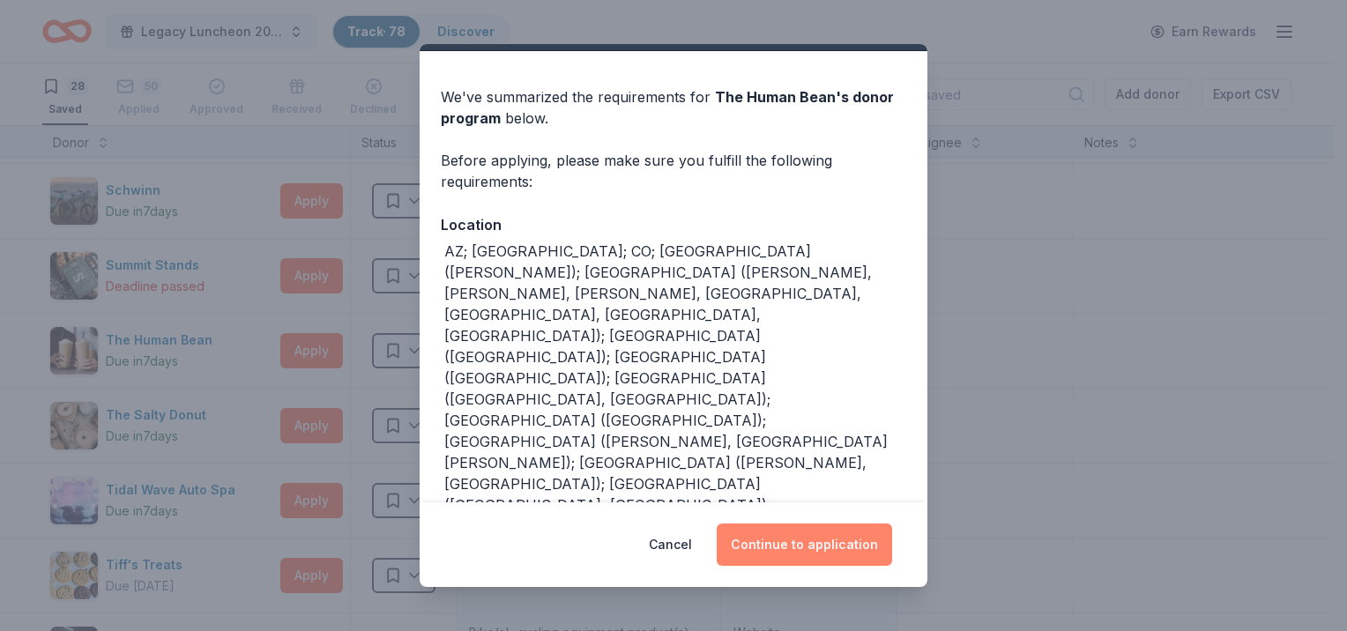
click at [822, 551] on button "Continue to application" at bounding box center [804, 545] width 175 height 42
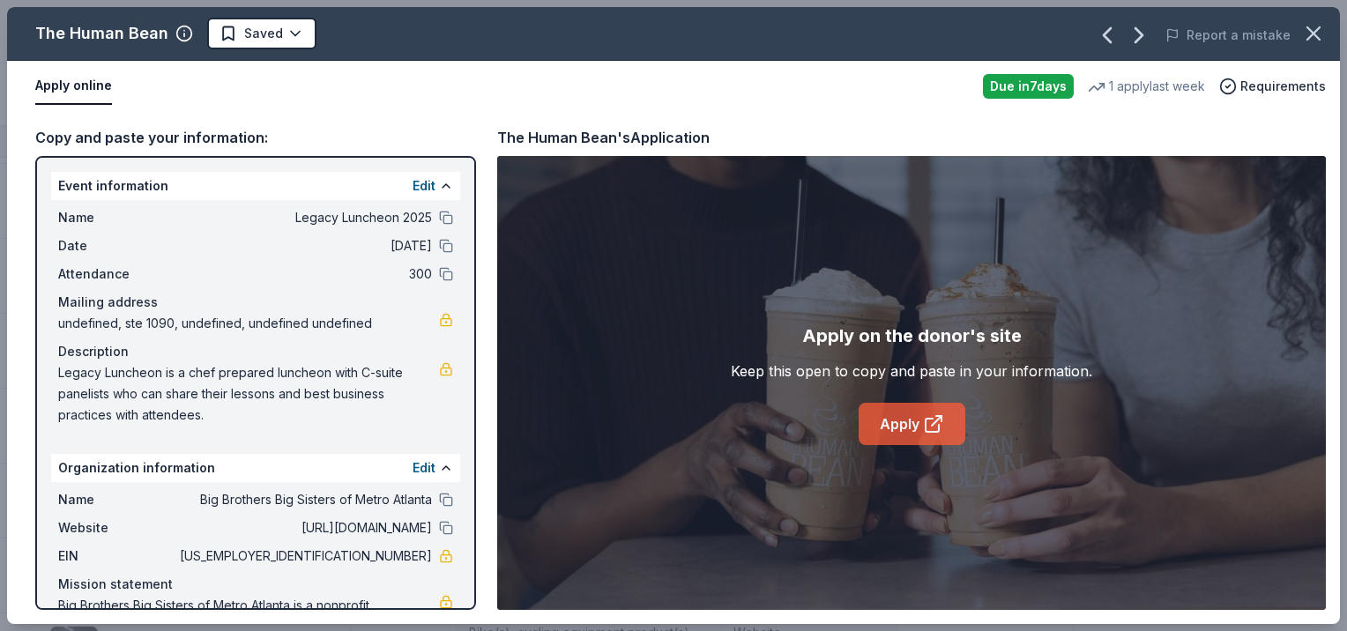
click at [920, 428] on link "Apply" at bounding box center [912, 424] width 107 height 42
click at [1318, 32] on icon "button" at bounding box center [1313, 33] width 25 height 25
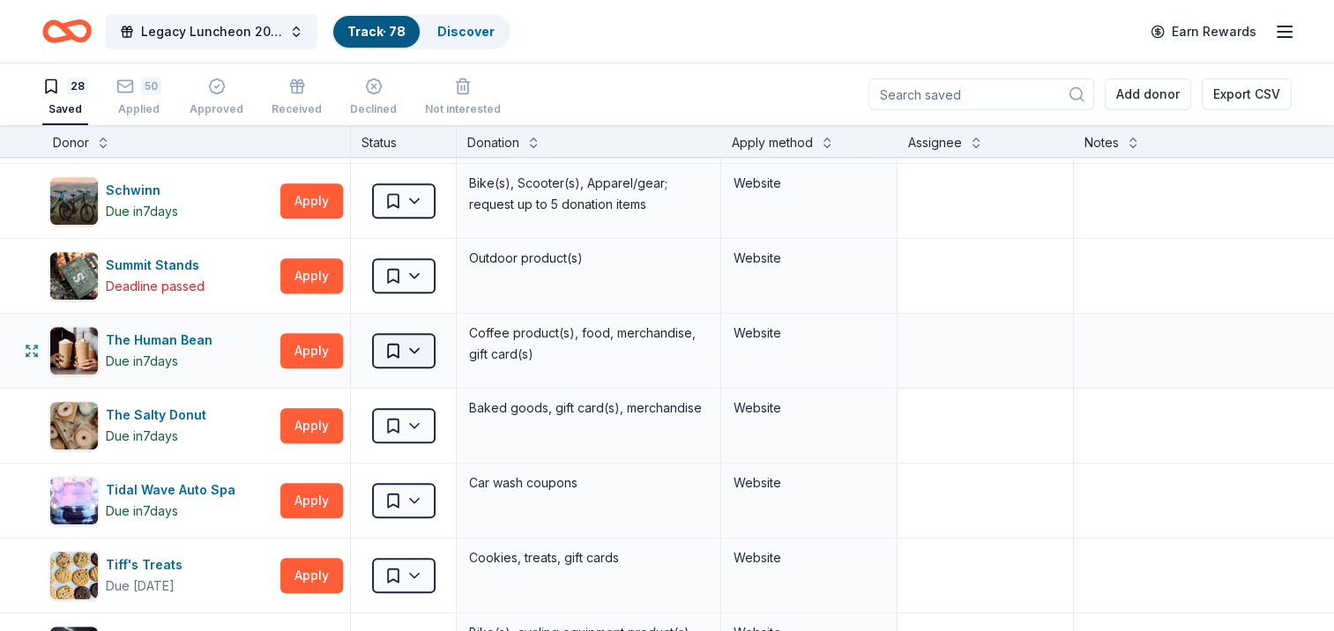
click at [388, 346] on html "Legacy Luncheon 2025 Track · 78 Discover Earn Rewards 28 Saved 50 Applied Appro…" at bounding box center [667, 315] width 1334 height 631
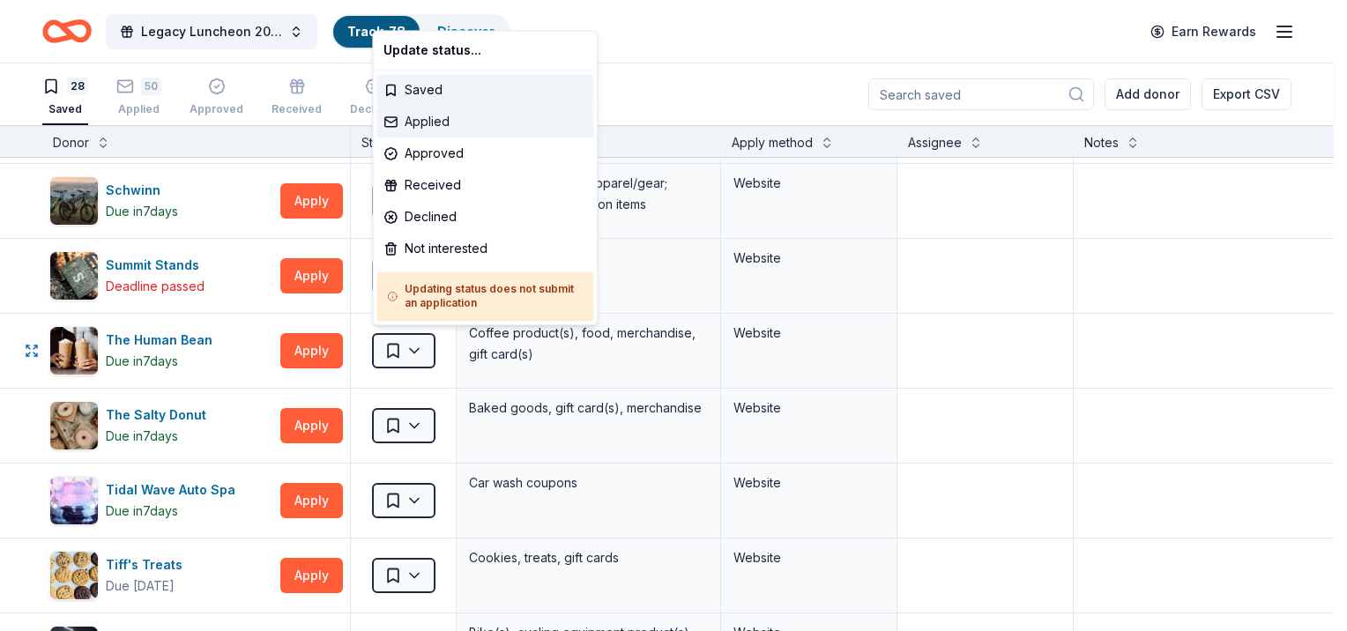
click at [407, 127] on div "Applied" at bounding box center [484, 122] width 217 height 32
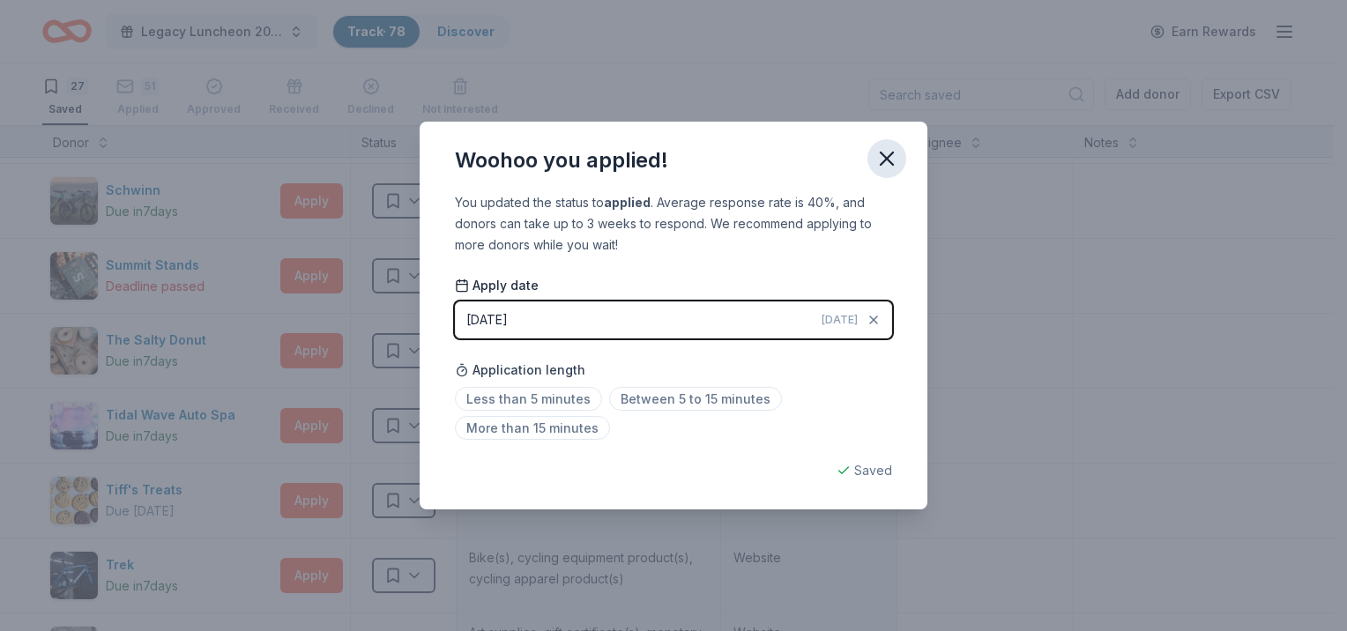
click at [879, 165] on icon "button" at bounding box center [886, 158] width 25 height 25
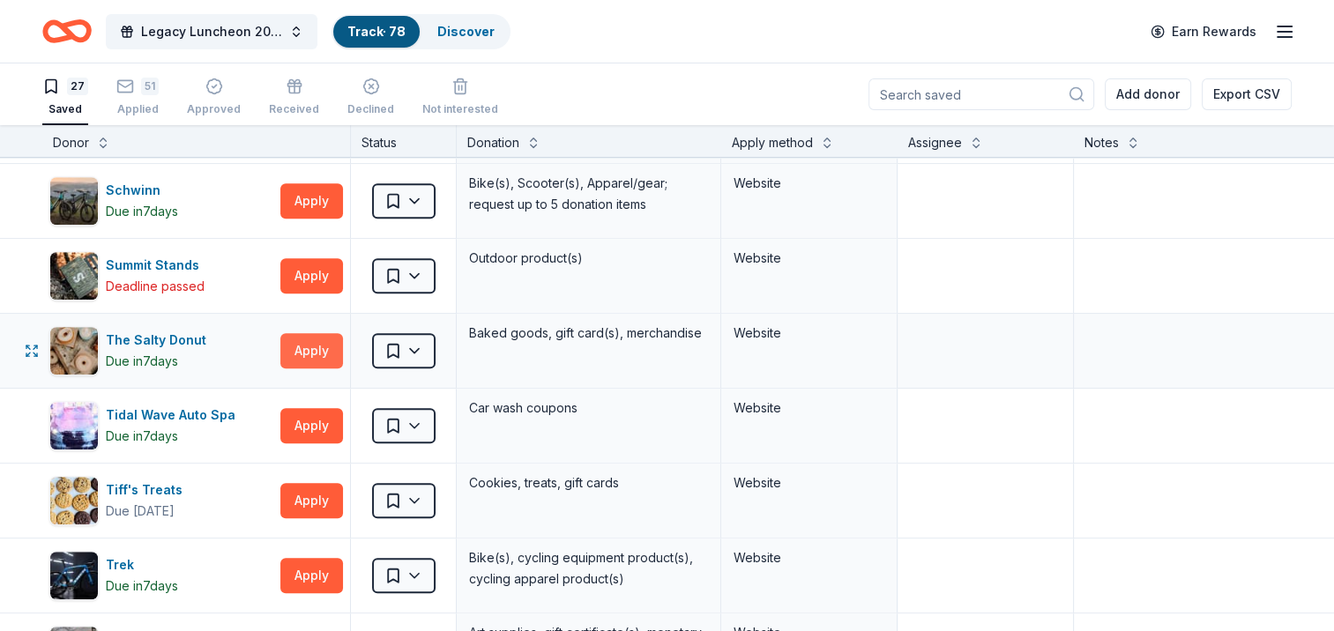
click at [321, 346] on button "Apply" at bounding box center [311, 350] width 63 height 35
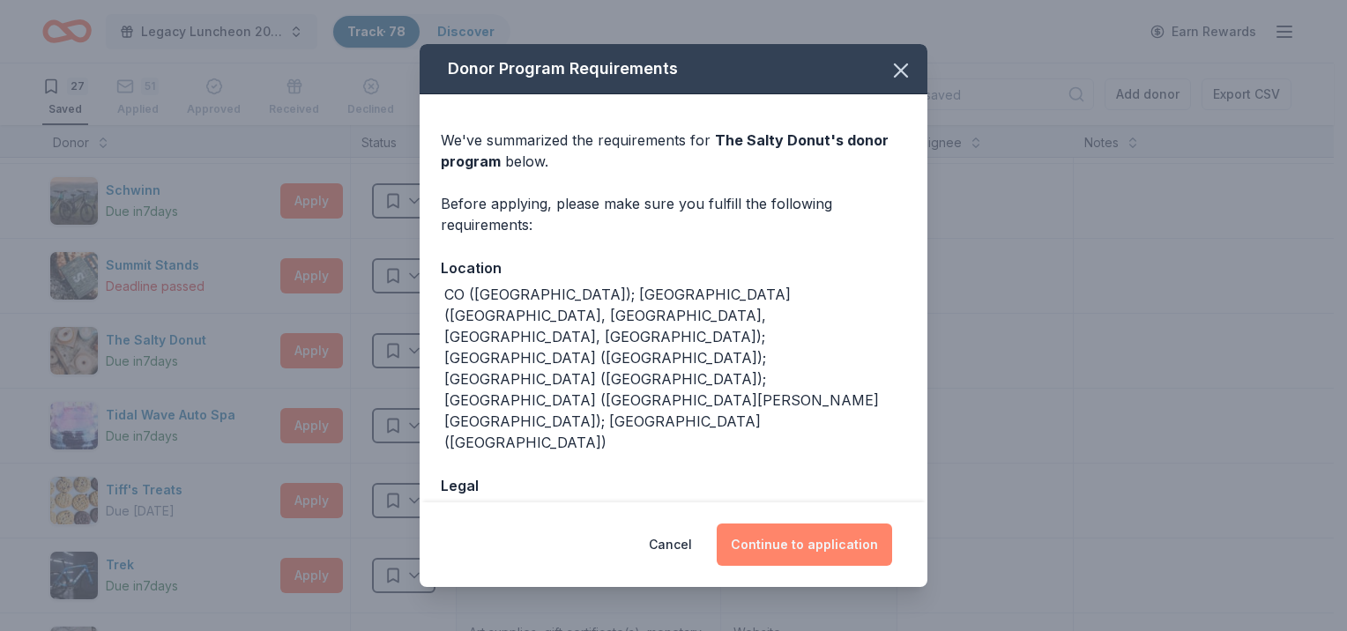
click at [777, 532] on button "Continue to application" at bounding box center [804, 545] width 175 height 42
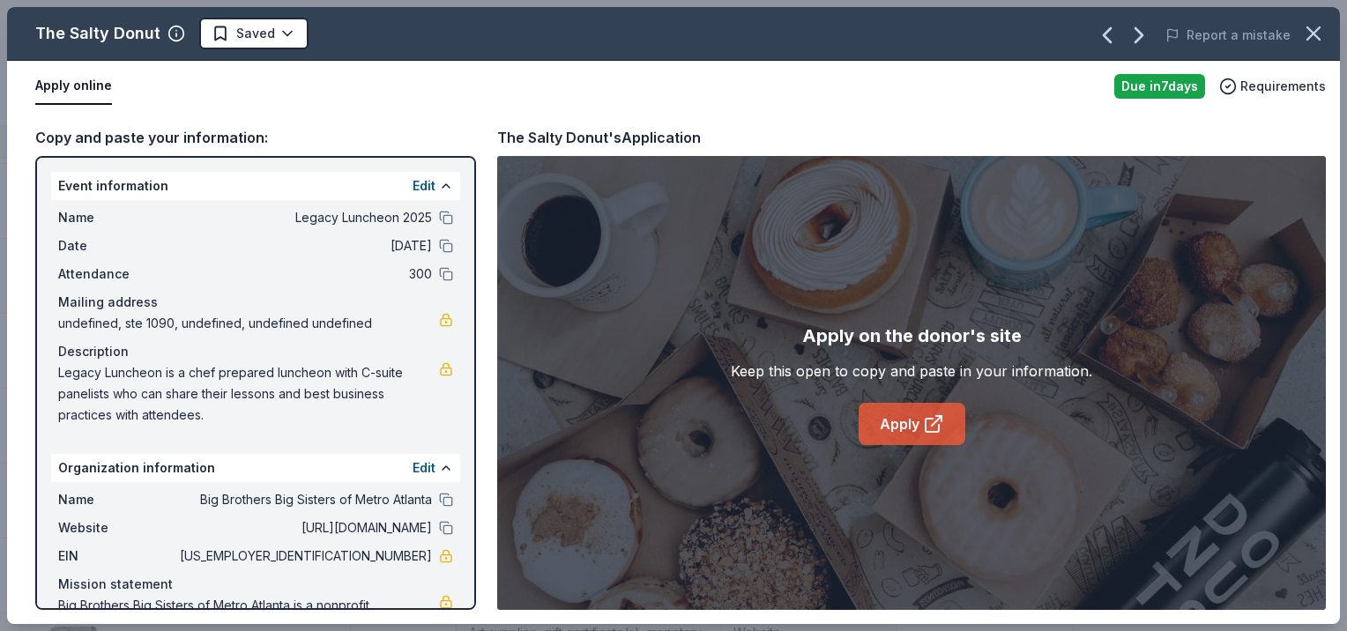
click at [896, 429] on link "Apply" at bounding box center [912, 424] width 107 height 42
click at [1311, 26] on icon "button" at bounding box center [1313, 33] width 25 height 25
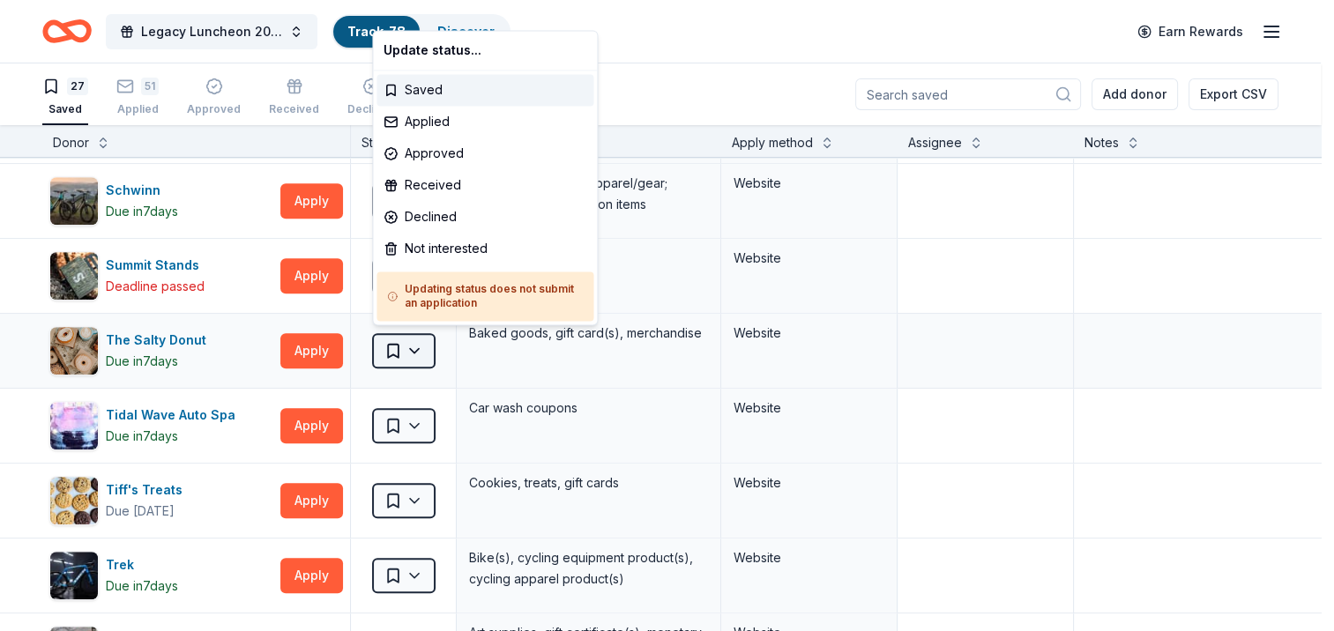
click at [397, 346] on html "Legacy Luncheon 2025 Track · 78 Discover Earn Rewards 27 Saved 51 Applied Appro…" at bounding box center [667, 315] width 1334 height 631
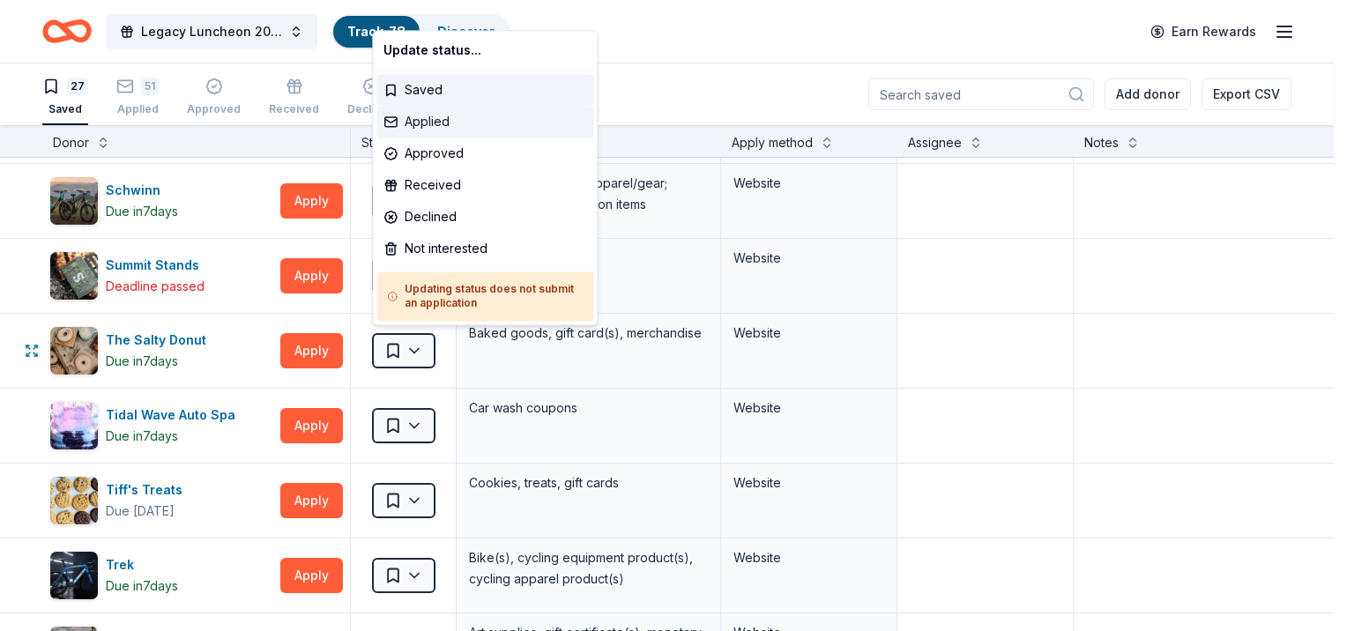
drag, startPoint x: 424, startPoint y: 114, endPoint x: 415, endPoint y: 130, distance: 18.9
click at [425, 114] on div "Applied" at bounding box center [484, 122] width 217 height 32
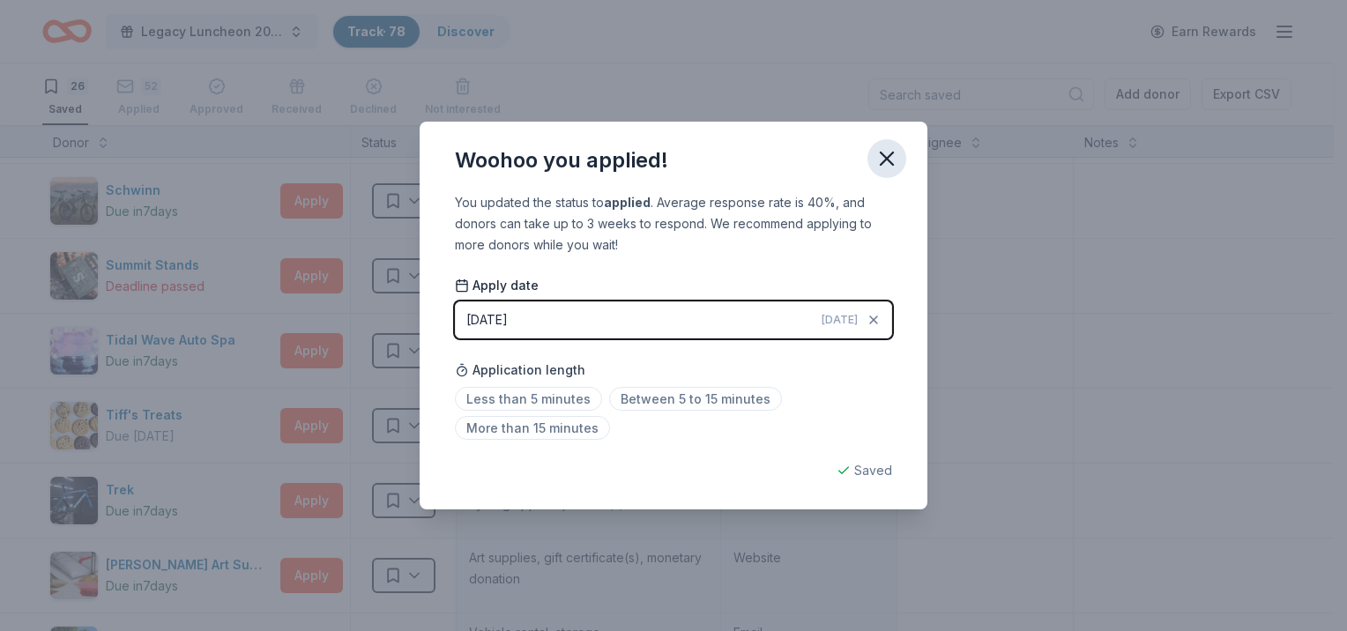
click at [894, 151] on icon "button" at bounding box center [886, 158] width 25 height 25
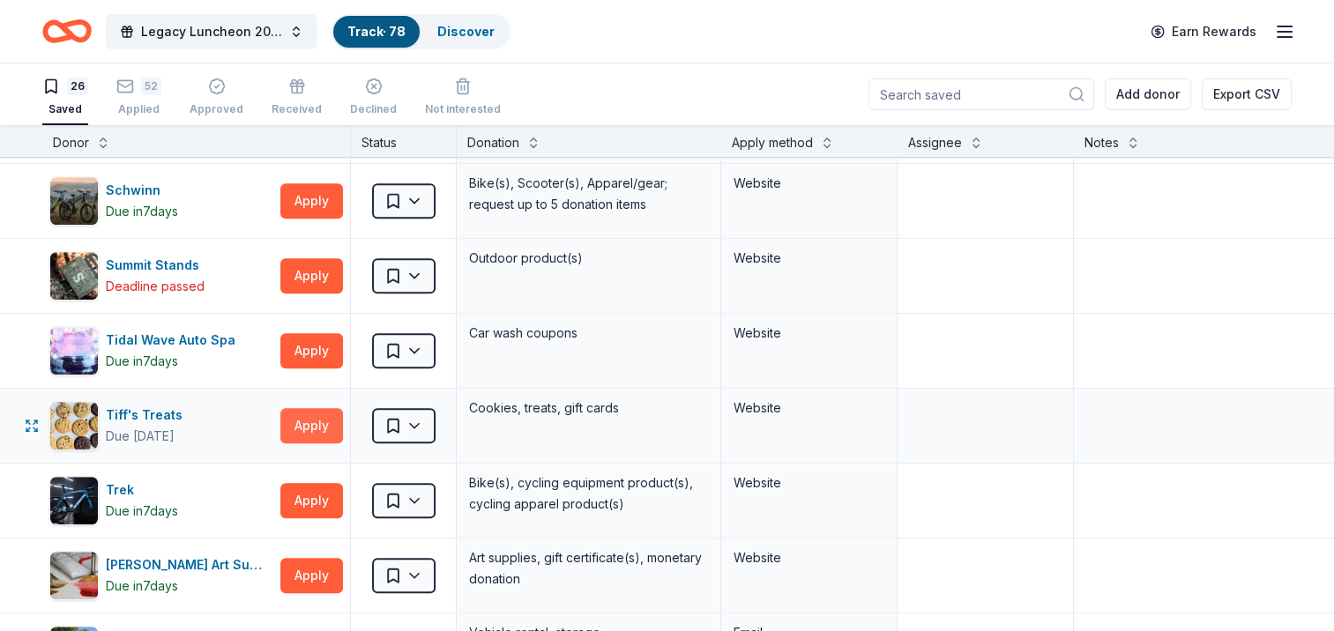
click at [302, 422] on button "Apply" at bounding box center [311, 425] width 63 height 35
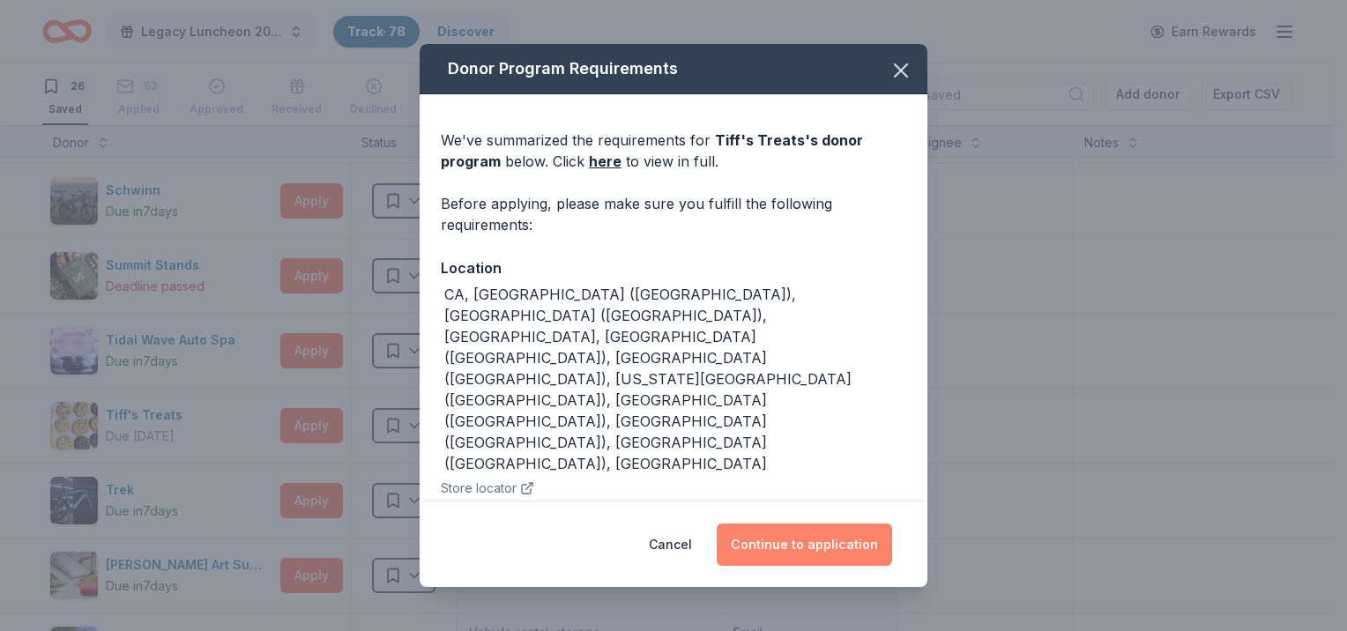
click at [846, 536] on button "Continue to application" at bounding box center [804, 545] width 175 height 42
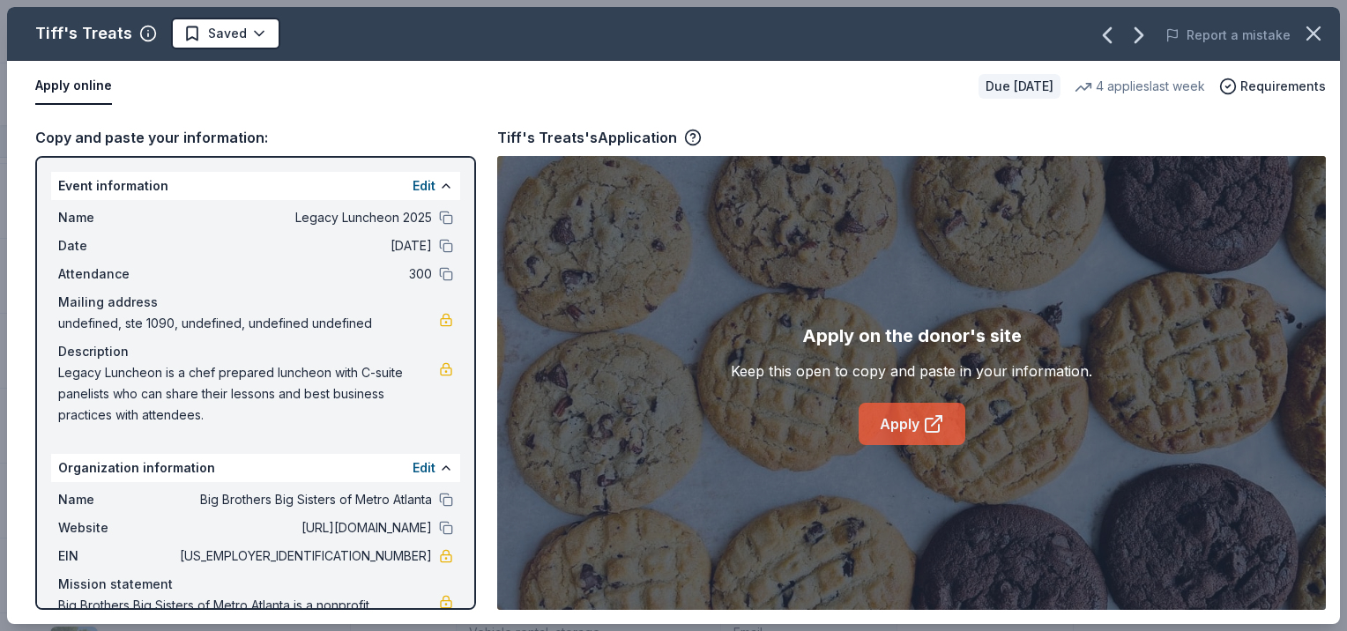
click at [892, 423] on link "Apply" at bounding box center [912, 424] width 107 height 42
click at [1318, 29] on icon "button" at bounding box center [1313, 33] width 12 height 12
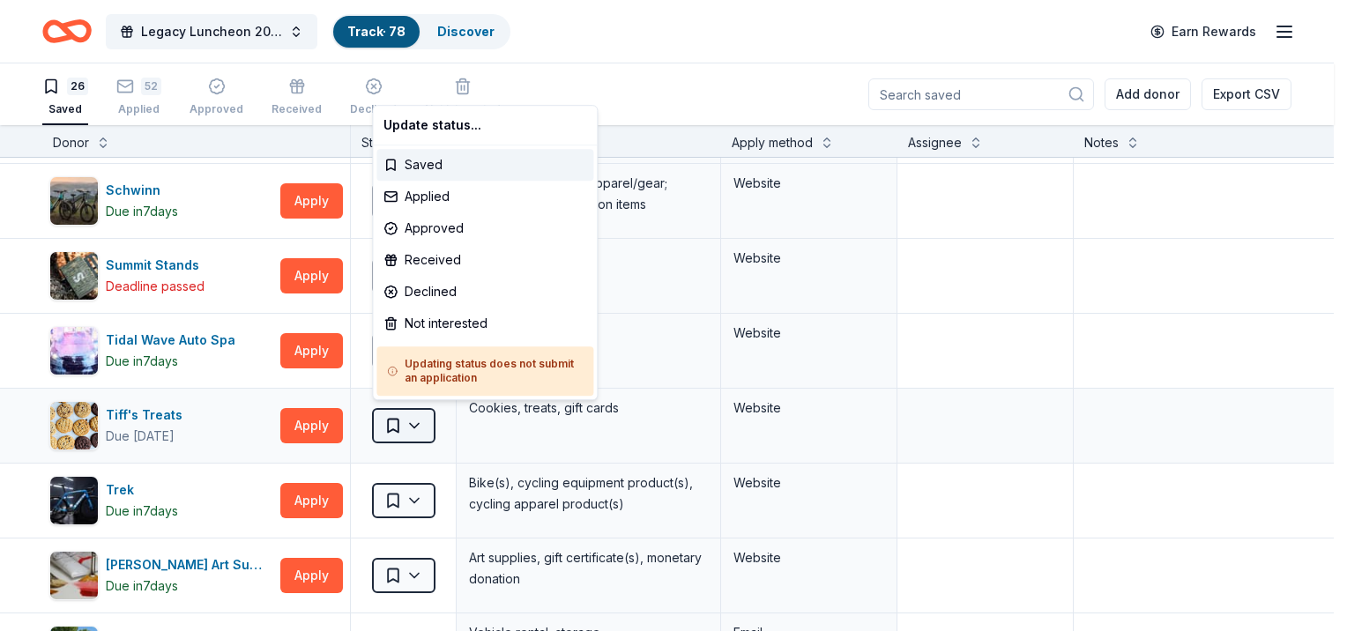
click at [406, 430] on html "Legacy Luncheon 2025 Track · 78 Discover Earn Rewards 26 Saved 52 Applied Appro…" at bounding box center [673, 315] width 1347 height 631
click at [469, 197] on div "Applied" at bounding box center [484, 197] width 217 height 32
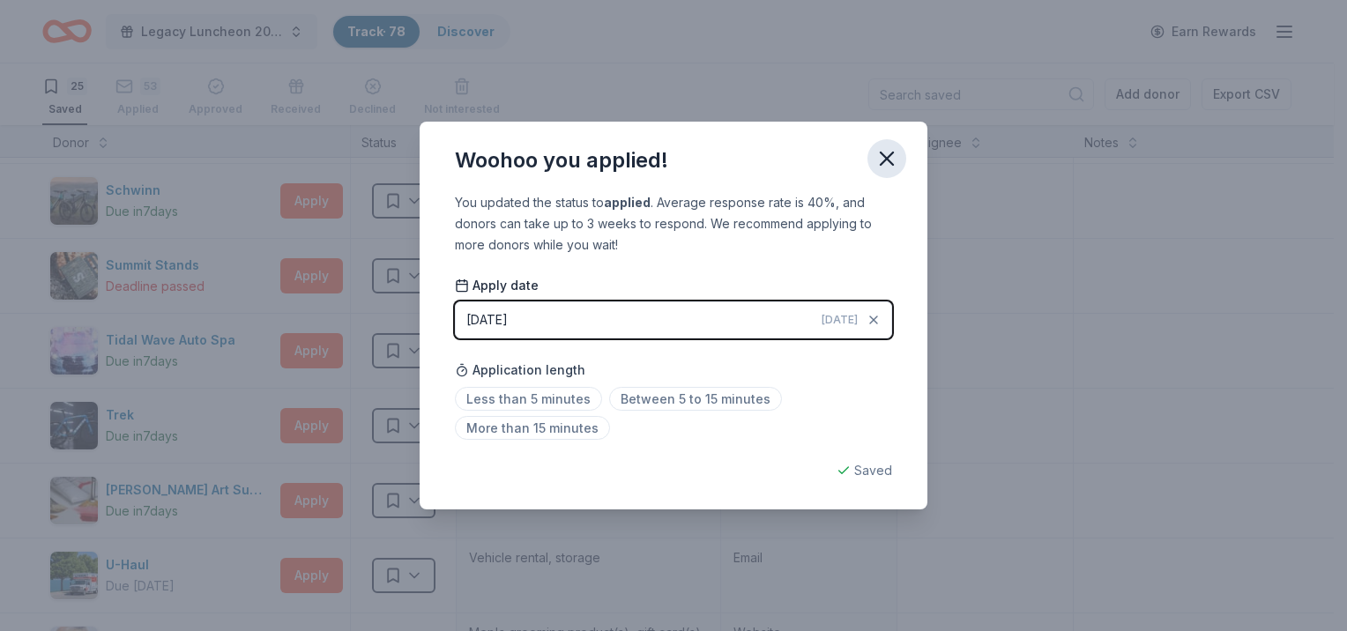
click at [874, 159] on button "button" at bounding box center [886, 158] width 39 height 39
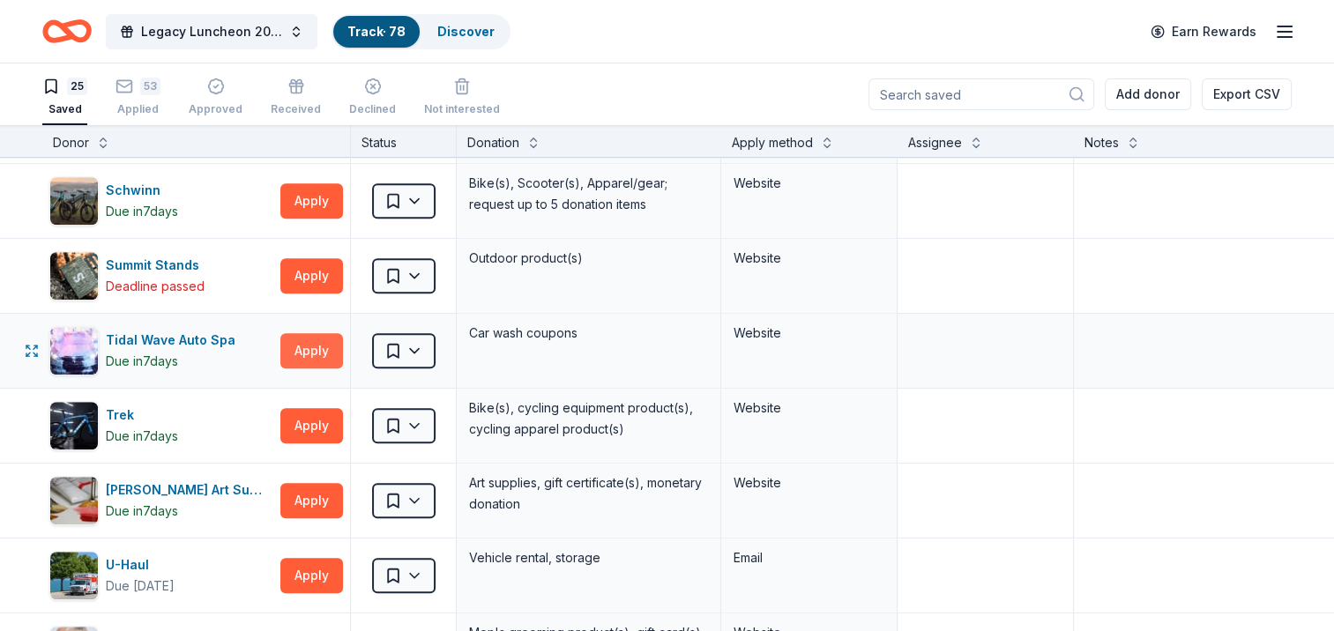
click at [290, 349] on button "Apply" at bounding box center [311, 350] width 63 height 35
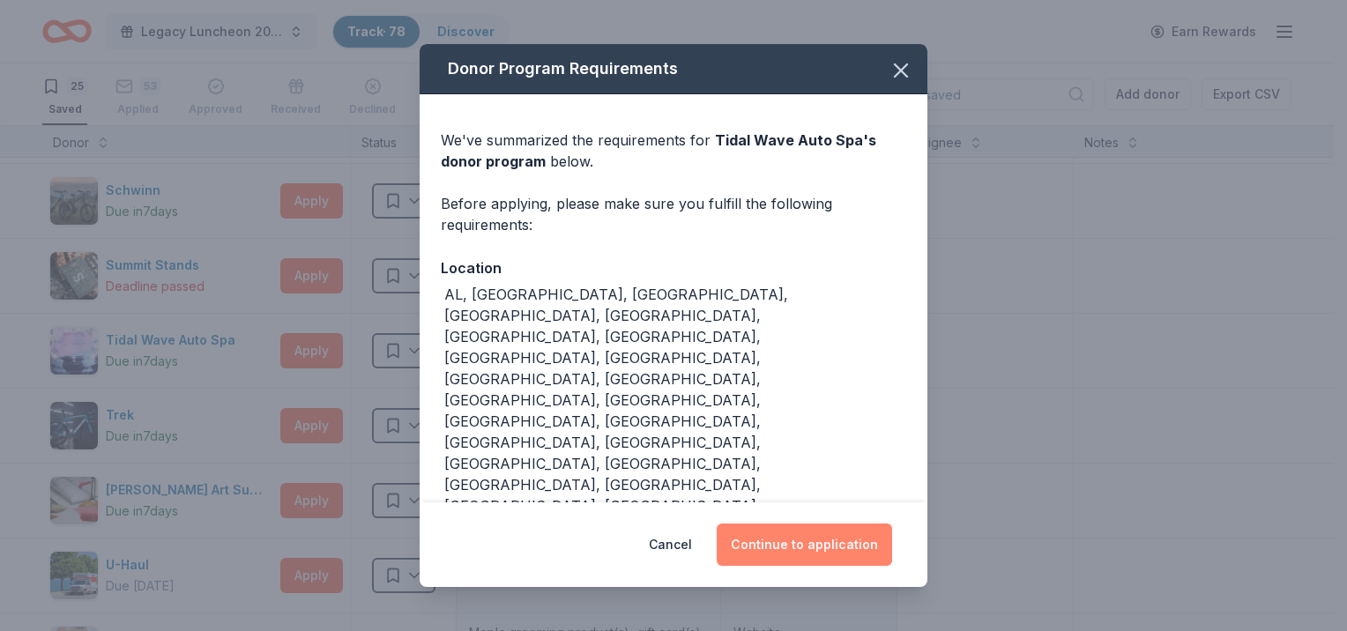
click at [772, 536] on button "Continue to application" at bounding box center [804, 545] width 175 height 42
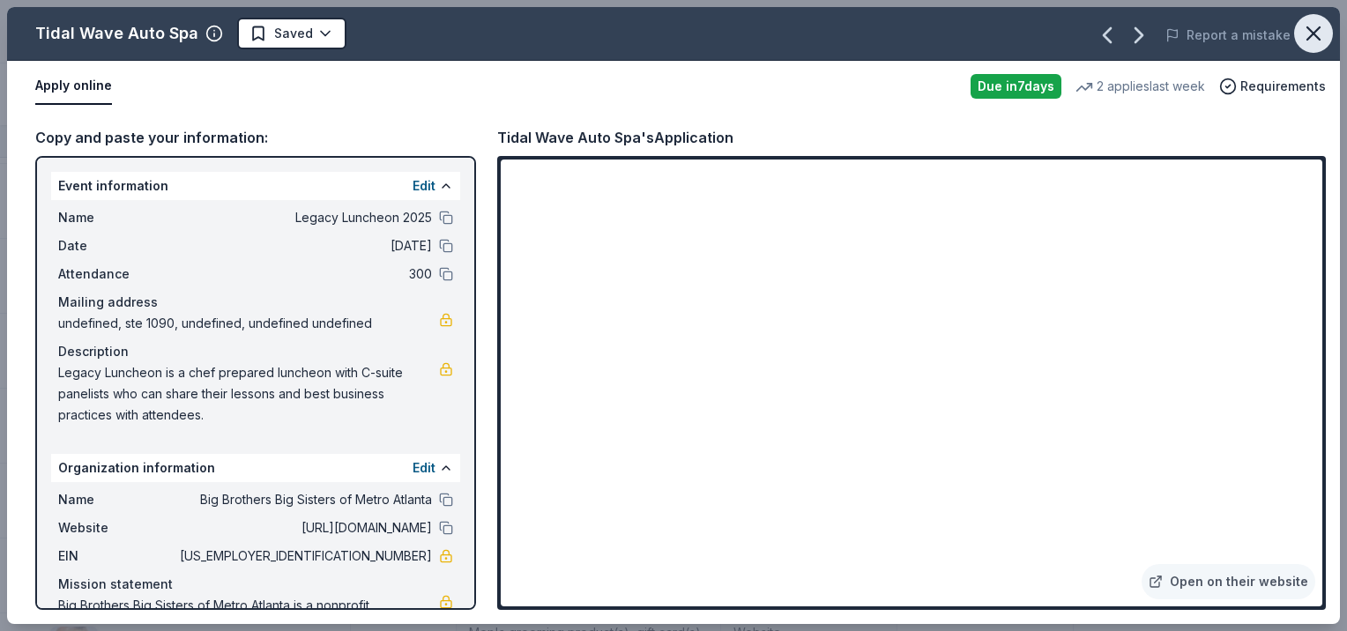
click at [1311, 32] on icon "button" at bounding box center [1313, 33] width 12 height 12
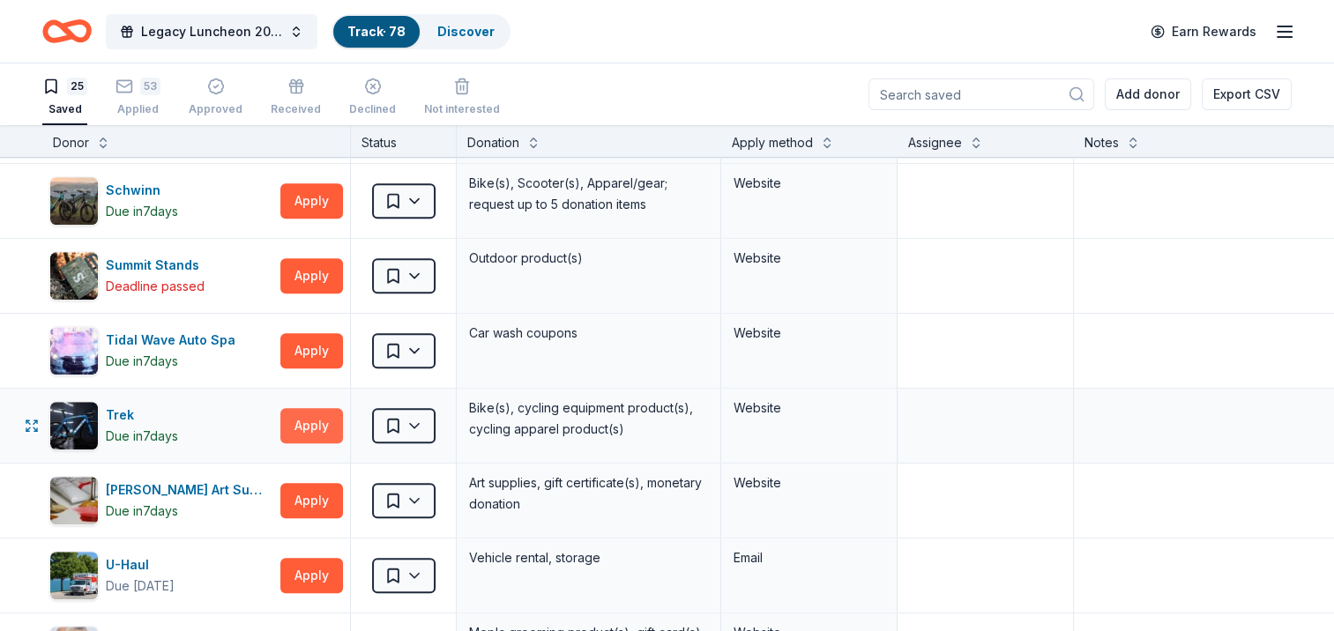
click at [298, 425] on button "Apply" at bounding box center [311, 425] width 63 height 35
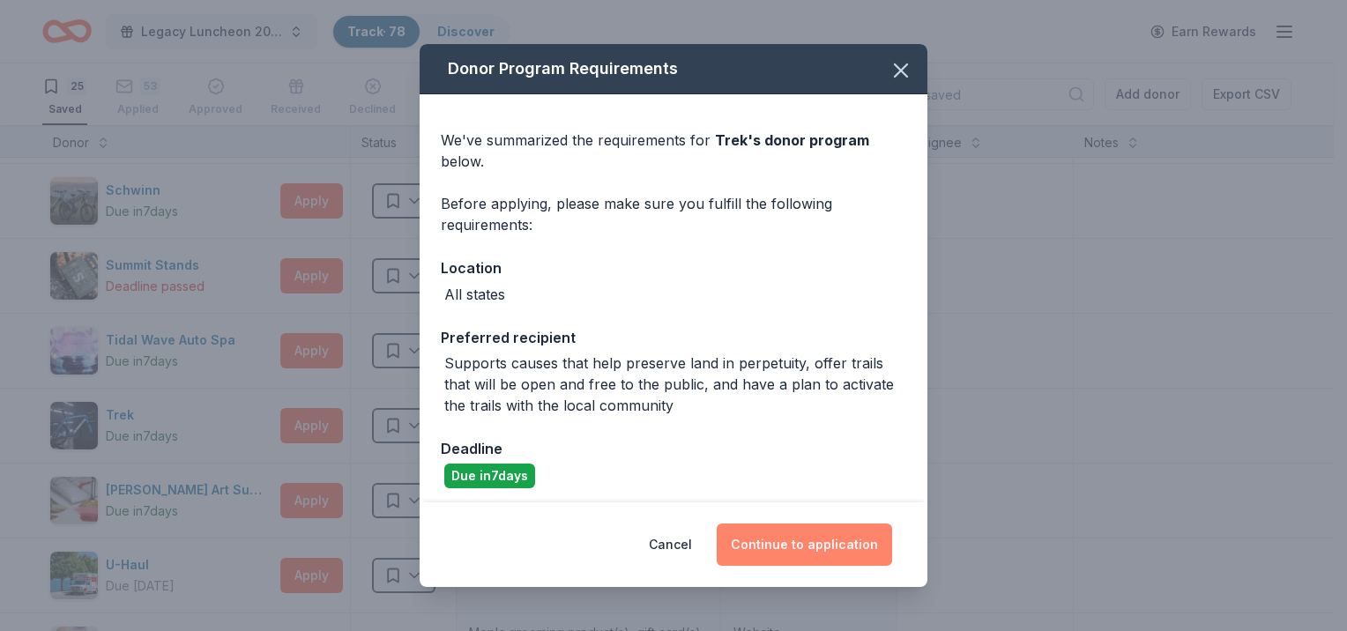
click at [765, 554] on button "Continue to application" at bounding box center [804, 545] width 175 height 42
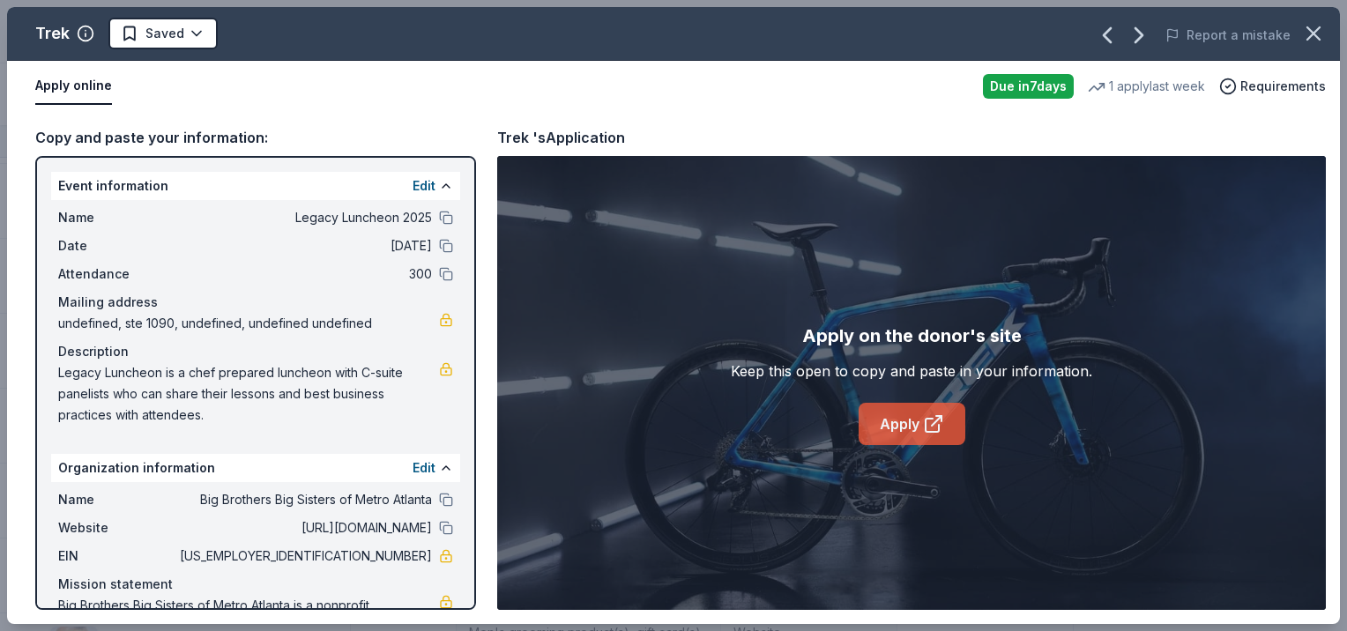
click at [901, 421] on link "Apply" at bounding box center [912, 424] width 107 height 42
click at [1315, 43] on icon "button" at bounding box center [1313, 33] width 25 height 25
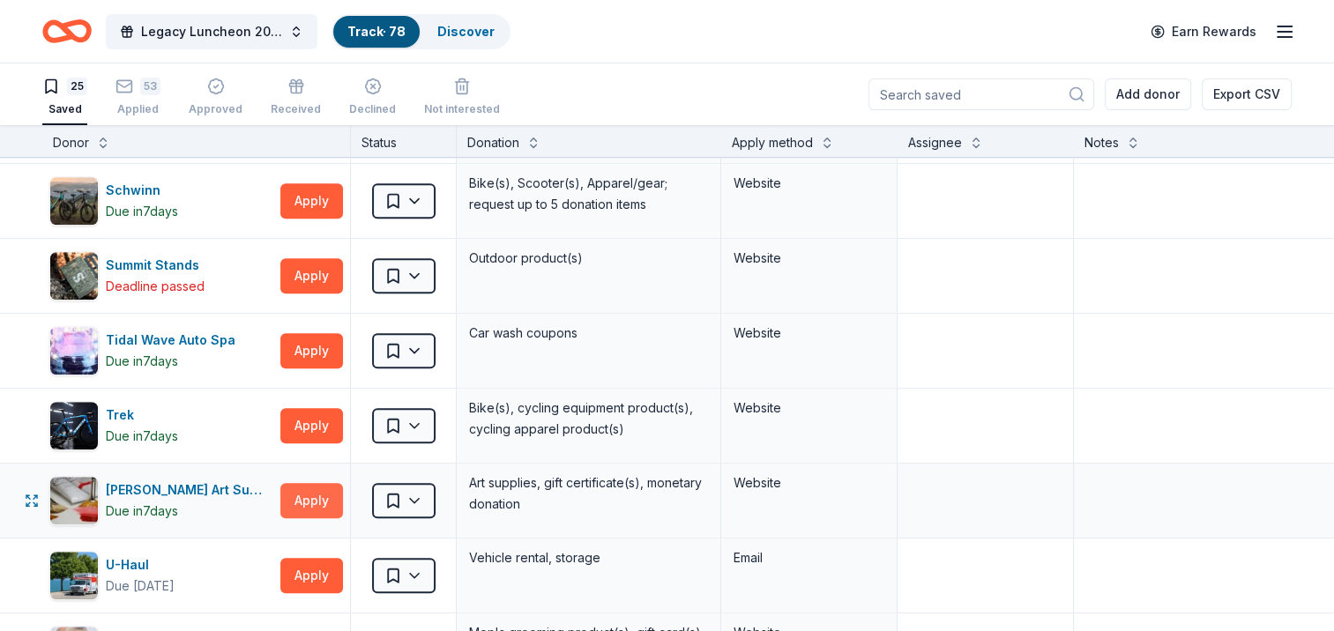
click at [331, 502] on button "Apply" at bounding box center [311, 500] width 63 height 35
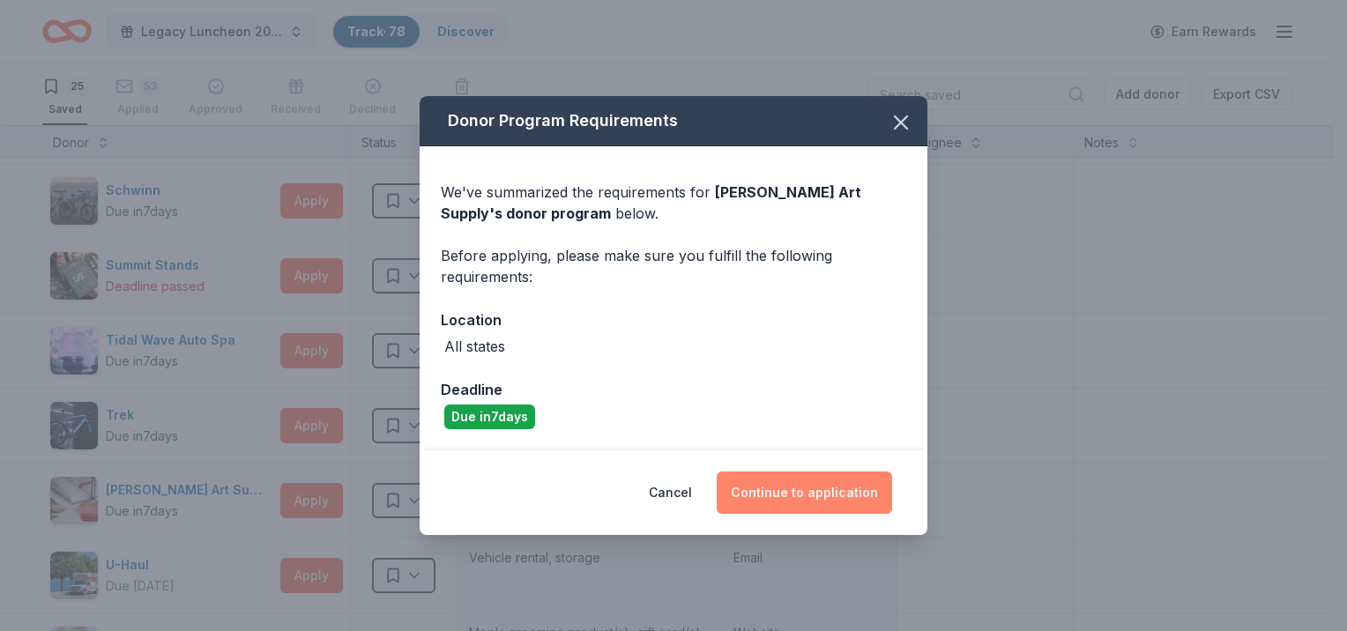
click at [787, 501] on button "Continue to application" at bounding box center [804, 493] width 175 height 42
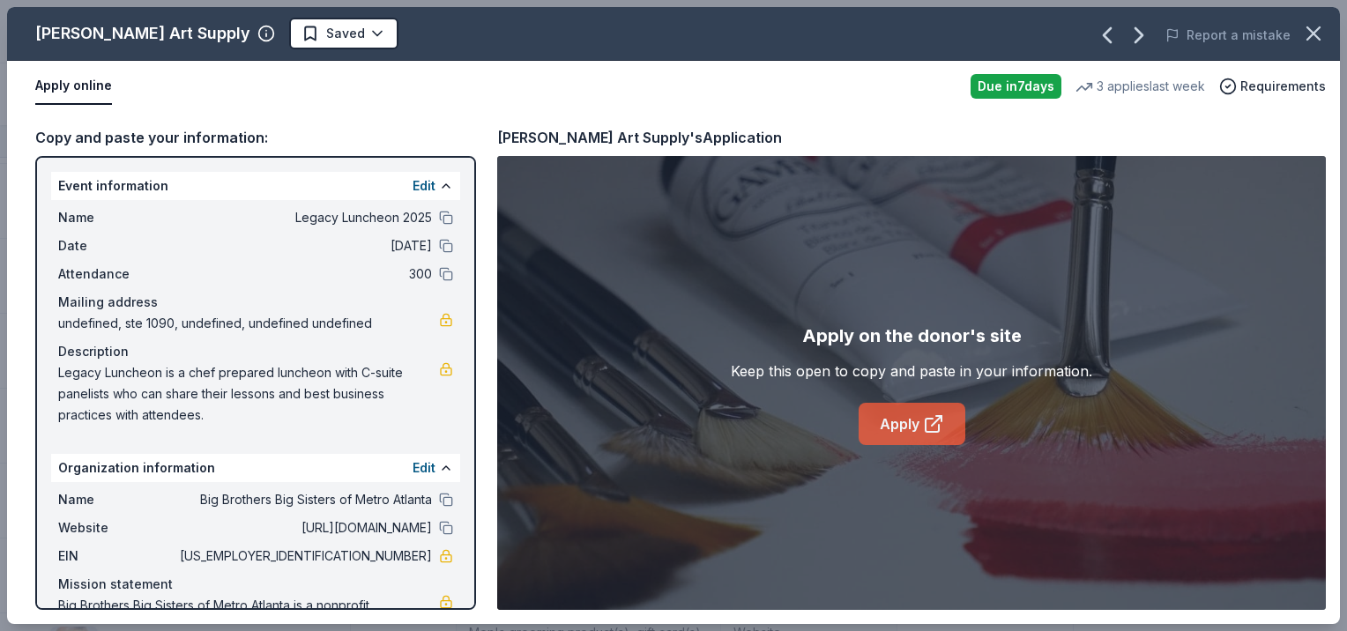
click at [923, 428] on icon at bounding box center [933, 423] width 21 height 21
click at [1316, 32] on icon "button" at bounding box center [1313, 33] width 12 height 12
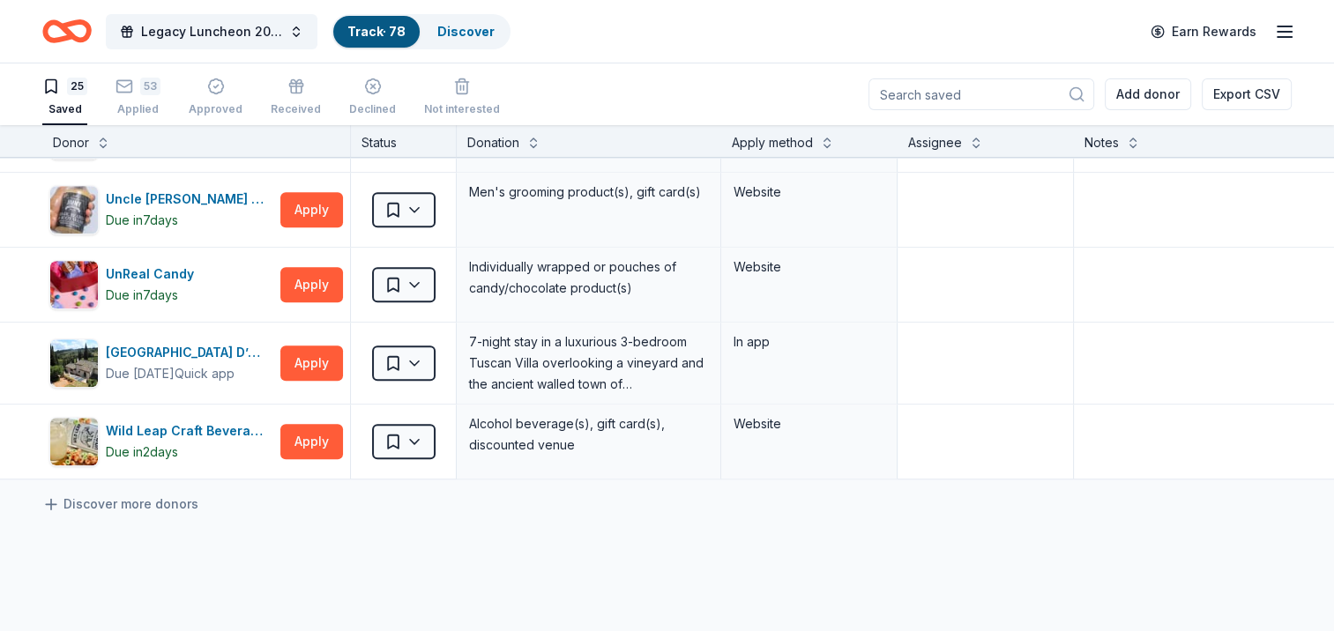
scroll to position [1587, 0]
click at [327, 431] on button "Apply" at bounding box center [311, 441] width 63 height 35
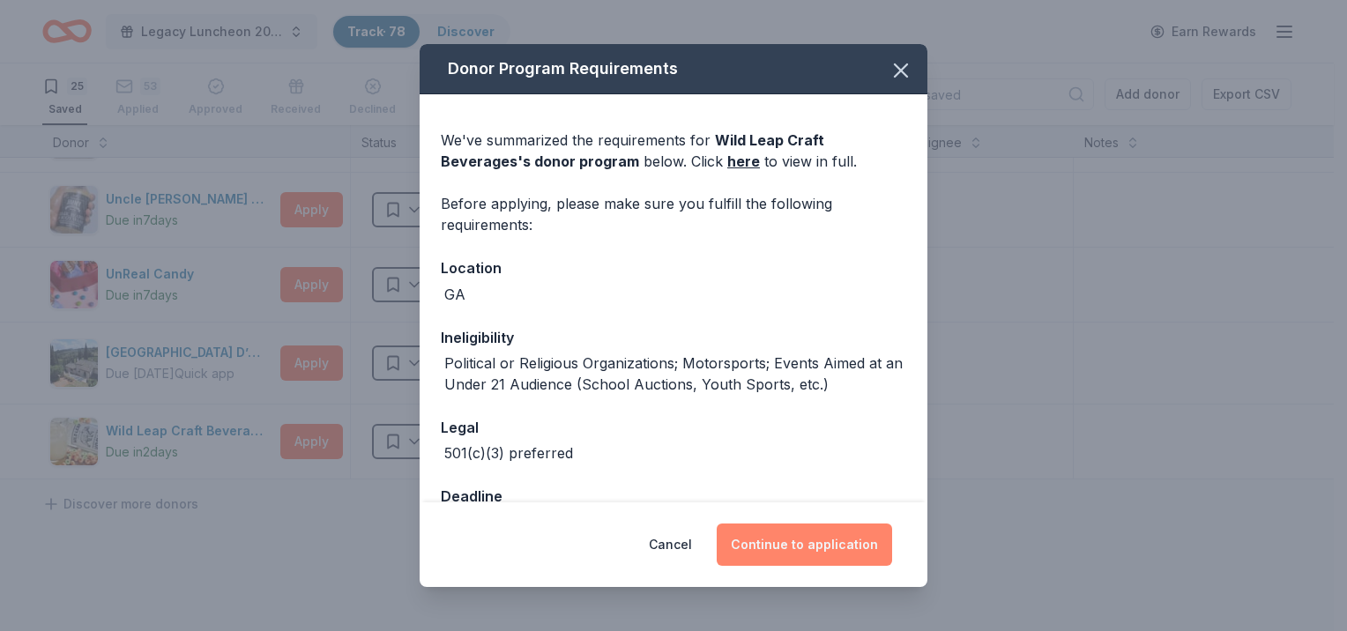
click at [795, 537] on button "Continue to application" at bounding box center [804, 545] width 175 height 42
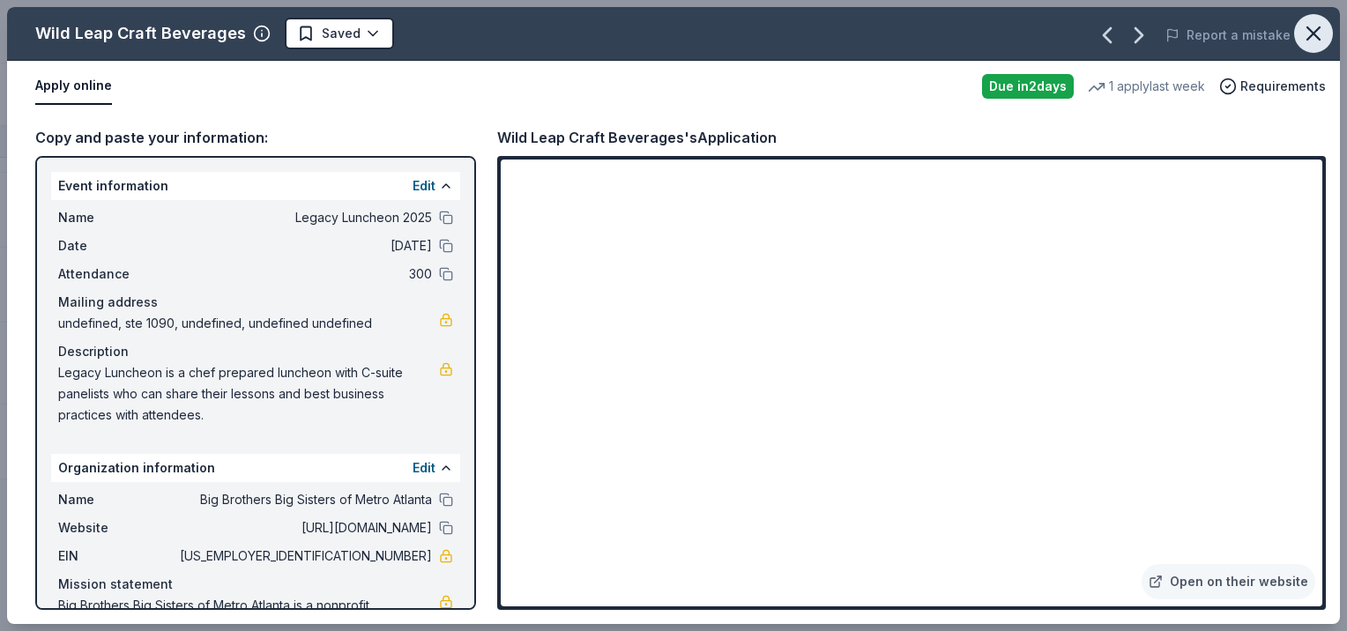
click at [1315, 36] on icon "button" at bounding box center [1313, 33] width 12 height 12
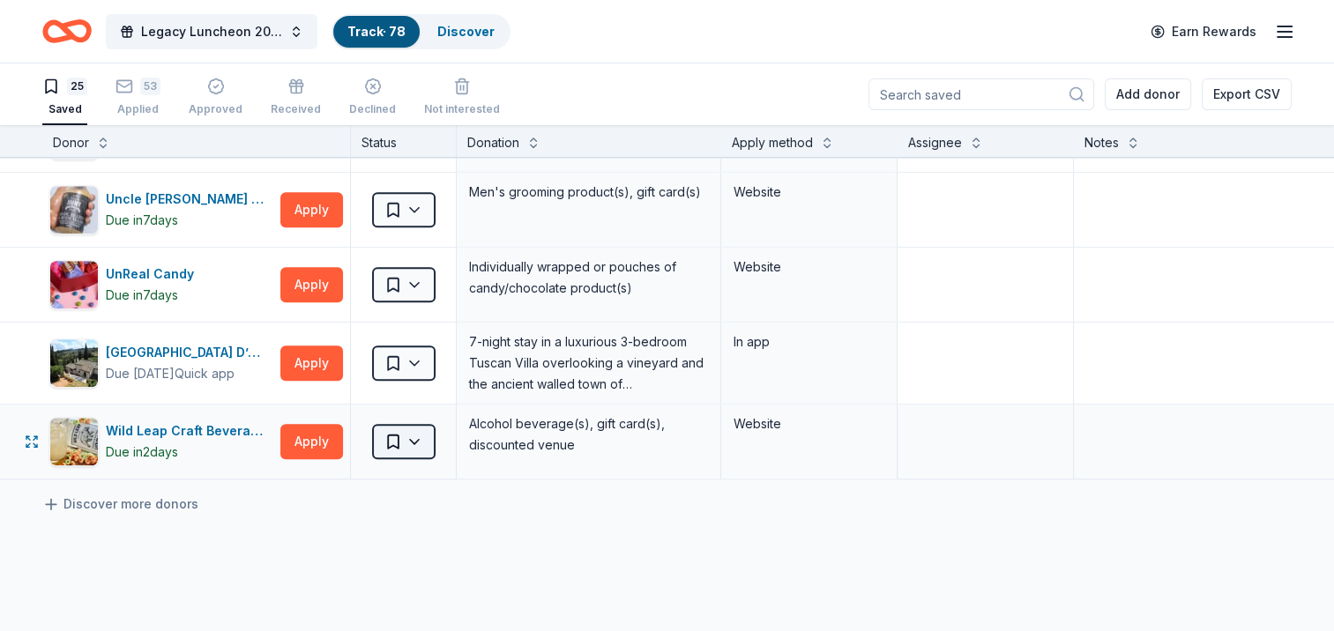
click at [390, 437] on html "Legacy Luncheon 2025 Track · 78 Discover Earn Rewards 25 Saved 53 Applied Appro…" at bounding box center [667, 315] width 1334 height 631
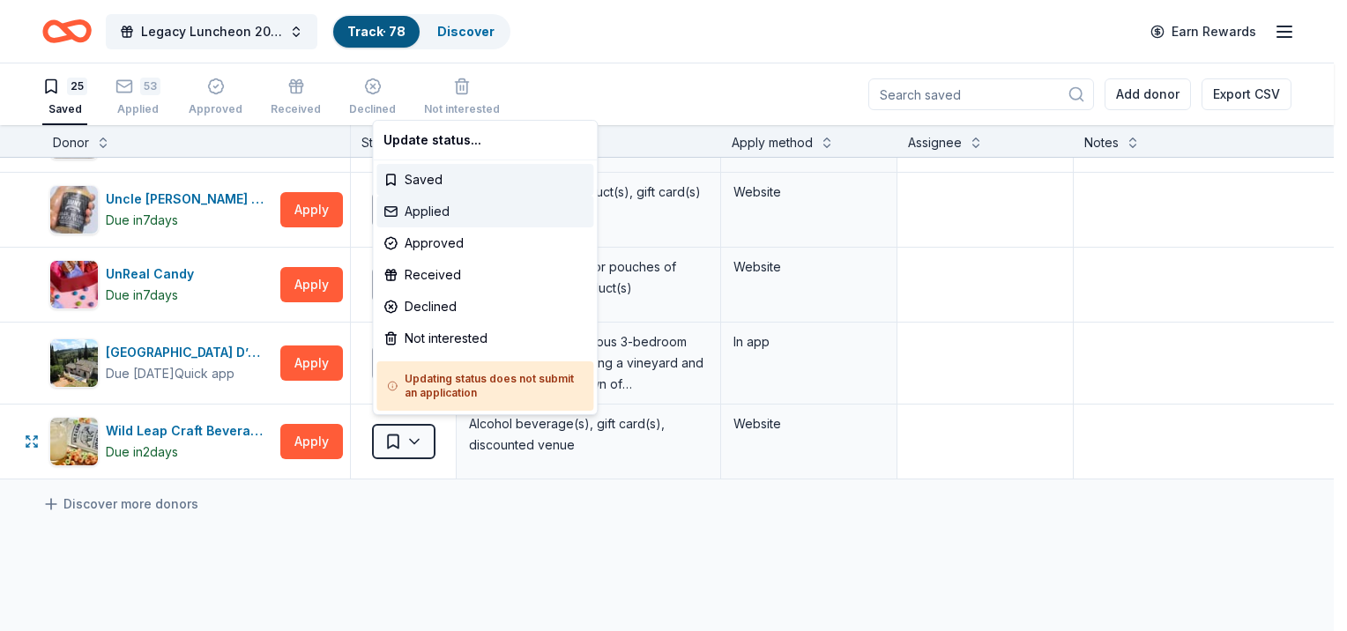
click at [436, 208] on div "Applied" at bounding box center [484, 212] width 217 height 32
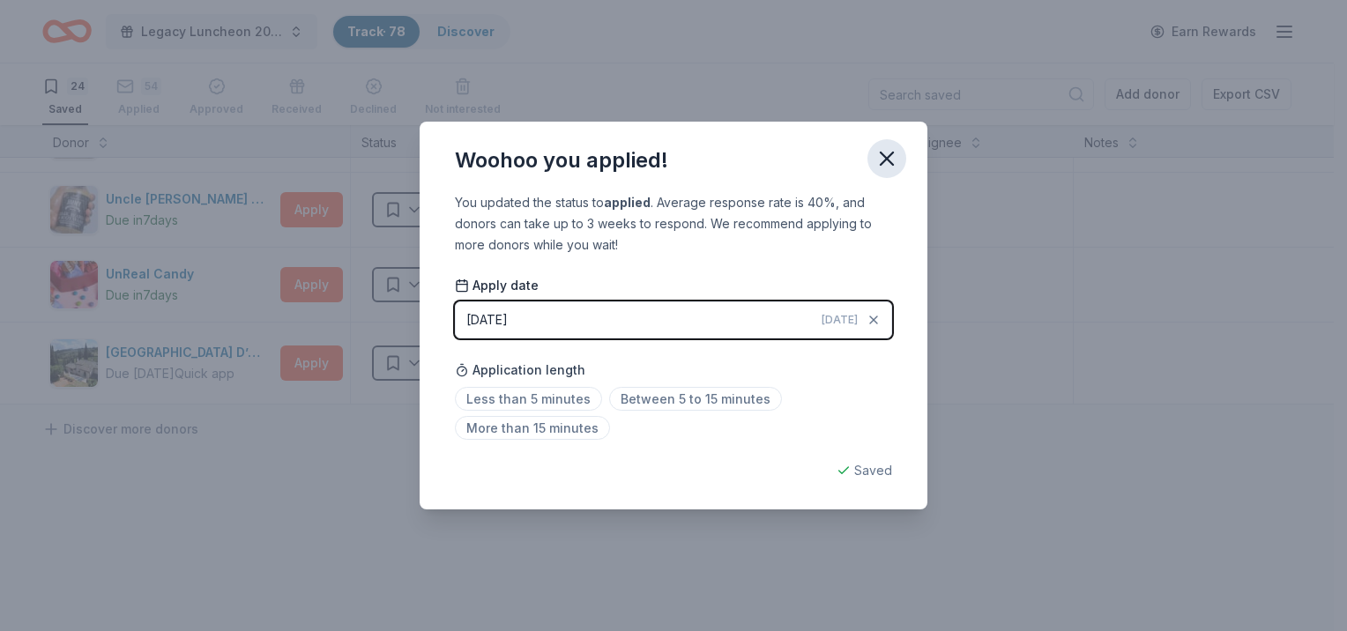
click at [889, 169] on icon "button" at bounding box center [886, 158] width 25 height 25
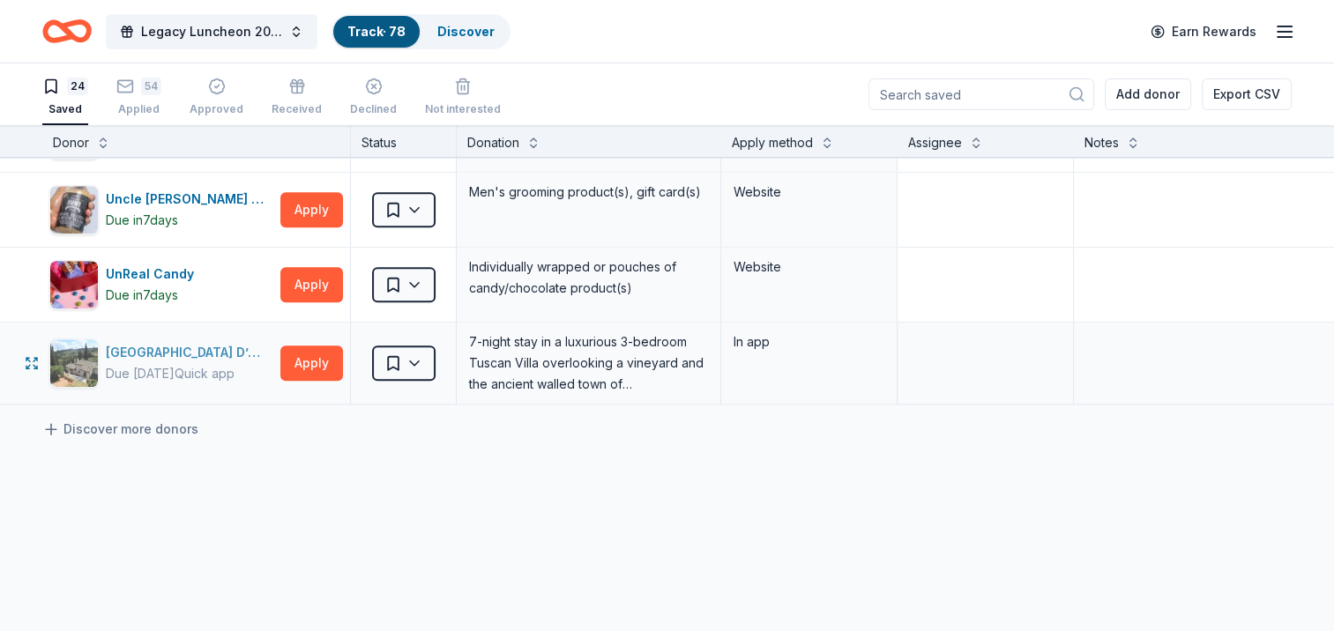
click at [183, 342] on div "[GEOGRAPHIC_DATA] D’Oro" at bounding box center [189, 352] width 167 height 21
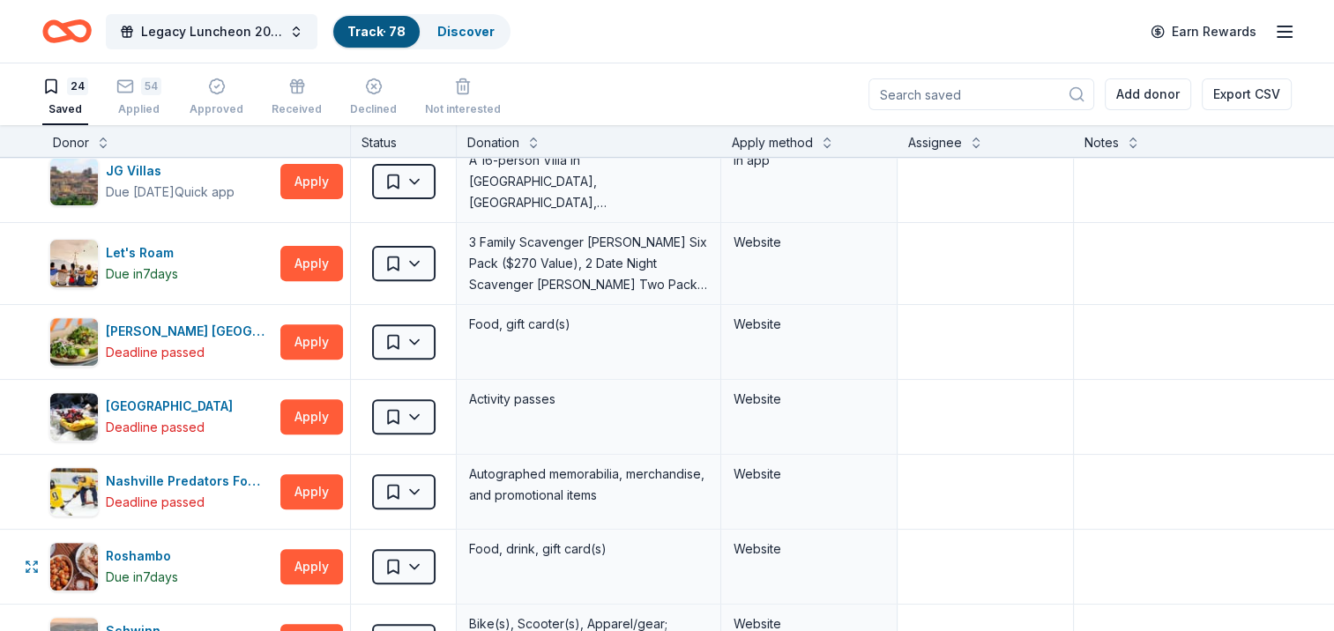
scroll to position [617, 0]
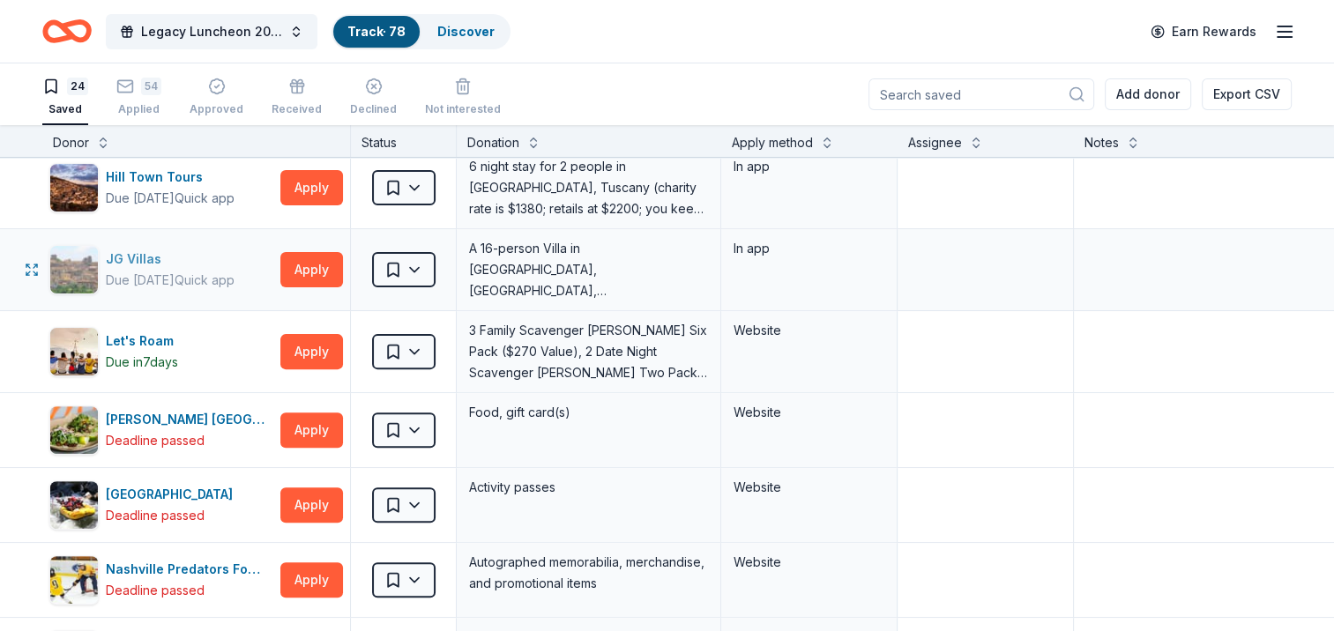
click at [127, 257] on div "JG Villas" at bounding box center [170, 259] width 129 height 21
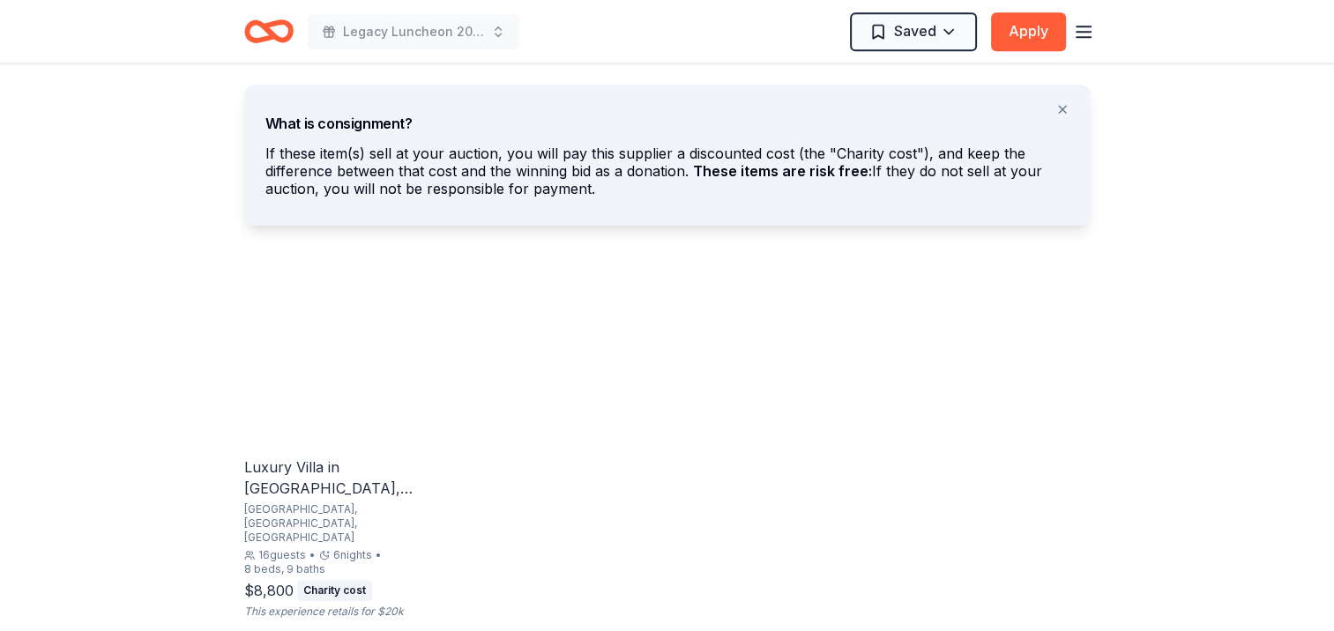
scroll to position [881, 0]
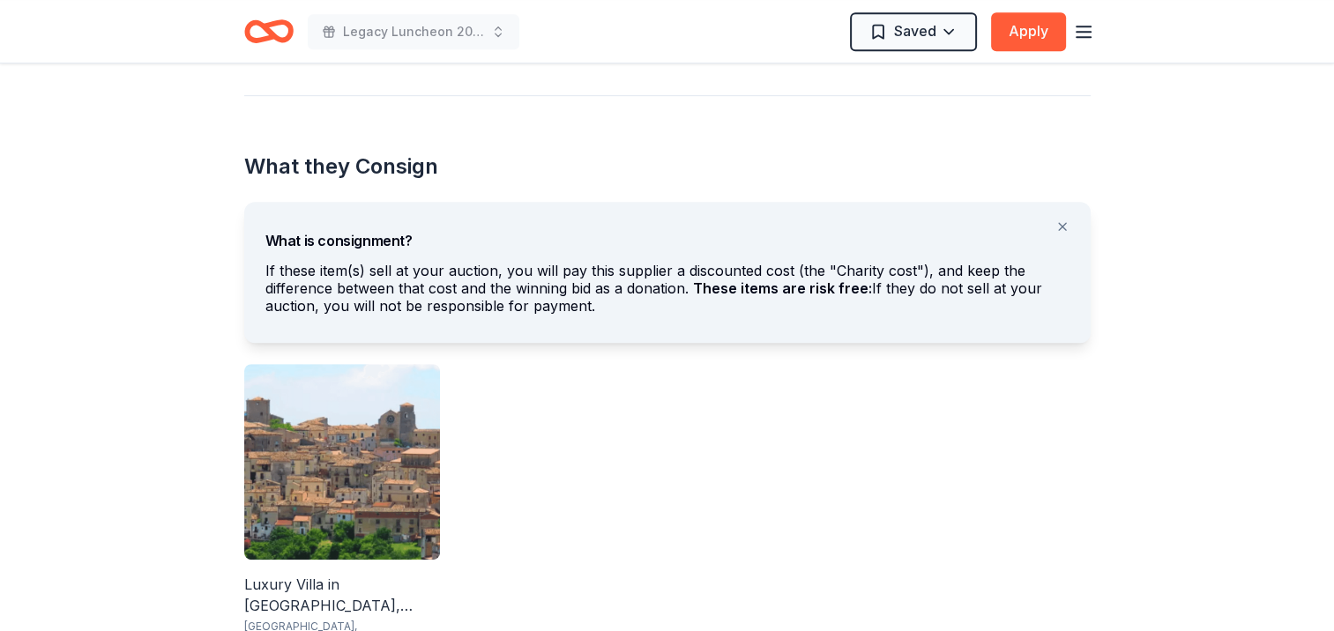
click at [321, 460] on img at bounding box center [342, 462] width 196 height 196
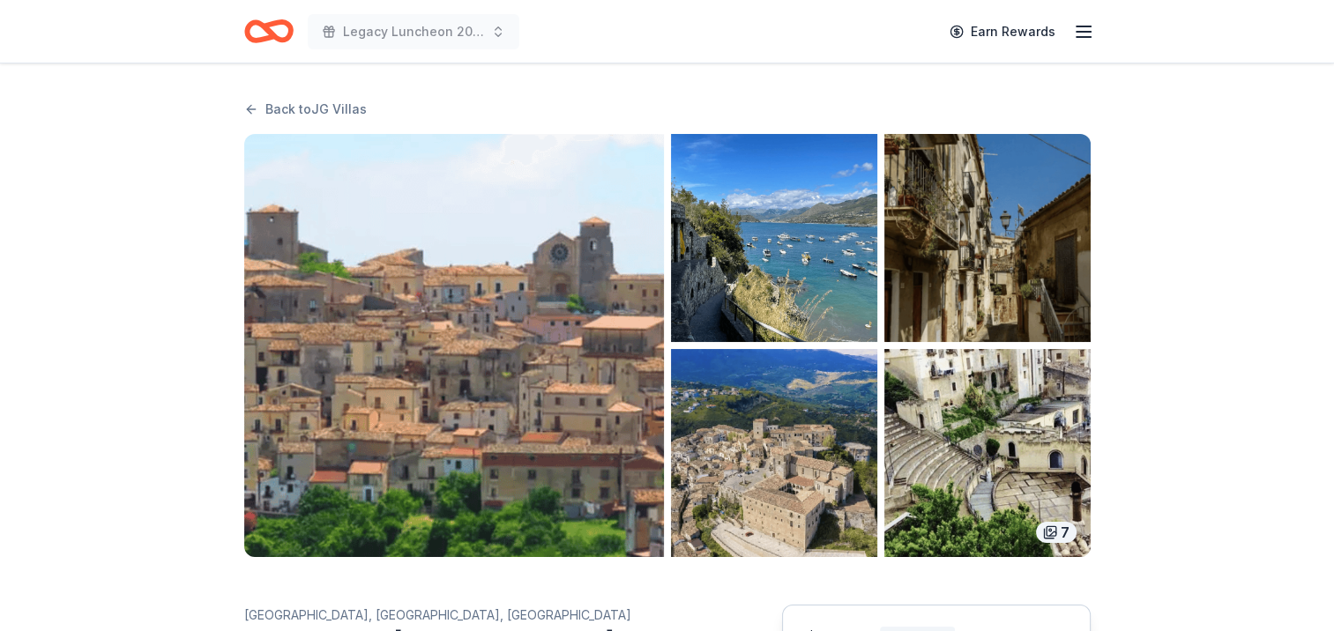
click at [478, 302] on img "button" at bounding box center [454, 345] width 420 height 423
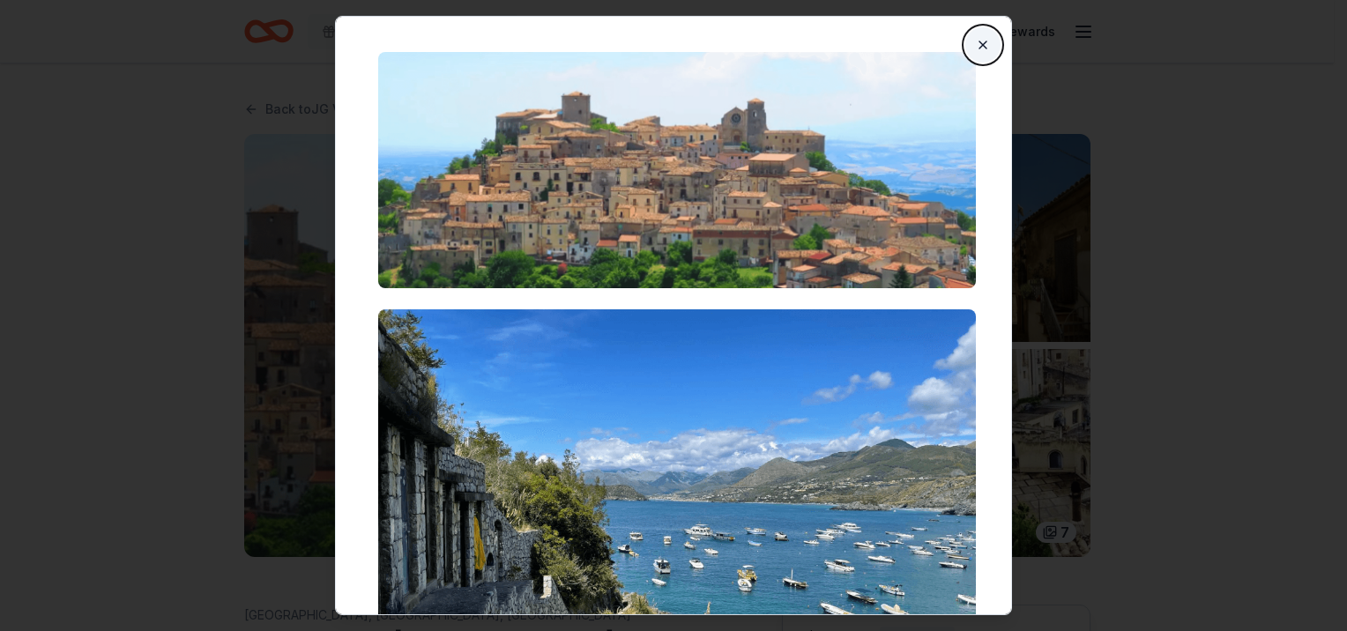
click at [968, 45] on button "Close" at bounding box center [982, 44] width 35 height 35
